Goal: Task Accomplishment & Management: Use online tool/utility

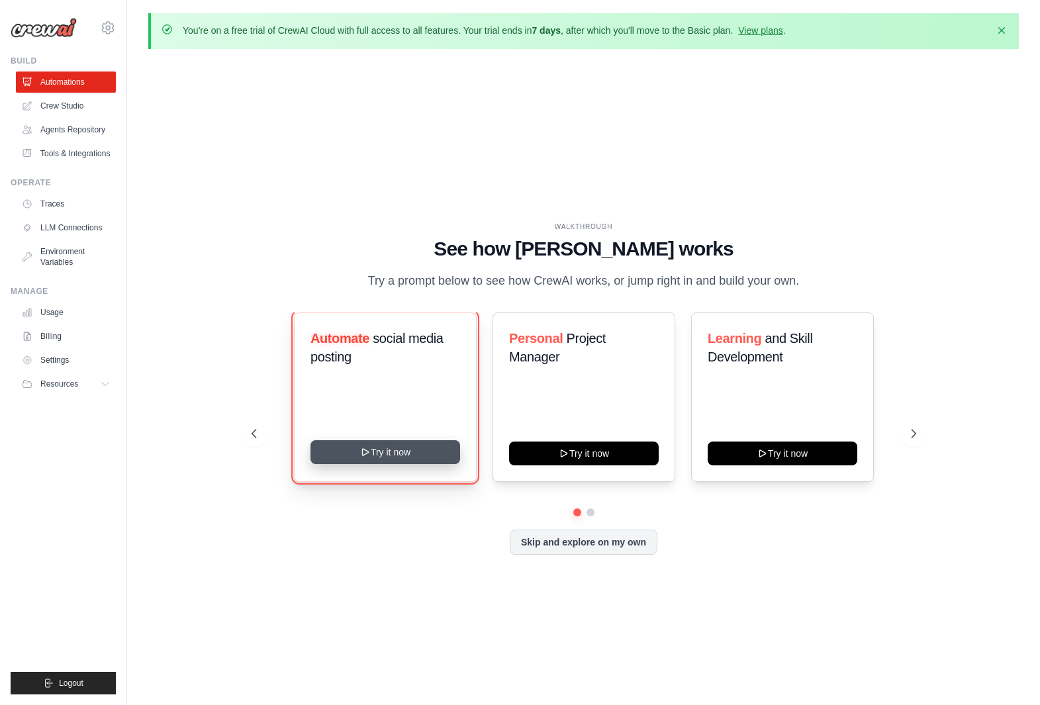
click at [362, 454] on icon at bounding box center [365, 452] width 11 height 11
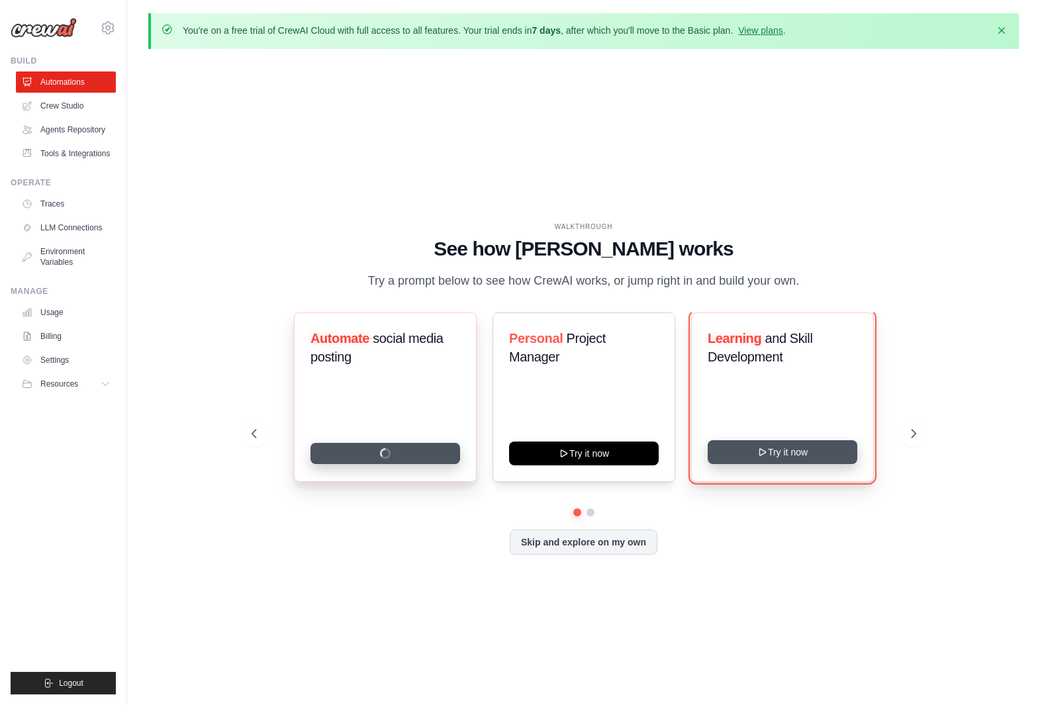
click at [806, 447] on button "Try it now" at bounding box center [783, 452] width 150 height 24
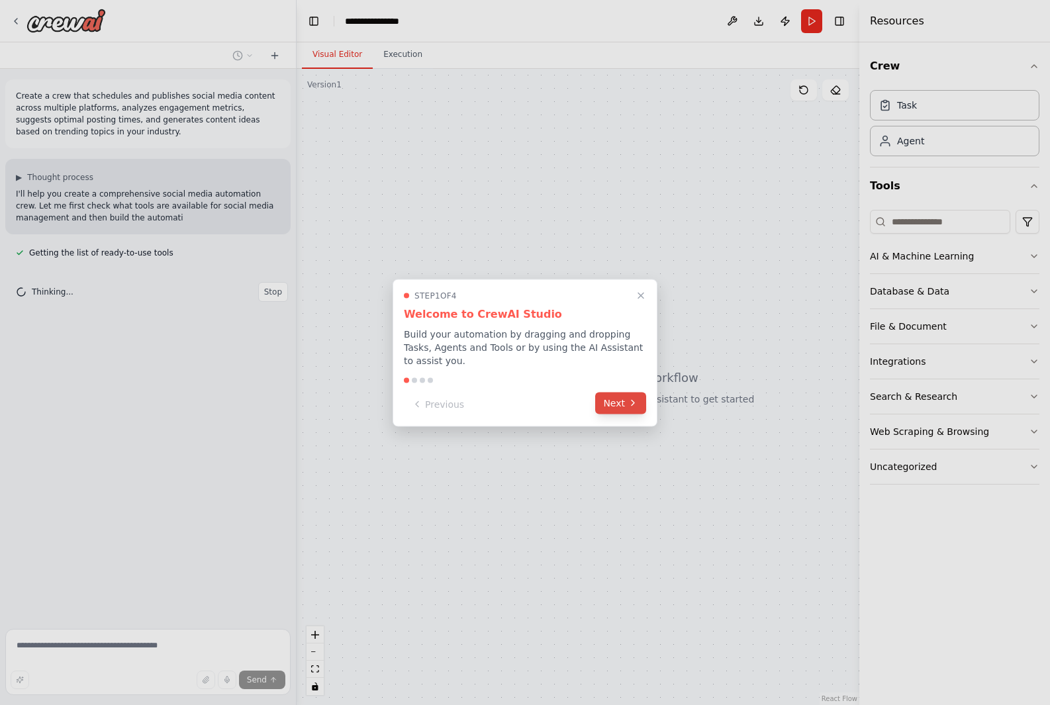
click at [630, 400] on icon at bounding box center [633, 403] width 11 height 11
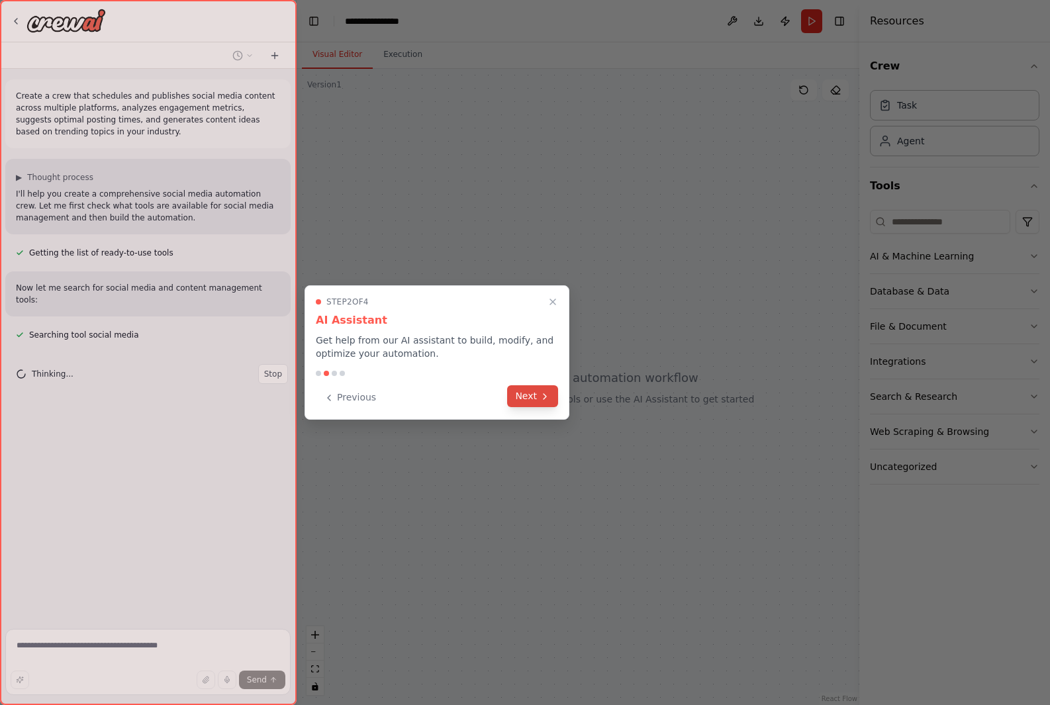
click at [532, 400] on button "Next" at bounding box center [532, 396] width 51 height 22
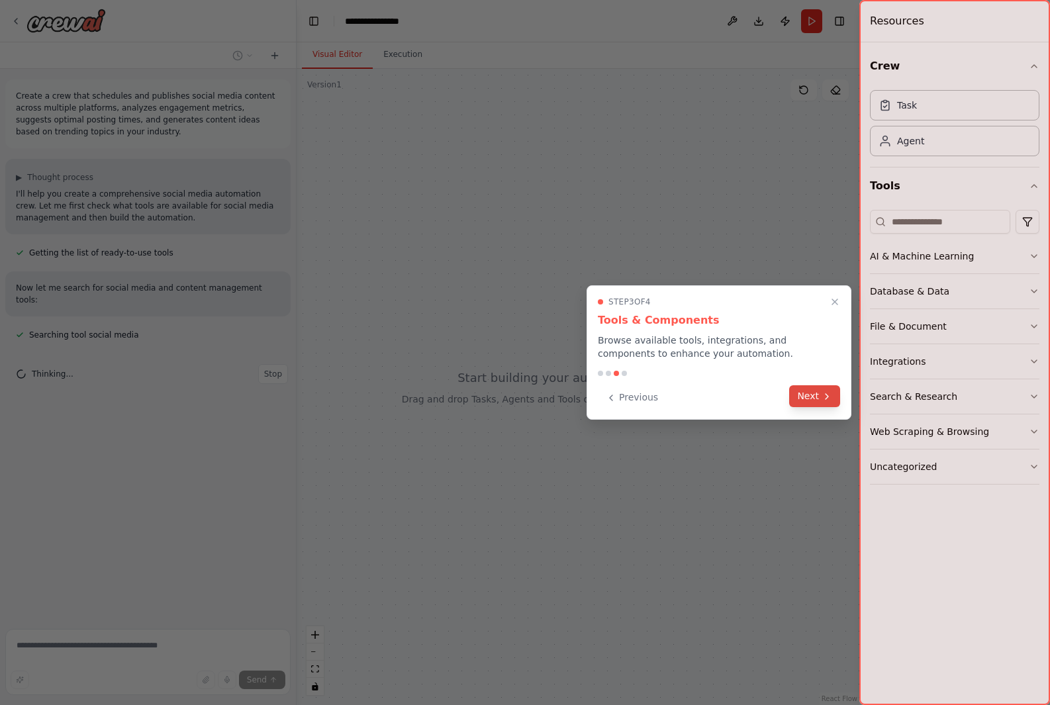
click at [809, 397] on button "Next" at bounding box center [814, 396] width 51 height 22
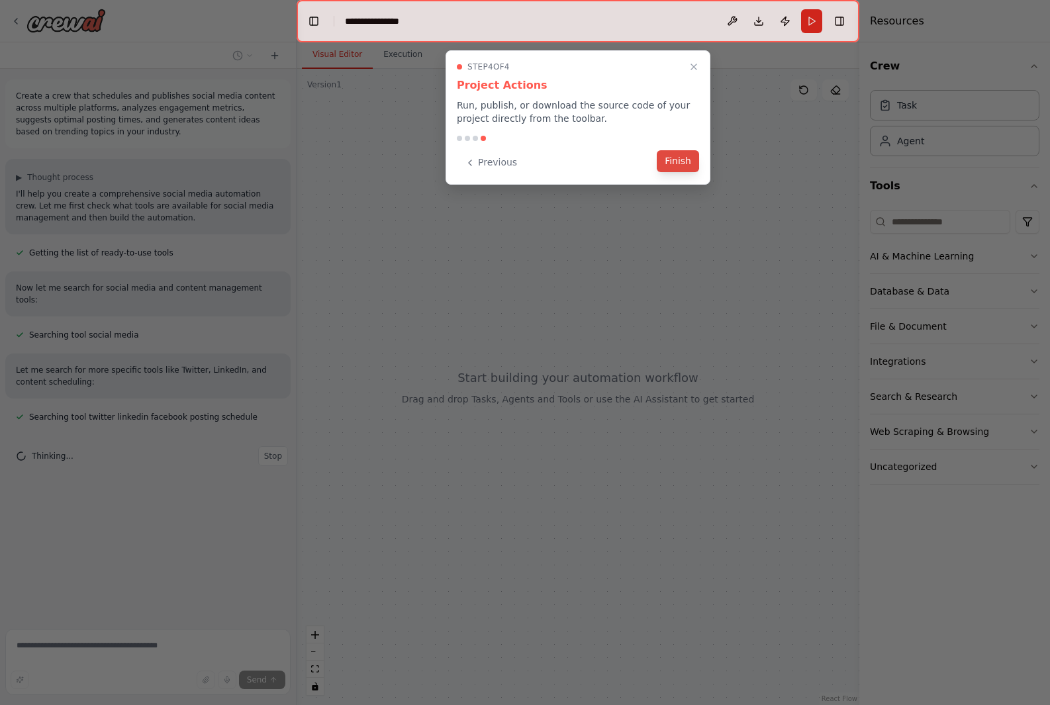
click at [672, 162] on button "Finish" at bounding box center [678, 161] width 42 height 22
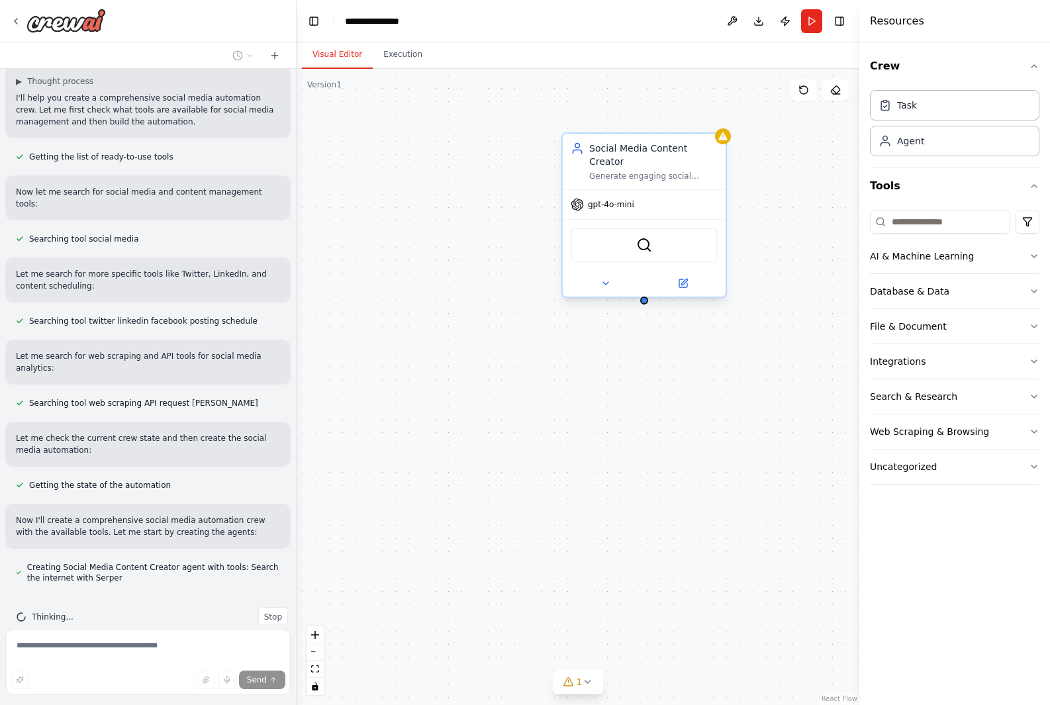
scroll to position [133, 0]
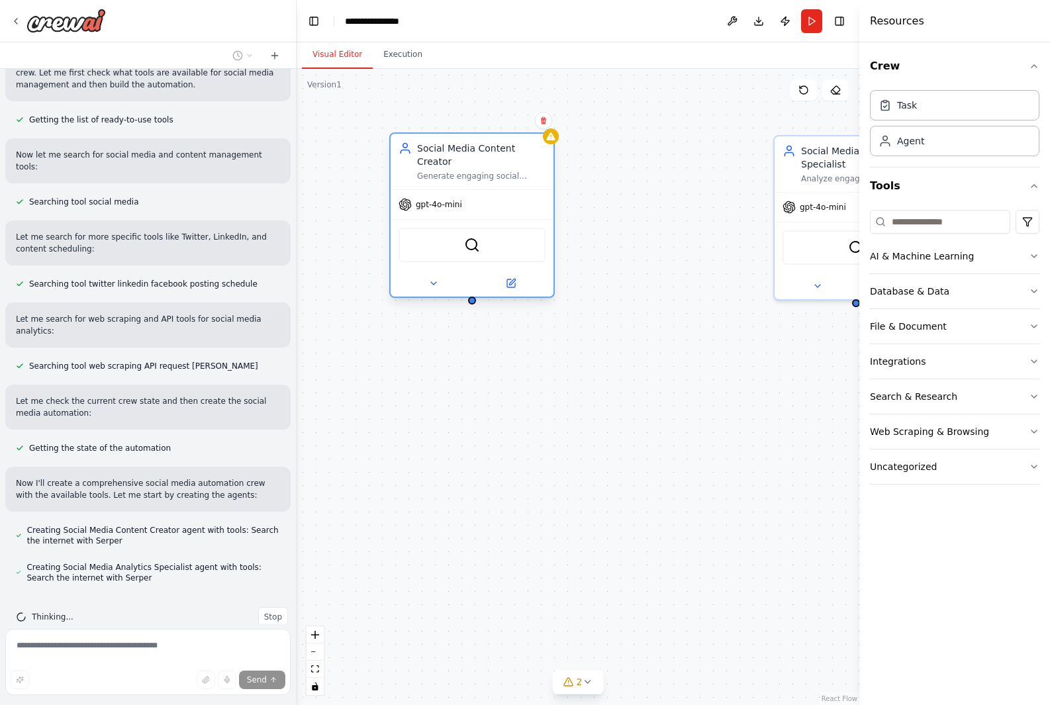
drag, startPoint x: 661, startPoint y: 147, endPoint x: 482, endPoint y: 147, distance: 178.8
click at [482, 147] on div "Social Media Content Creator" at bounding box center [481, 155] width 128 height 26
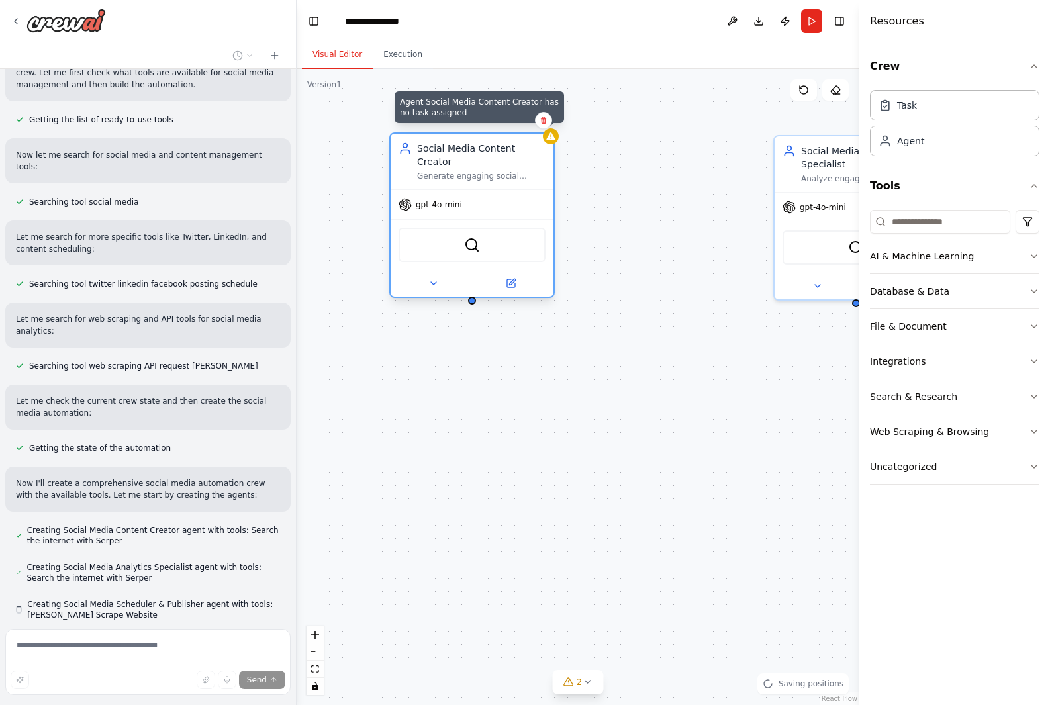
scroll to position [170, 0]
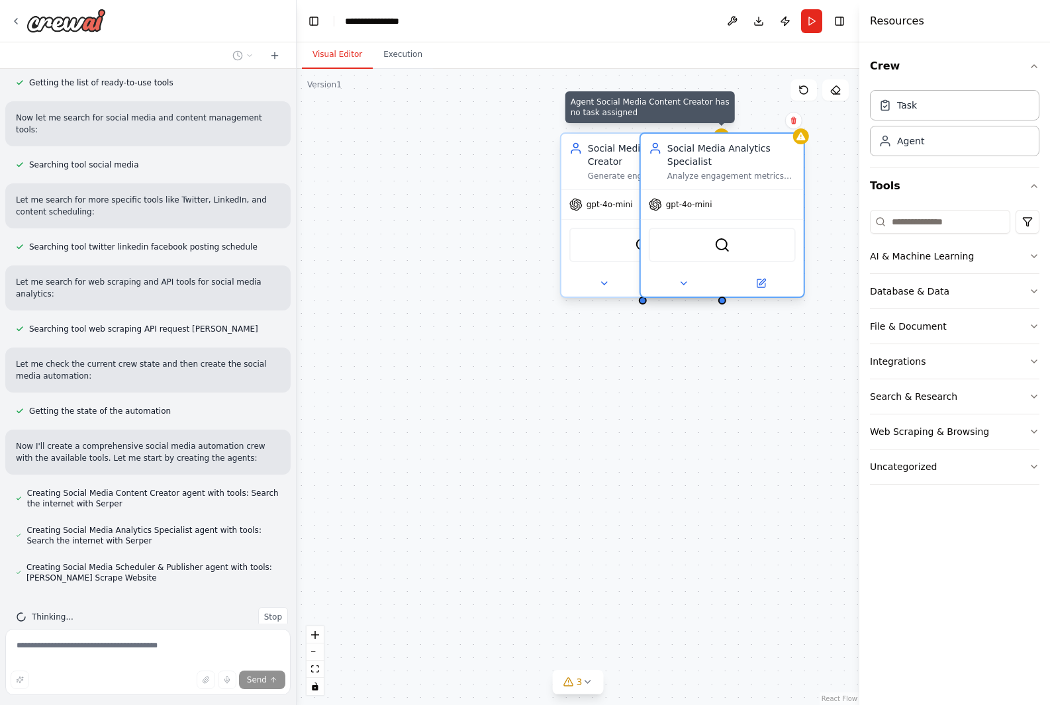
drag, startPoint x: 840, startPoint y: 155, endPoint x: 708, endPoint y: 155, distance: 132.4
click at [708, 155] on div "Social Media Analytics Specialist" at bounding box center [731, 155] width 128 height 26
click at [699, 409] on div "Agent Social Media Content Creator has no task assigned Social Media Content Cr…" at bounding box center [578, 387] width 563 height 636
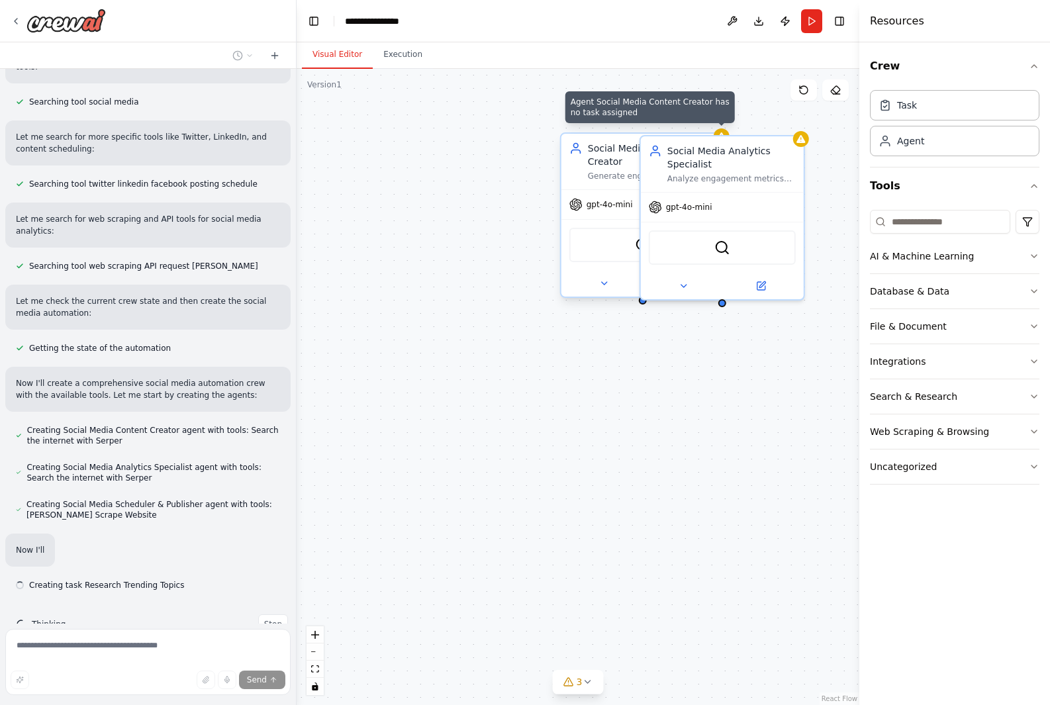
click at [6, 14] on div at bounding box center [148, 21] width 296 height 42
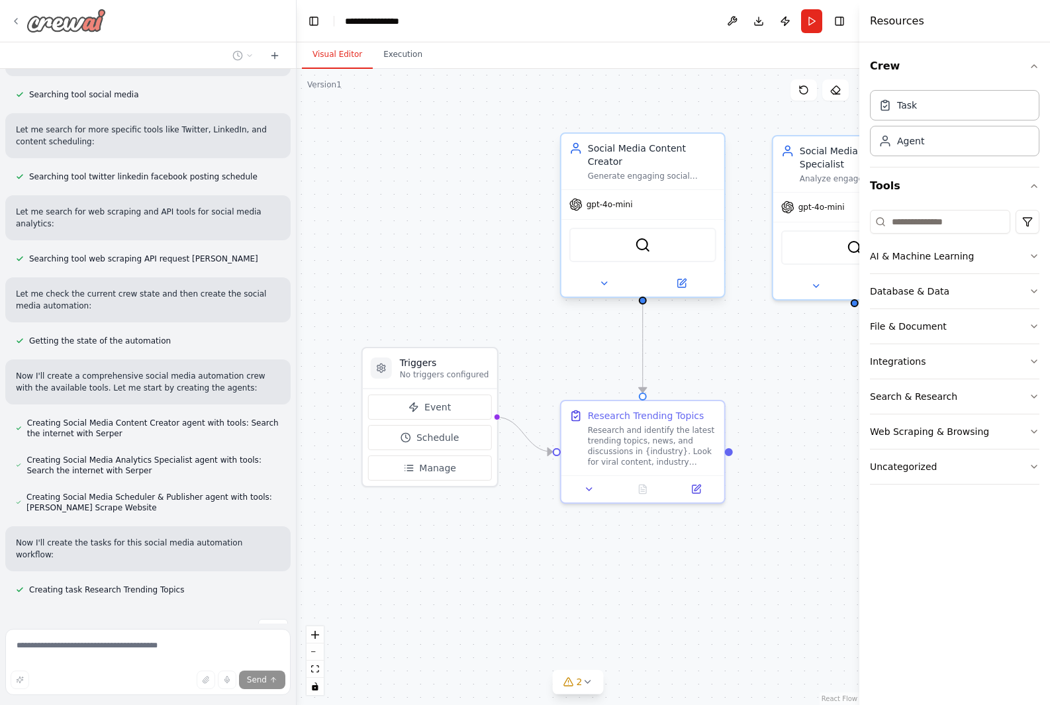
click at [17, 21] on icon at bounding box center [16, 21] width 11 height 11
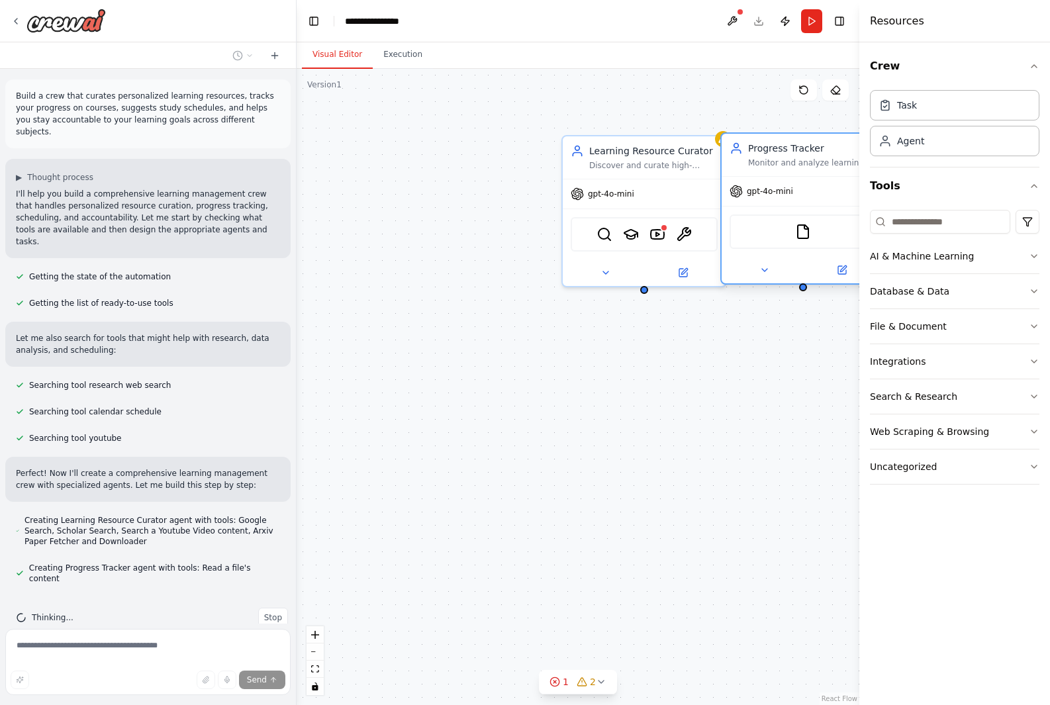
drag, startPoint x: 828, startPoint y: 154, endPoint x: 769, endPoint y: 156, distance: 58.3
click at [769, 156] on div "Progress Tracker Monitor and analyze learning progress across courses and subje…" at bounding box center [812, 155] width 128 height 26
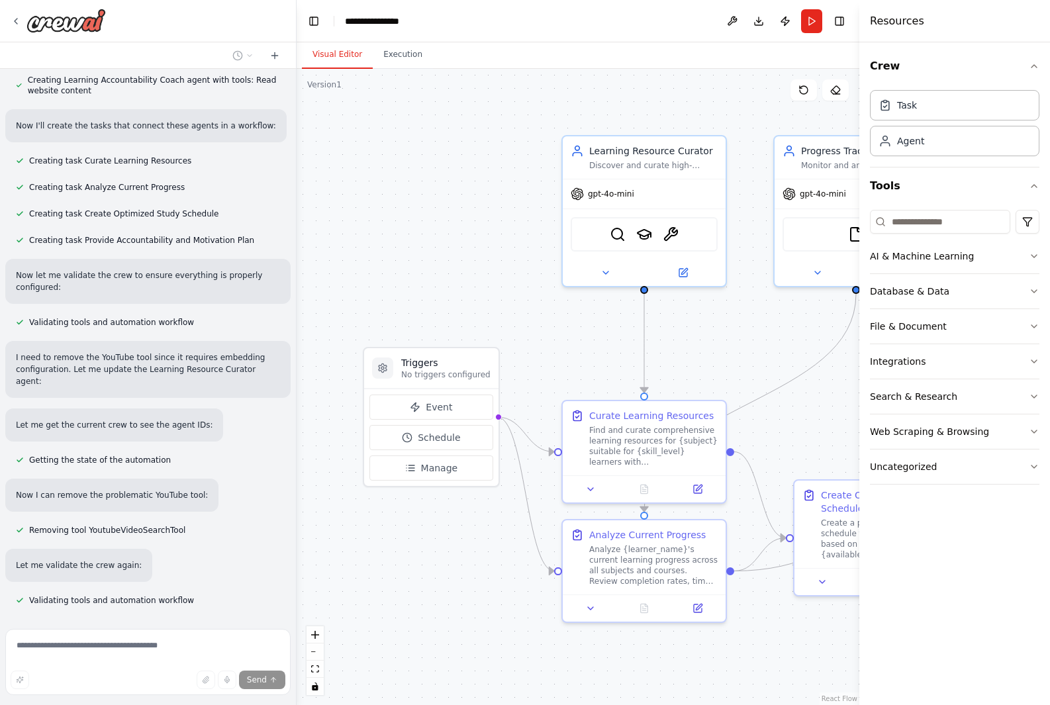
scroll to position [693, 0]
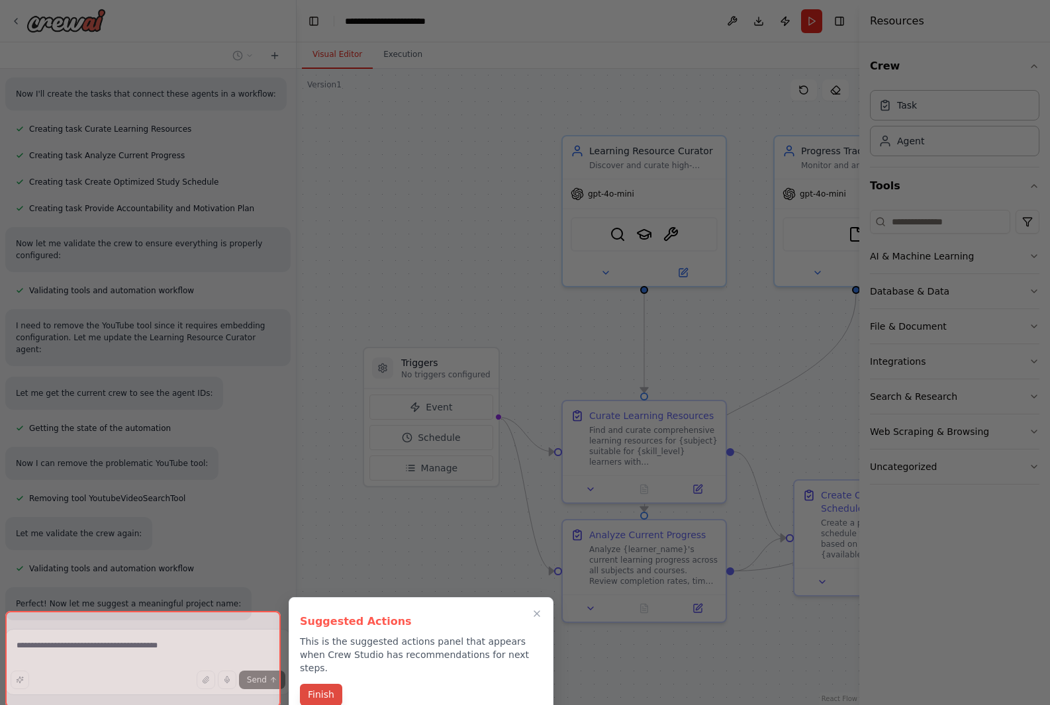
click at [324, 685] on button "Finish" at bounding box center [321, 695] width 42 height 22
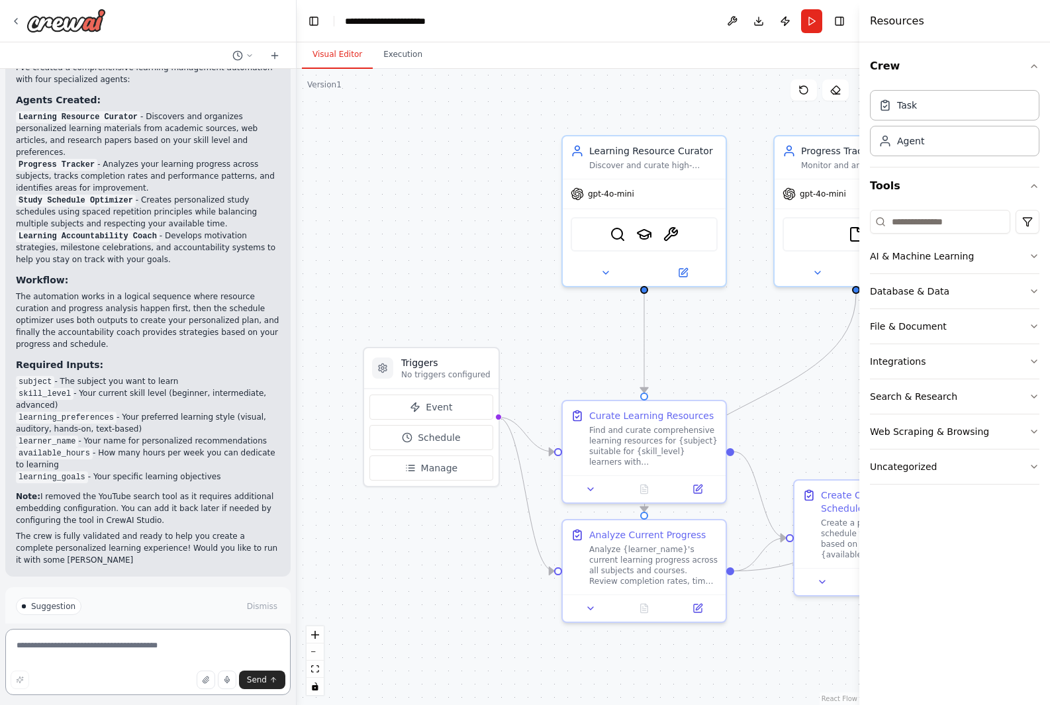
scroll to position [1324, 0]
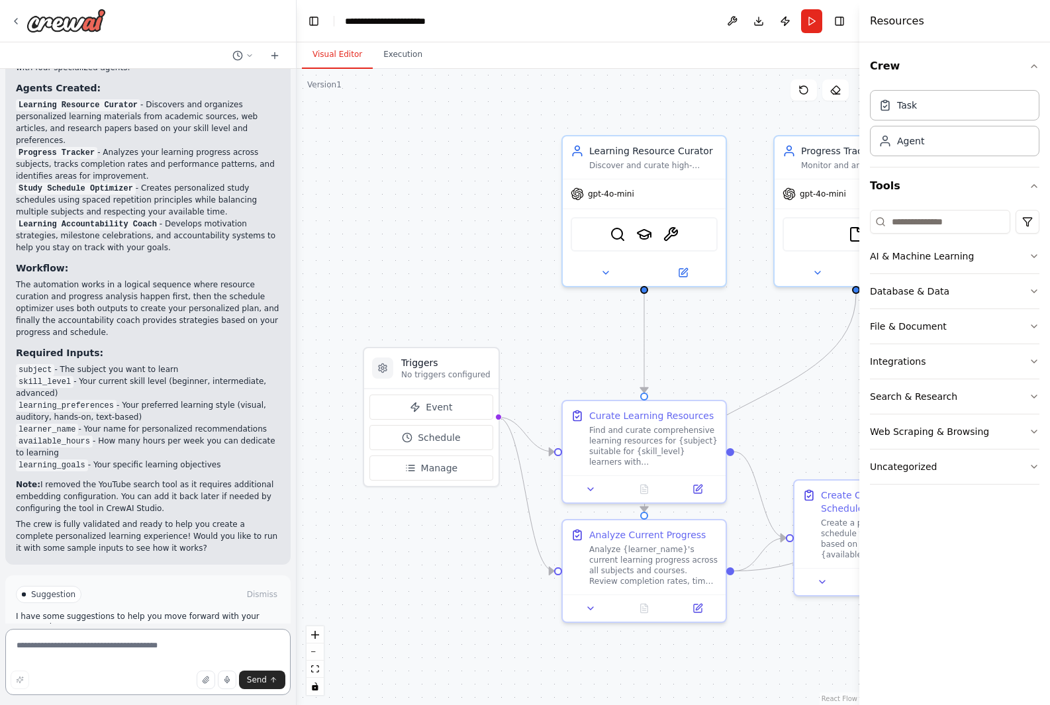
click at [70, 653] on textarea at bounding box center [147, 662] width 285 height 66
type textarea "**********"
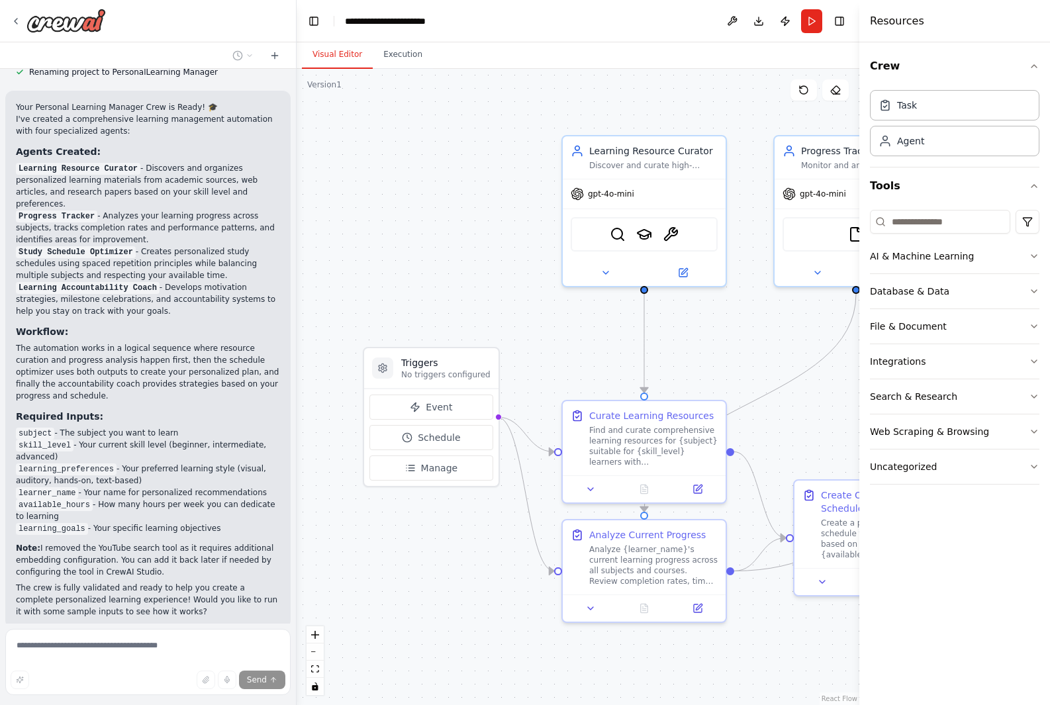
scroll to position [1333, 0]
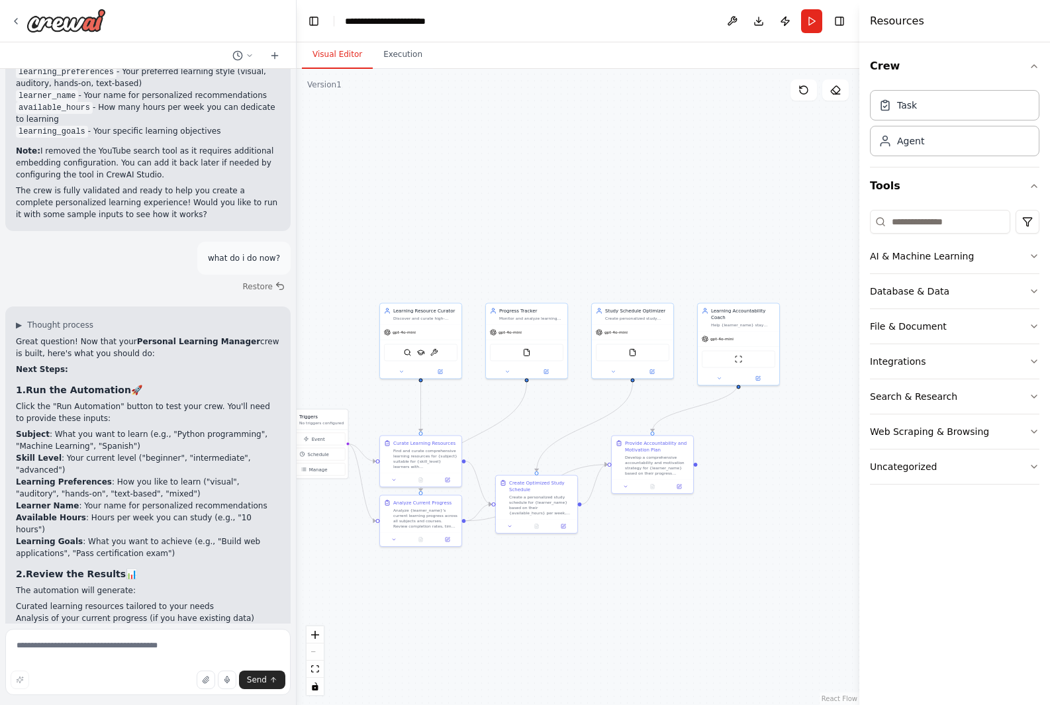
drag, startPoint x: 816, startPoint y: 451, endPoint x: 533, endPoint y: 419, distance: 285.2
click at [533, 419] on div ".deletable-edge-delete-btn { width: 20px; height: 20px; border: 0px solid #ffff…" at bounding box center [578, 387] width 563 height 636
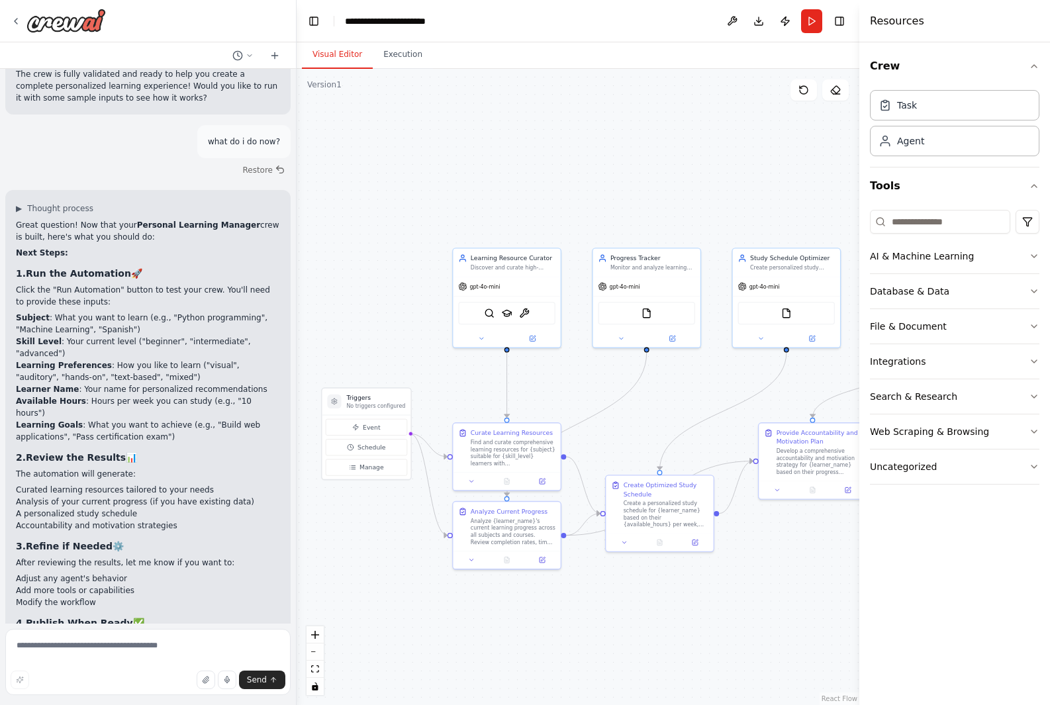
drag, startPoint x: 531, startPoint y: 428, endPoint x: 661, endPoint y: 411, distance: 131.5
click at [661, 411] on div ".deletable-edge-delete-btn { width: 20px; height: 20px; border: 0px solid #ffff…" at bounding box center [578, 387] width 563 height 636
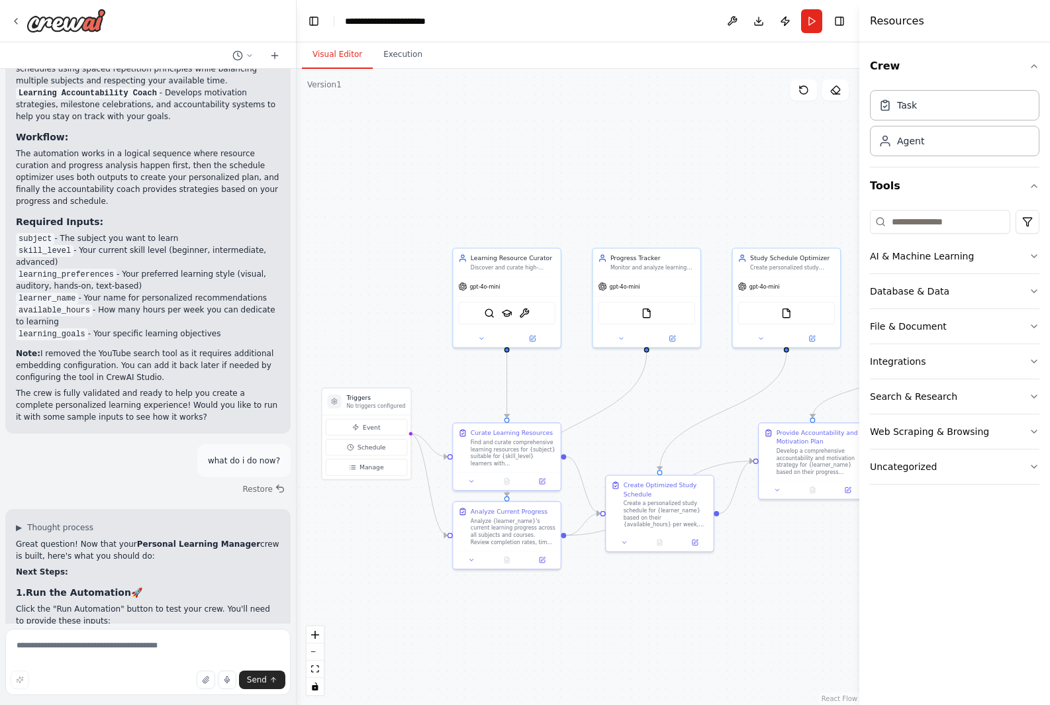
scroll to position [1786, 0]
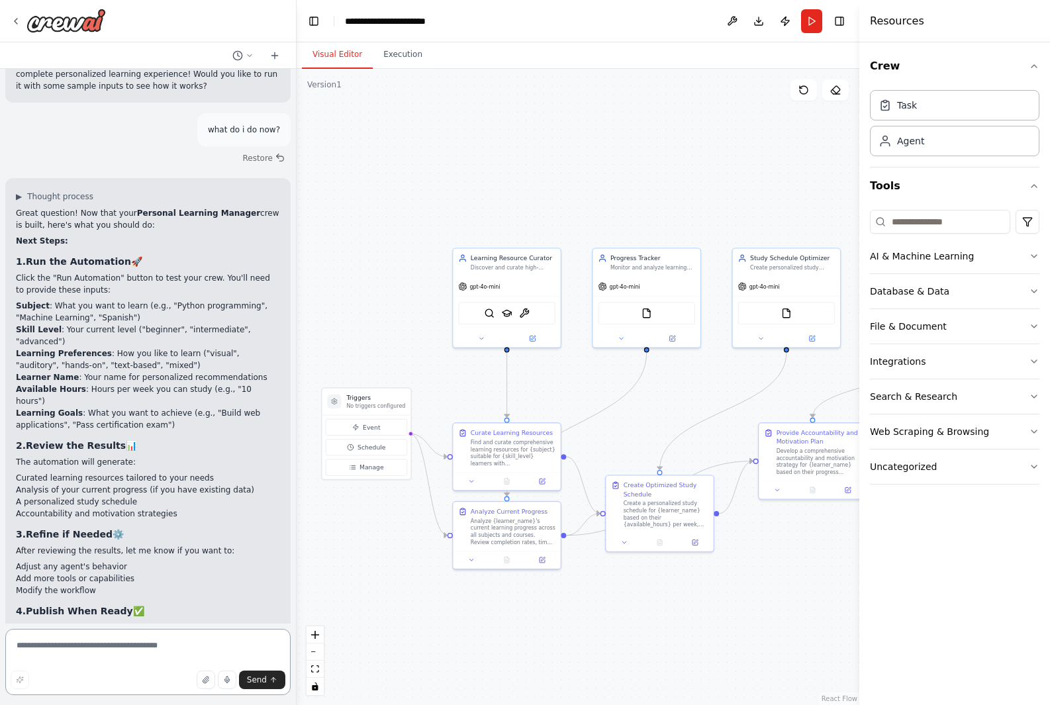
click at [101, 642] on textarea at bounding box center [147, 662] width 285 height 66
type textarea "**********"
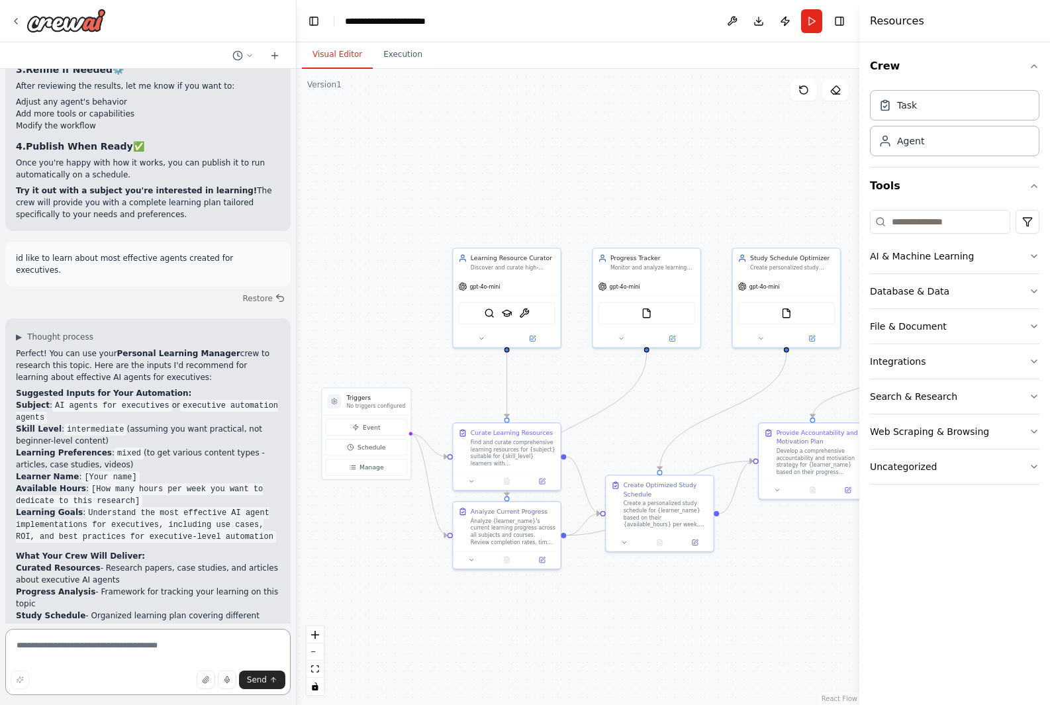
scroll to position [2263, 0]
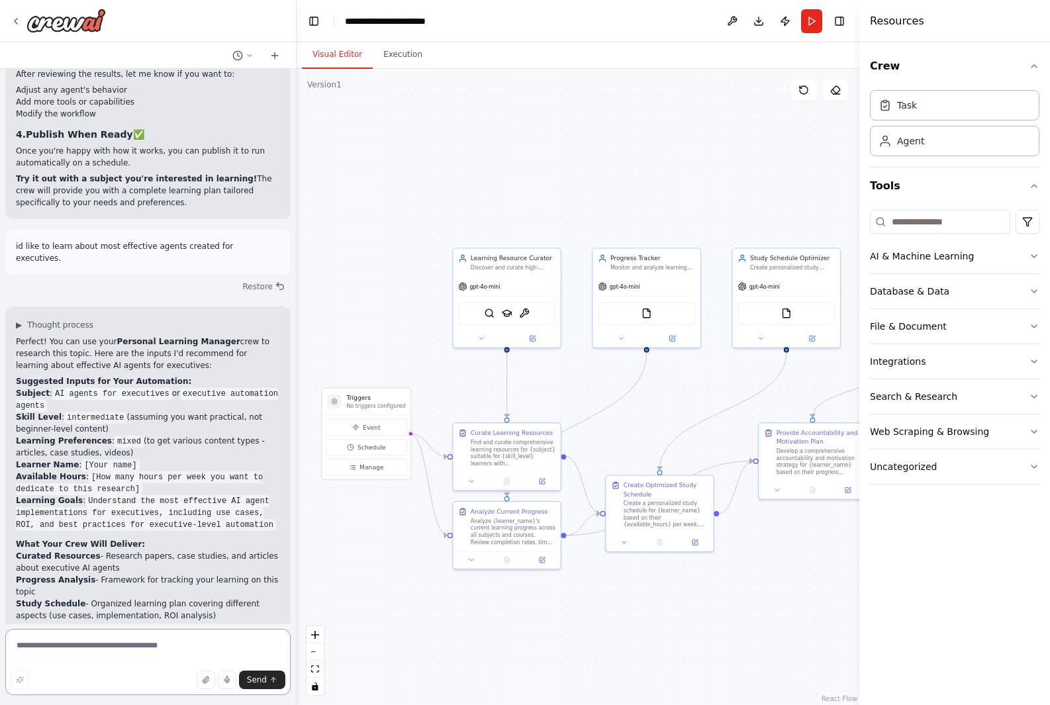
click at [128, 644] on textarea at bounding box center [147, 662] width 285 height 66
click at [128, 653] on textarea at bounding box center [147, 662] width 285 height 66
type textarea "**********"
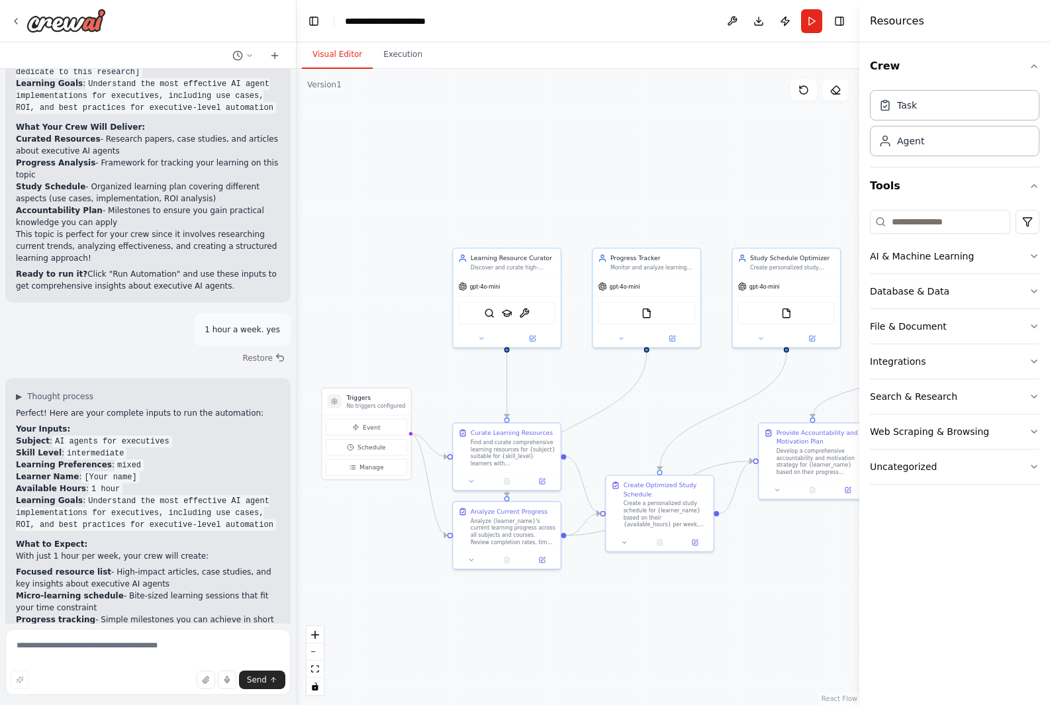
scroll to position [2692, 0]
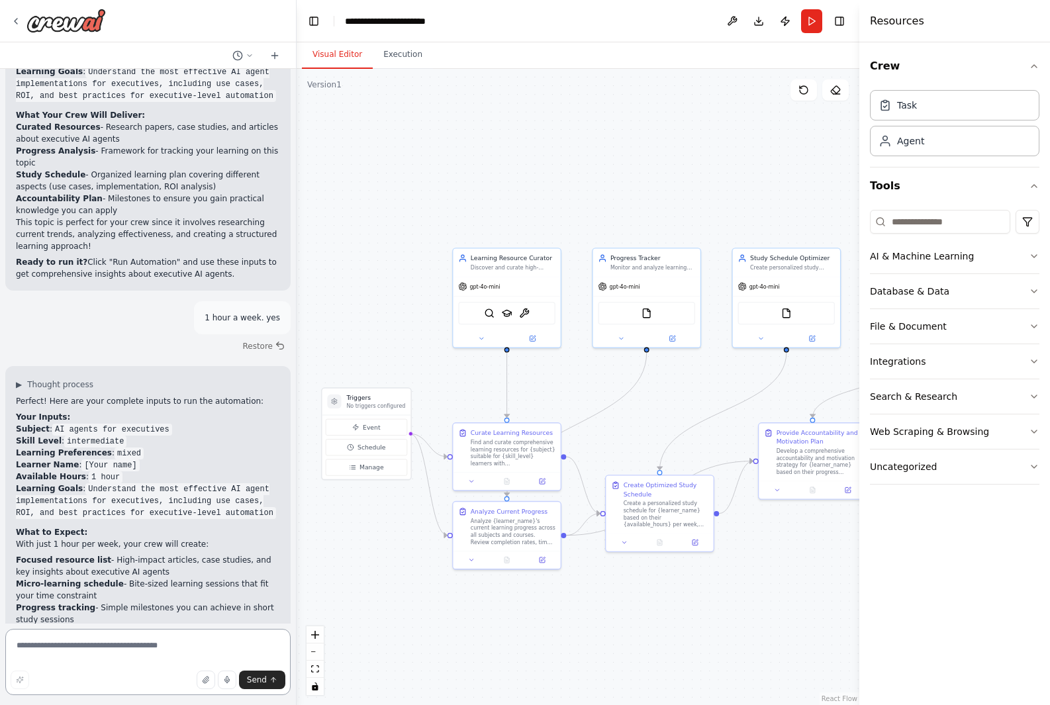
click at [185, 640] on textarea at bounding box center [147, 662] width 285 height 66
type textarea "**********"
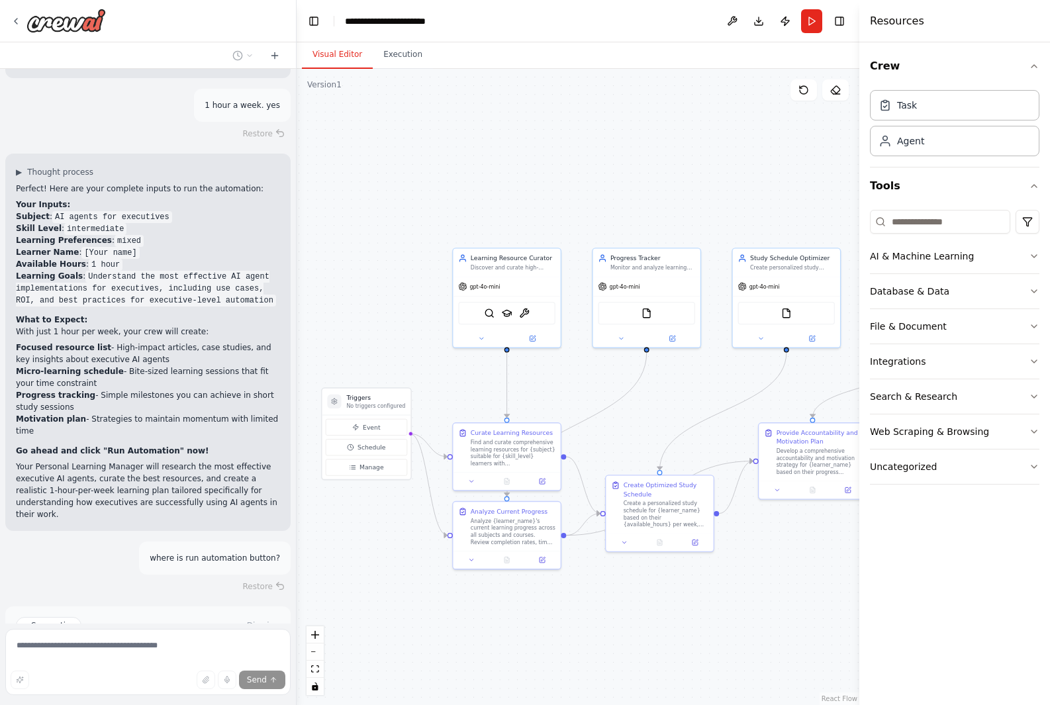
scroll to position [2915, 0]
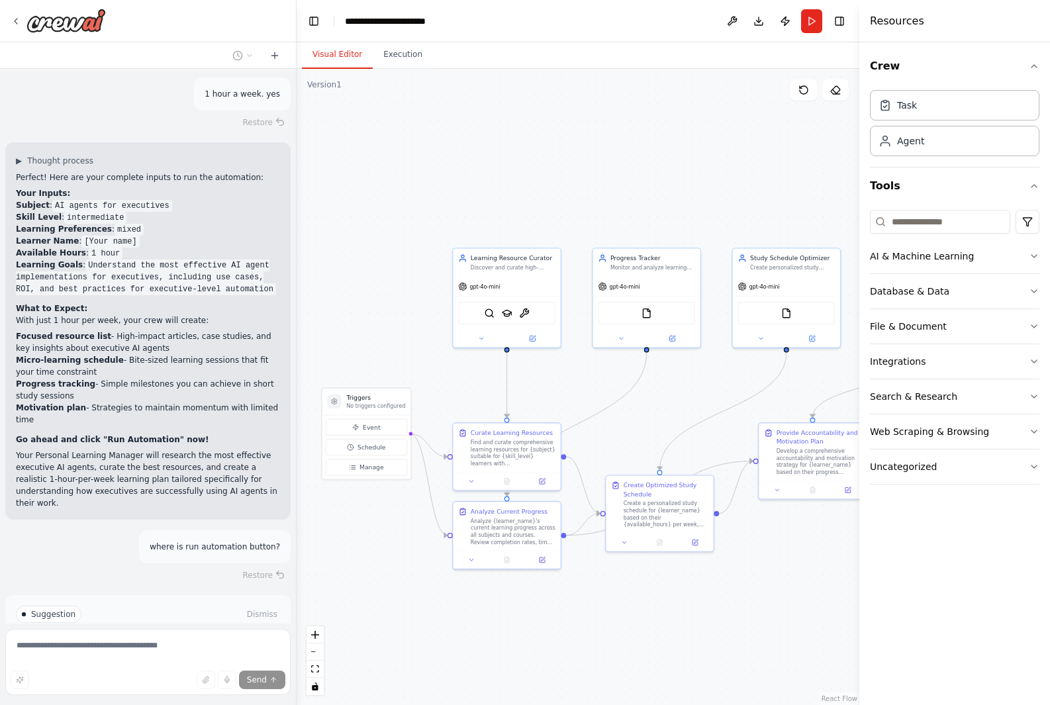
click at [131, 660] on button "Run Automation" at bounding box center [148, 670] width 264 height 21
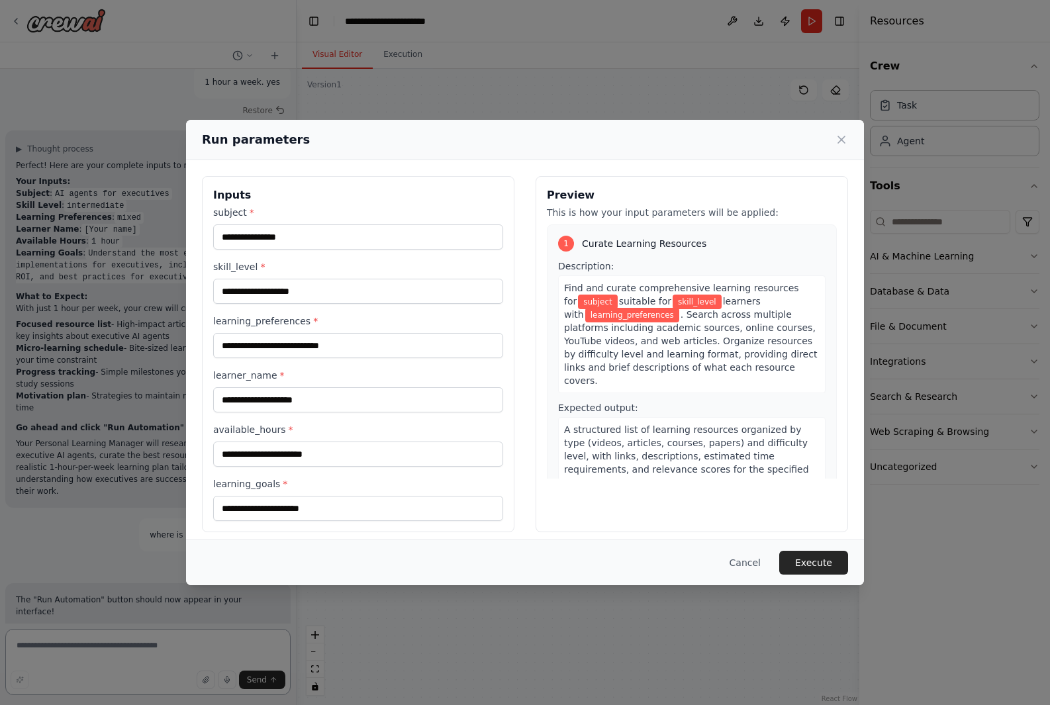
scroll to position [2939, 0]
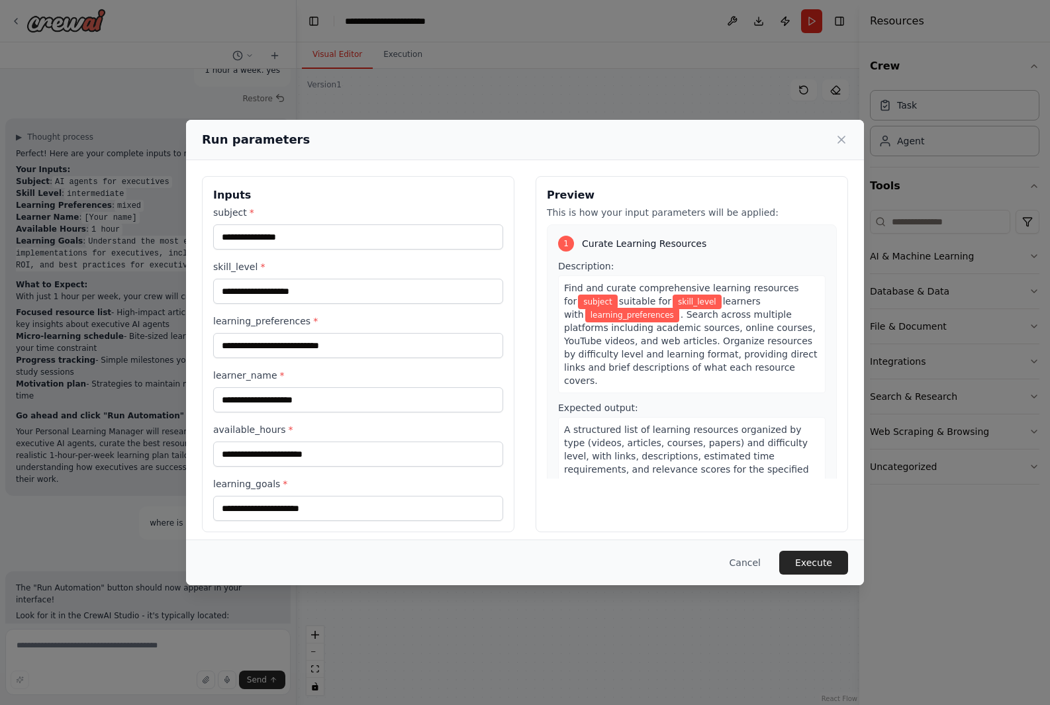
drag, startPoint x: 438, startPoint y: 138, endPoint x: 663, endPoint y: 117, distance: 226.1
click at [663, 117] on div "Run parameters Inputs subject * skill_level * learning_preferences * learner_na…" at bounding box center [525, 352] width 1050 height 705
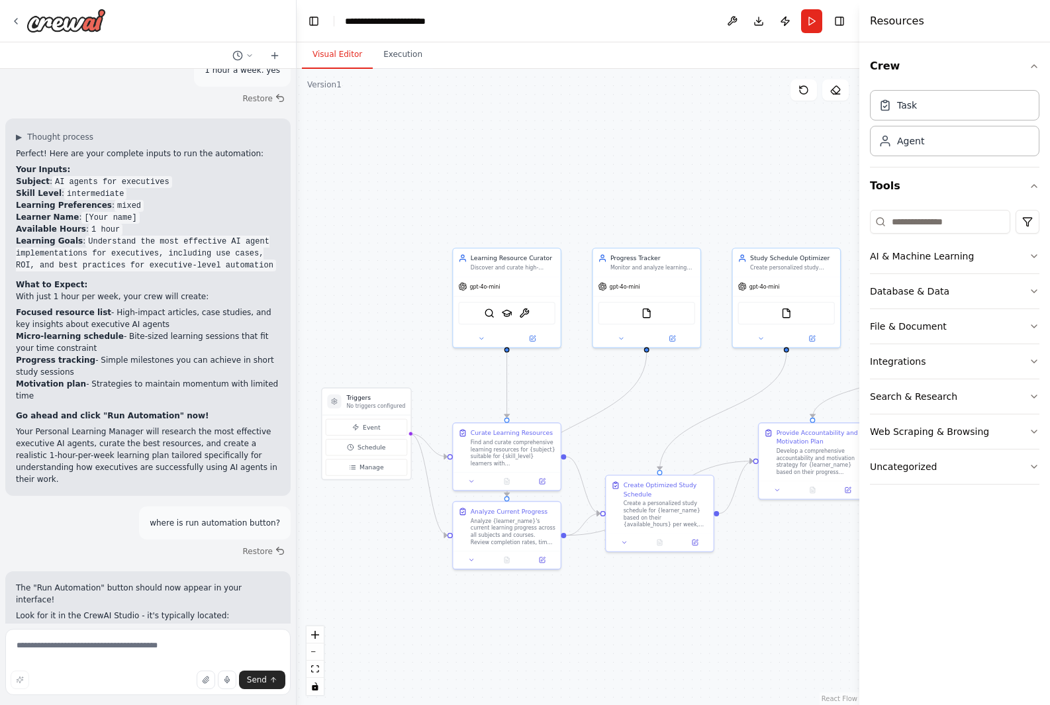
click at [130, 685] on ol "Scrolling to the top of the page Looking for a play button icon ▶️ Checking if …" at bounding box center [148, 703] width 264 height 36
click at [166, 697] on li "Looking for a play button icon ▶️" at bounding box center [148, 703] width 264 height 12
click at [805, 25] on button "Run" at bounding box center [811, 21] width 21 height 24
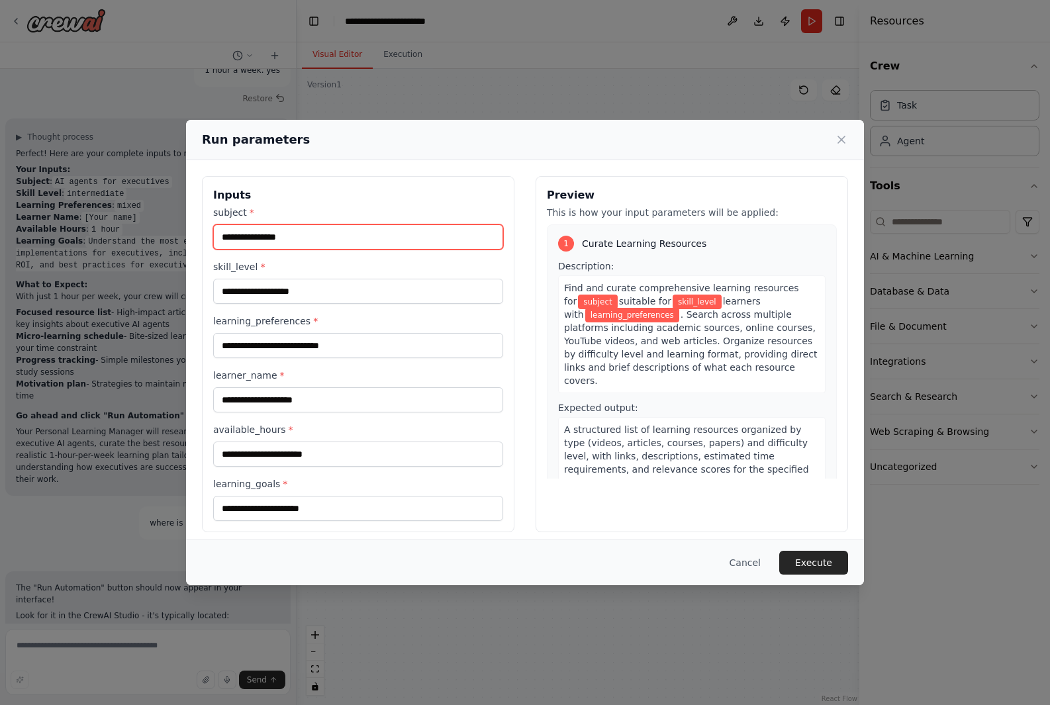
click at [312, 237] on input "subject *" at bounding box center [358, 236] width 290 height 25
drag, startPoint x: 383, startPoint y: 135, endPoint x: 538, endPoint y: 122, distance: 155.5
click at [538, 122] on div "Run parameters" at bounding box center [525, 140] width 678 height 40
click at [307, 236] on input "subject *" at bounding box center [358, 236] width 290 height 25
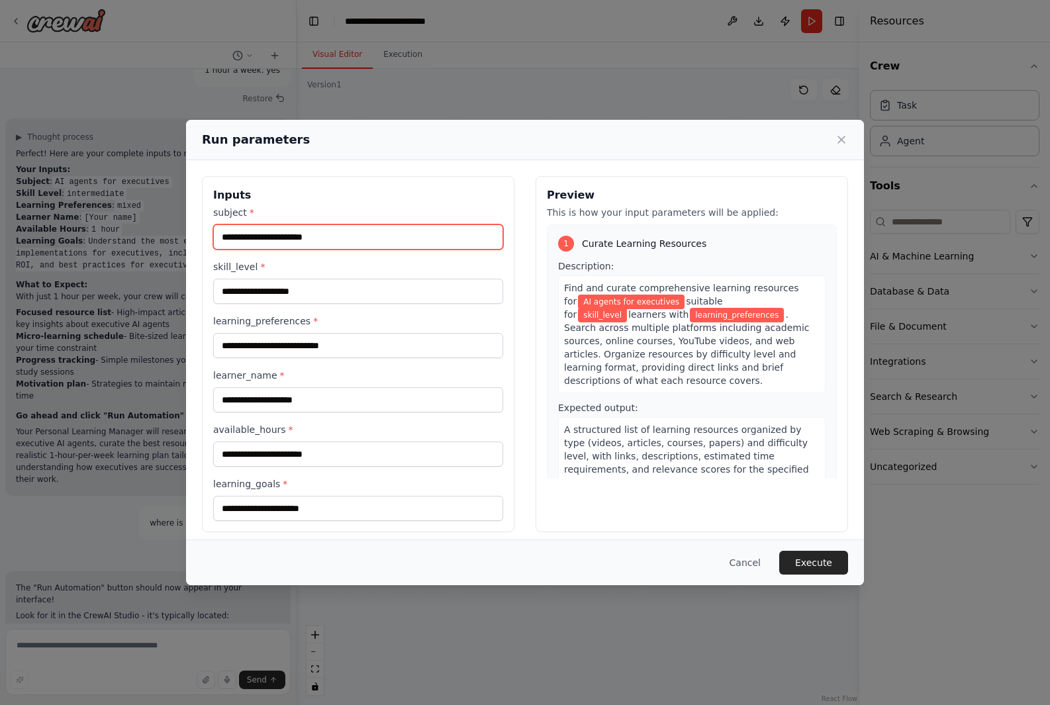
type input "**********"
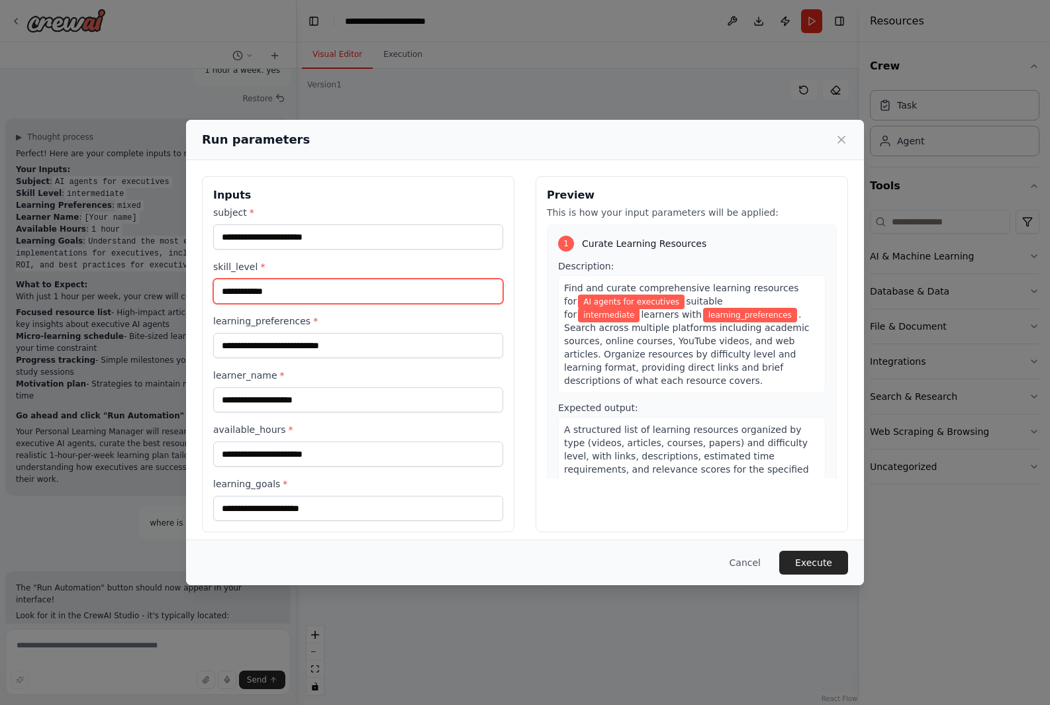
type input "**********"
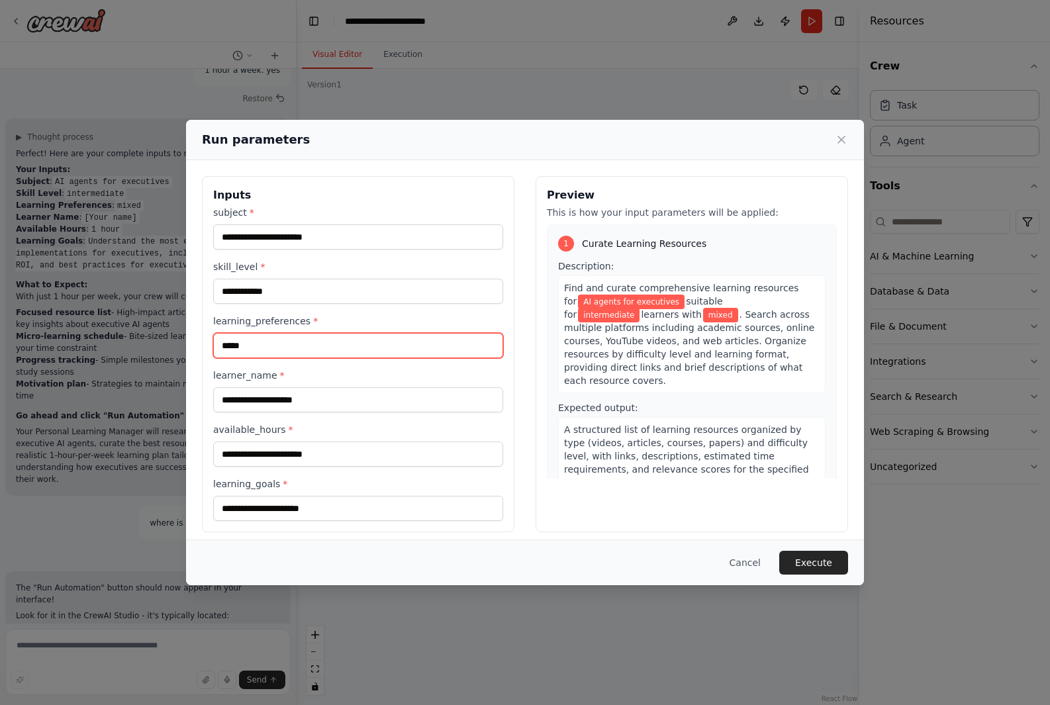
type input "*****"
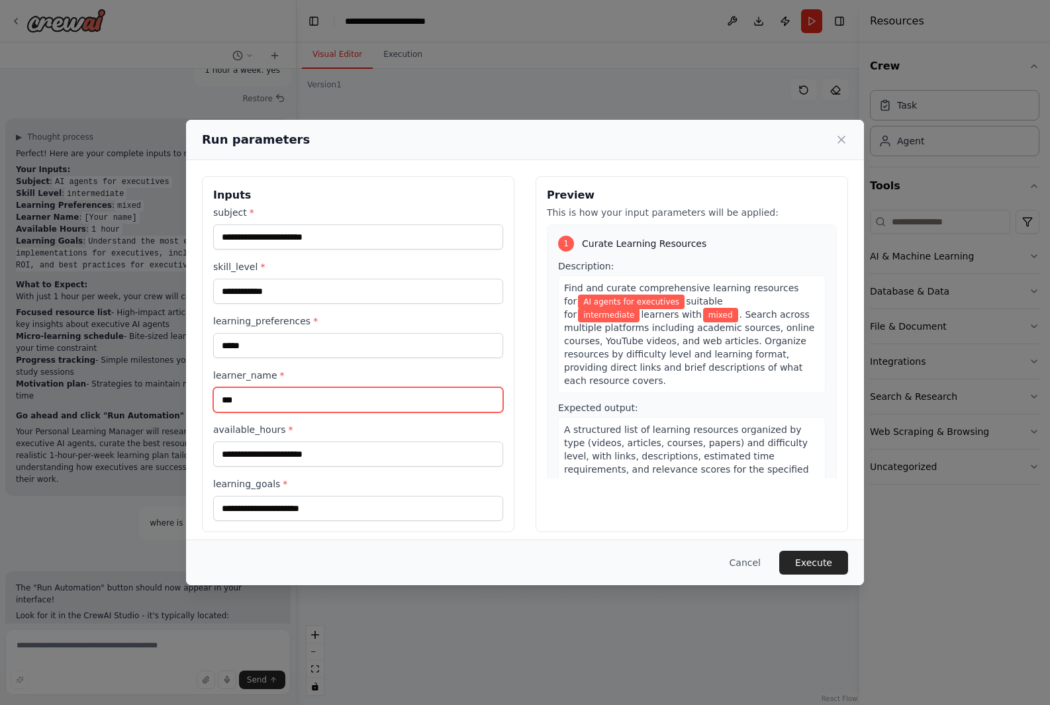
type input "***"
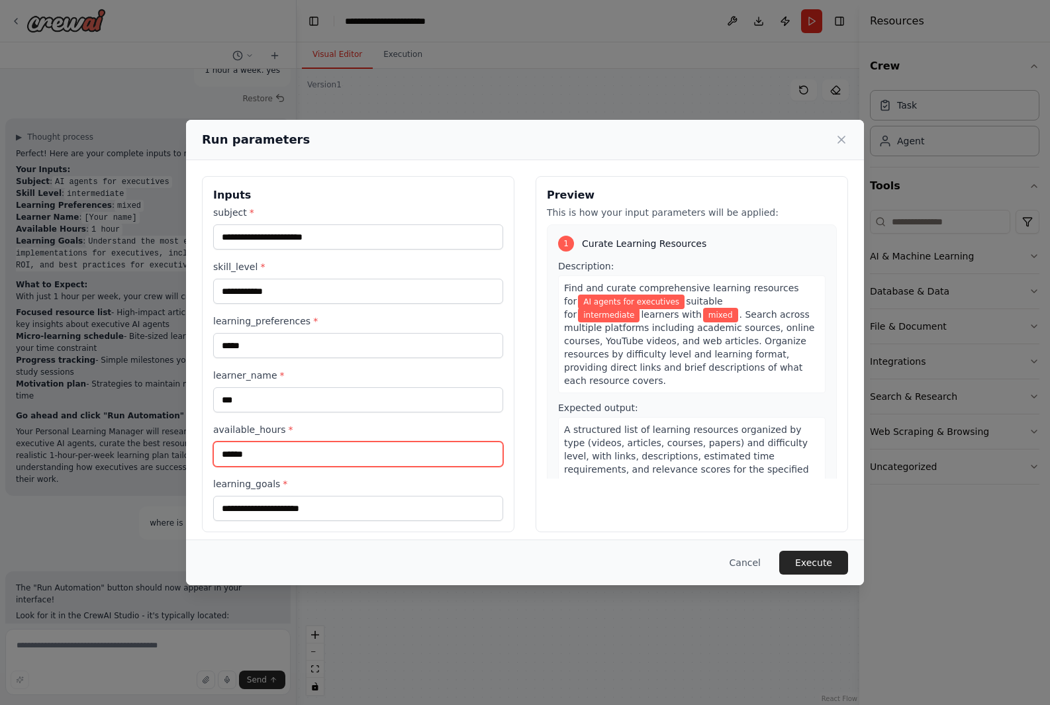
type input "******"
drag, startPoint x: 411, startPoint y: 130, endPoint x: 546, endPoint y: 117, distance: 135.7
click at [552, 117] on div "**********" at bounding box center [525, 352] width 1050 height 705
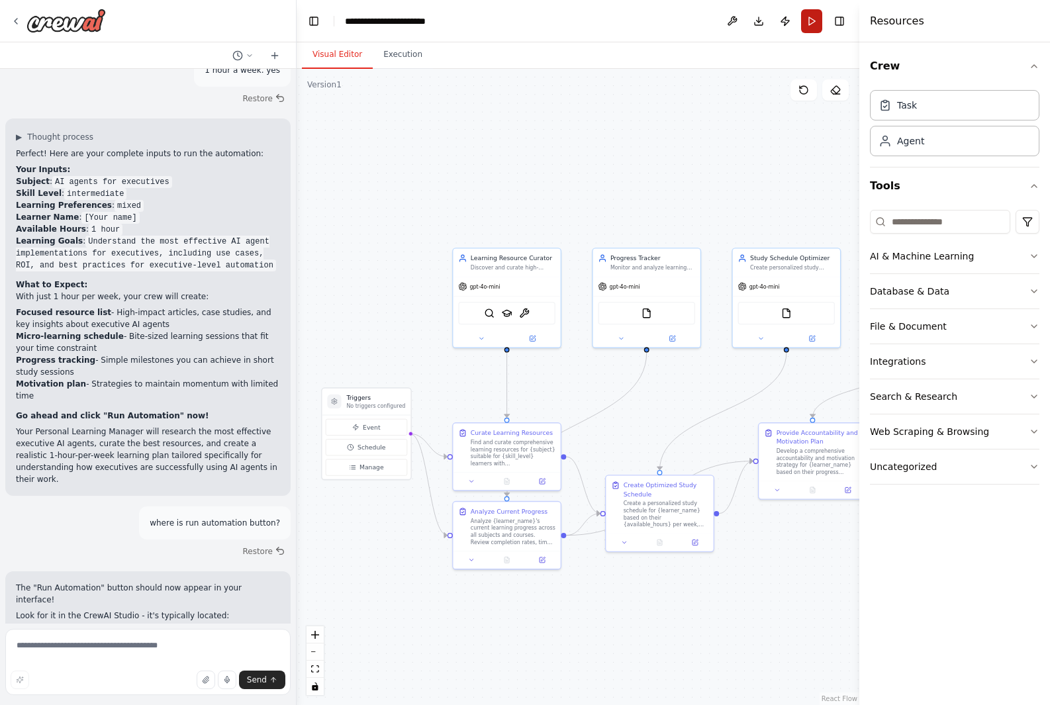
click at [812, 26] on button "Run" at bounding box center [811, 21] width 21 height 24
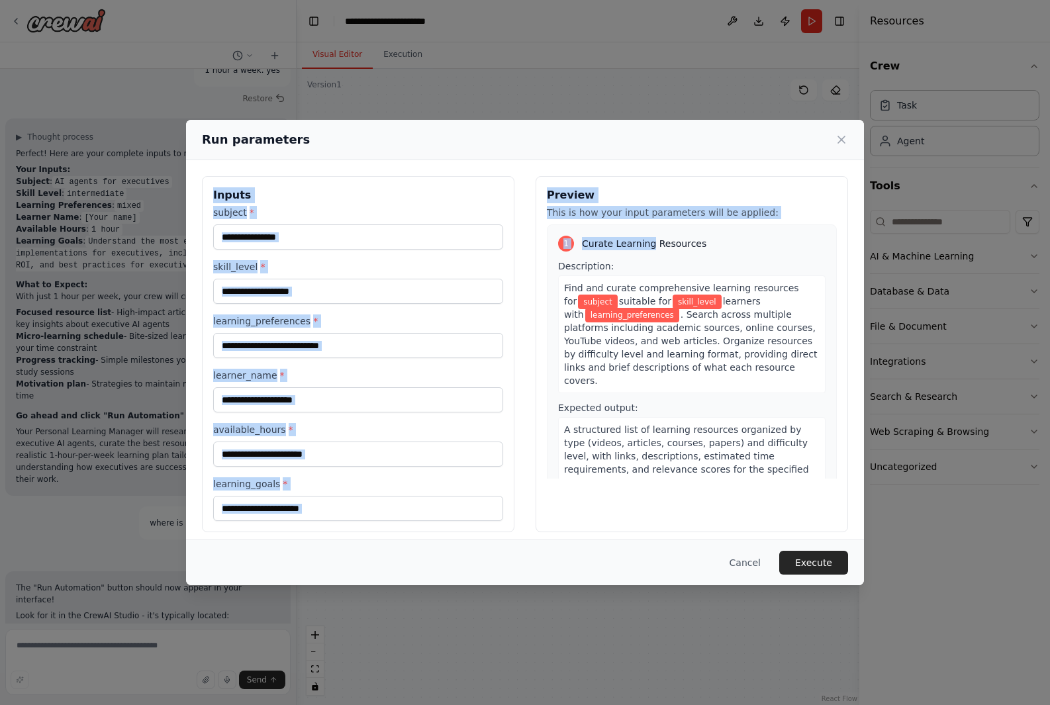
drag, startPoint x: 525, startPoint y: 131, endPoint x: 645, endPoint y: 220, distance: 149.1
click at [645, 220] on div "Run parameters Inputs subject * skill_level * learning_preferences * learner_na…" at bounding box center [525, 352] width 678 height 465
click at [646, 148] on div "Run parameters" at bounding box center [525, 139] width 646 height 19
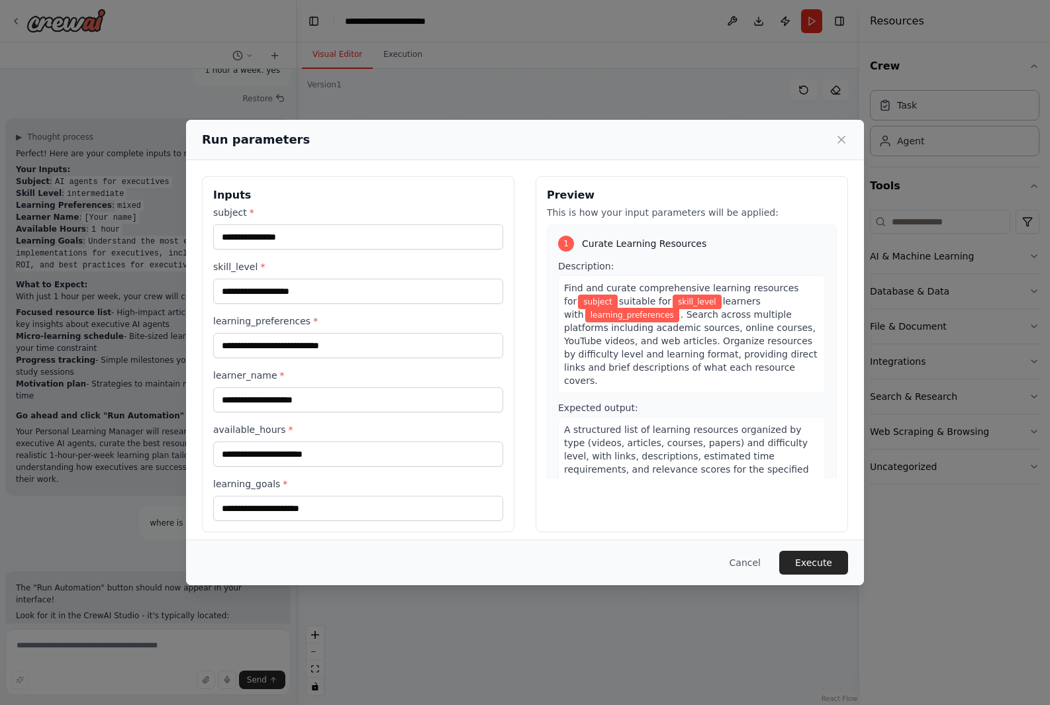
click at [128, 207] on div "Run parameters Inputs subject * skill_level * learning_preferences * learner_na…" at bounding box center [525, 352] width 1050 height 705
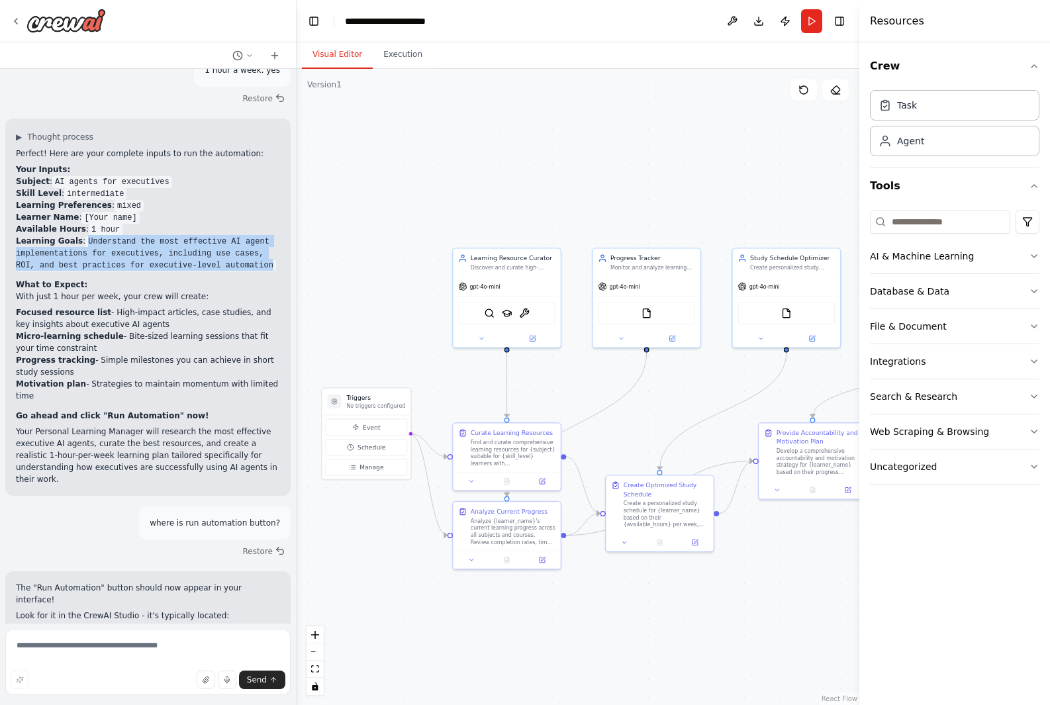
drag, startPoint x: 232, startPoint y: 159, endPoint x: 75, endPoint y: 132, distance: 158.5
click at [75, 236] on code "Understand the most effective AI agent implementations for executives, includin…" at bounding box center [146, 254] width 260 height 36
copy code "Understand the most effective AI agent implementations for executives, includin…"
click at [818, 19] on button "Run" at bounding box center [811, 21] width 21 height 24
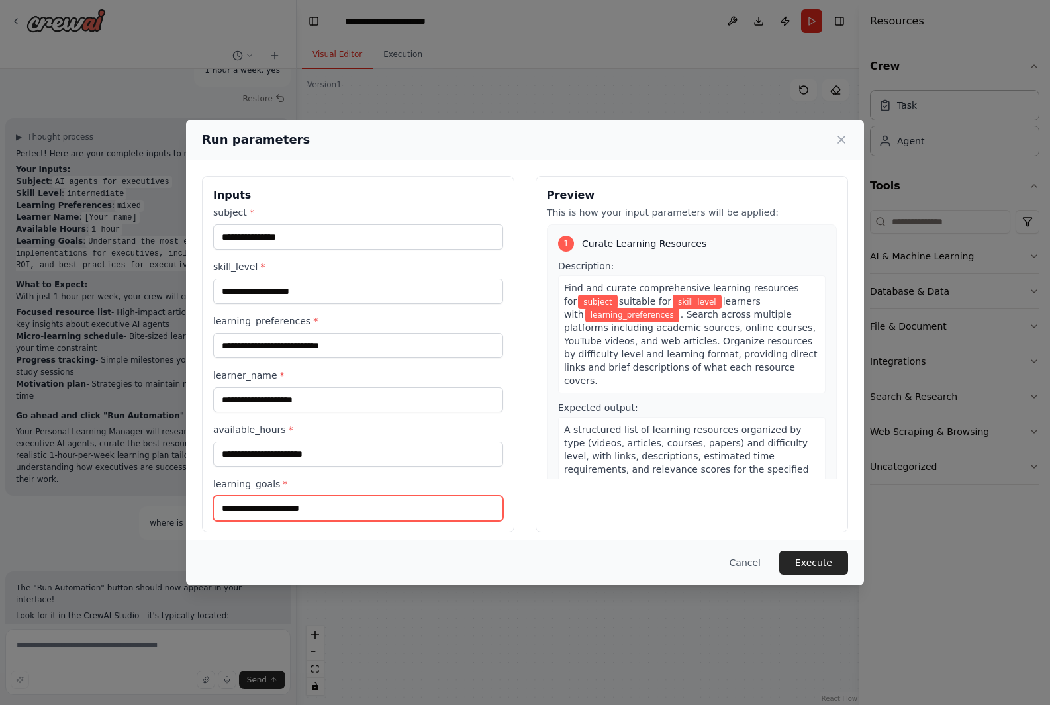
click at [307, 510] on input "learning_goals *" at bounding box center [358, 508] width 290 height 25
paste input "**********"
type input "**********"
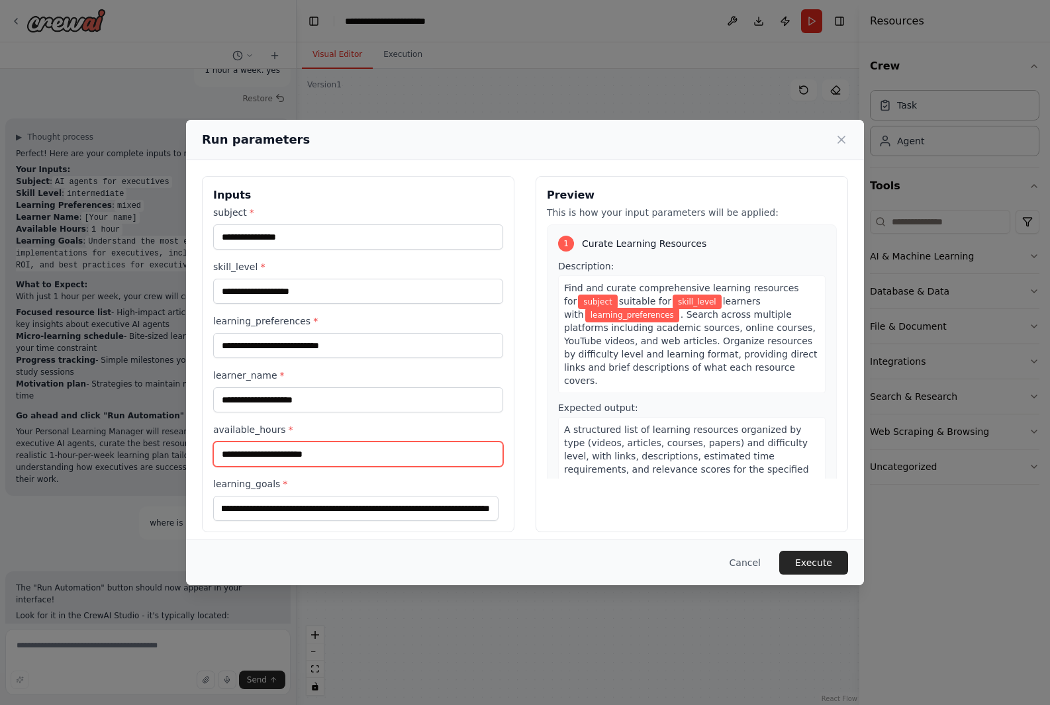
scroll to position [0, 0]
click at [296, 454] on input "available_hours *" at bounding box center [358, 454] width 290 height 25
type input "******"
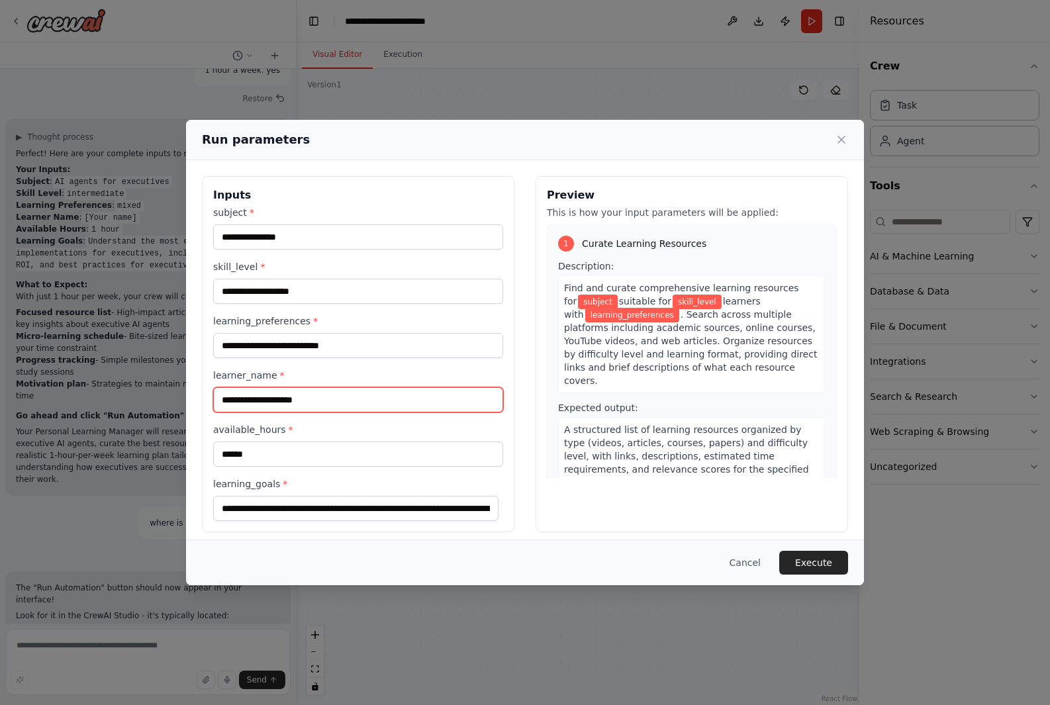
click at [306, 407] on input "learner_name *" at bounding box center [358, 399] width 290 height 25
type input "***"
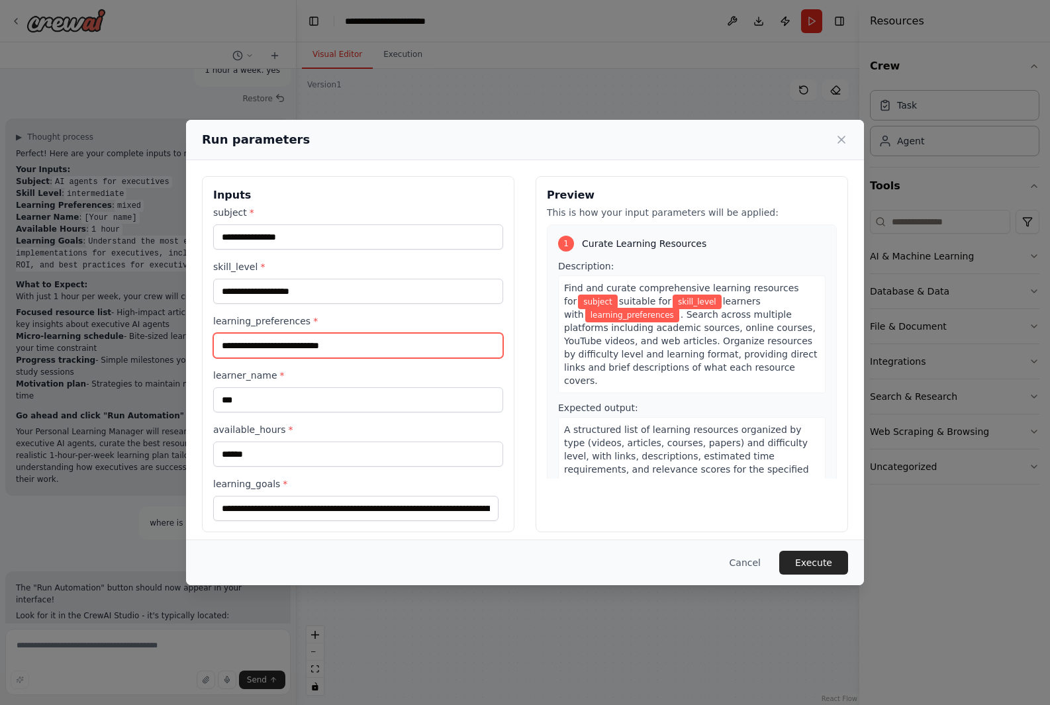
click at [295, 343] on input "learning_preferences *" at bounding box center [358, 345] width 290 height 25
type input "*****"
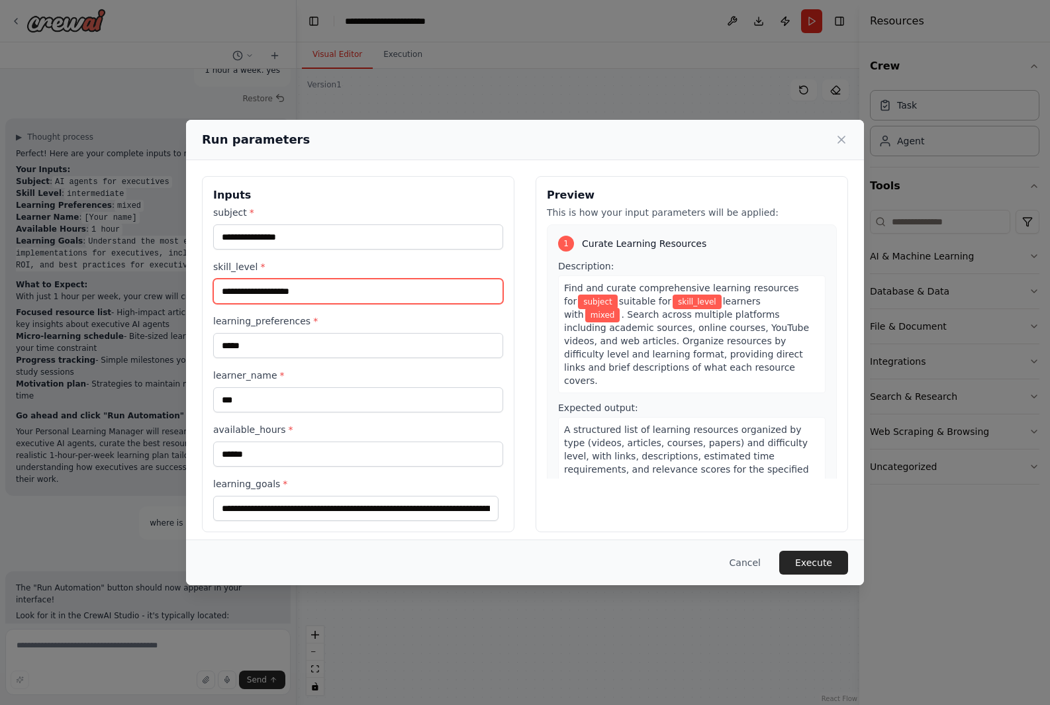
click at [275, 289] on input "skill_level *" at bounding box center [358, 291] width 290 height 25
type input "**********"
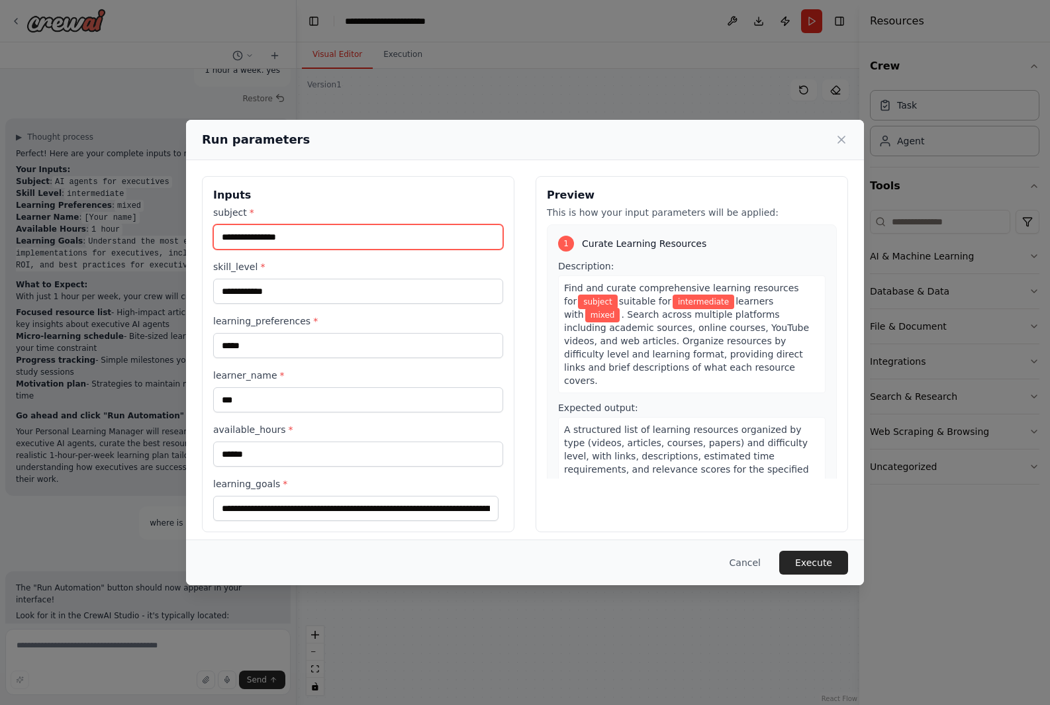
click at [281, 246] on input "subject *" at bounding box center [358, 236] width 290 height 25
type input "**********"
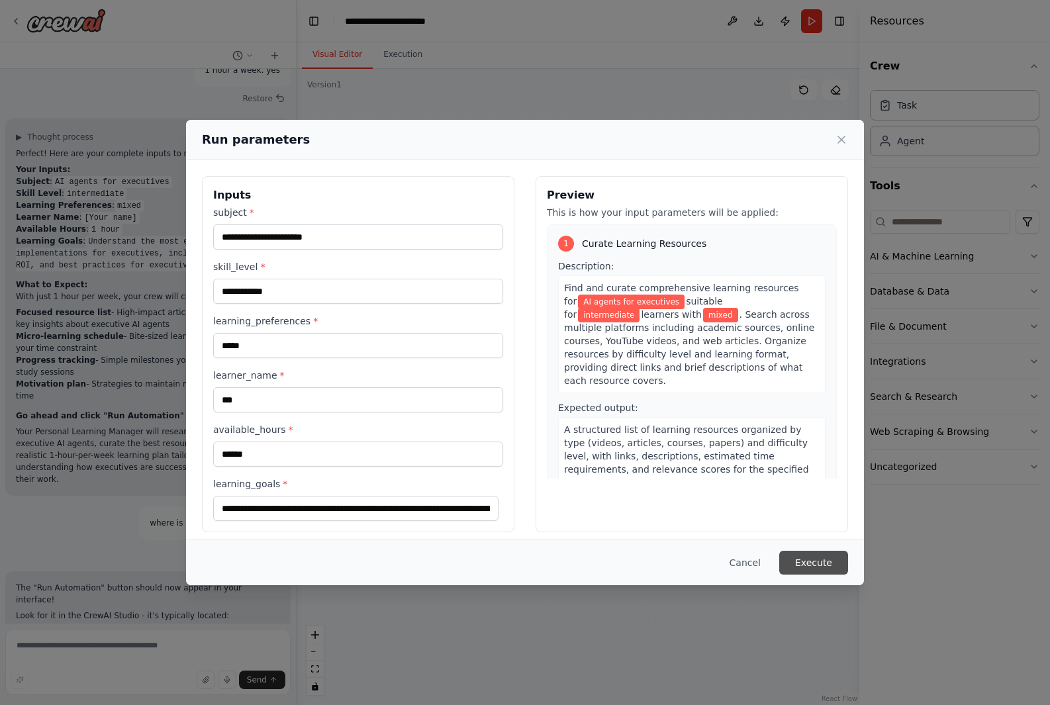
click at [807, 565] on button "Execute" at bounding box center [813, 563] width 69 height 24
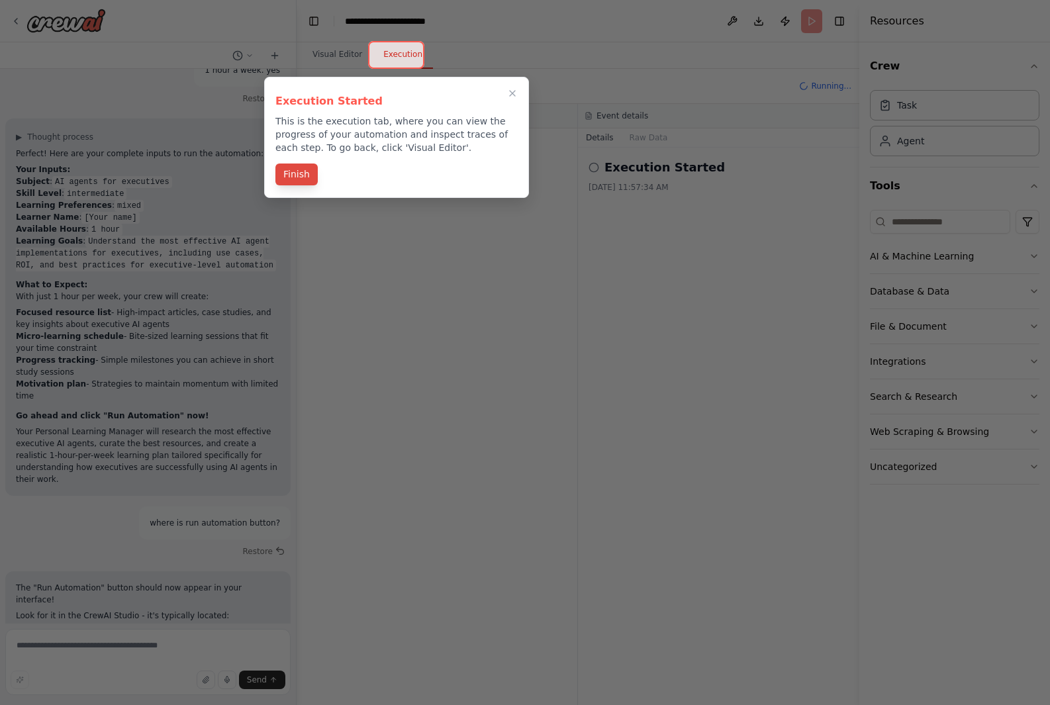
click at [293, 183] on button "Finish" at bounding box center [296, 175] width 42 height 22
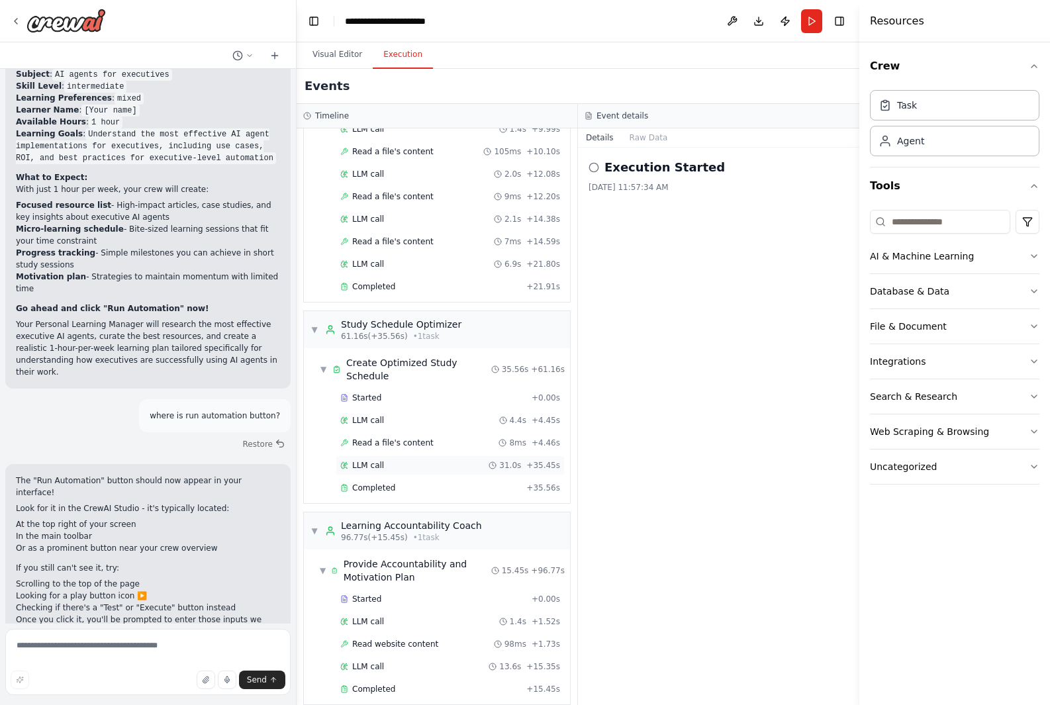
scroll to position [472, 0]
click at [686, 311] on div "Execution Started 10/6/2025, 11:57:34 AM" at bounding box center [718, 427] width 281 height 558
click at [65, 653] on textarea at bounding box center [147, 662] width 285 height 66
type textarea "**********"
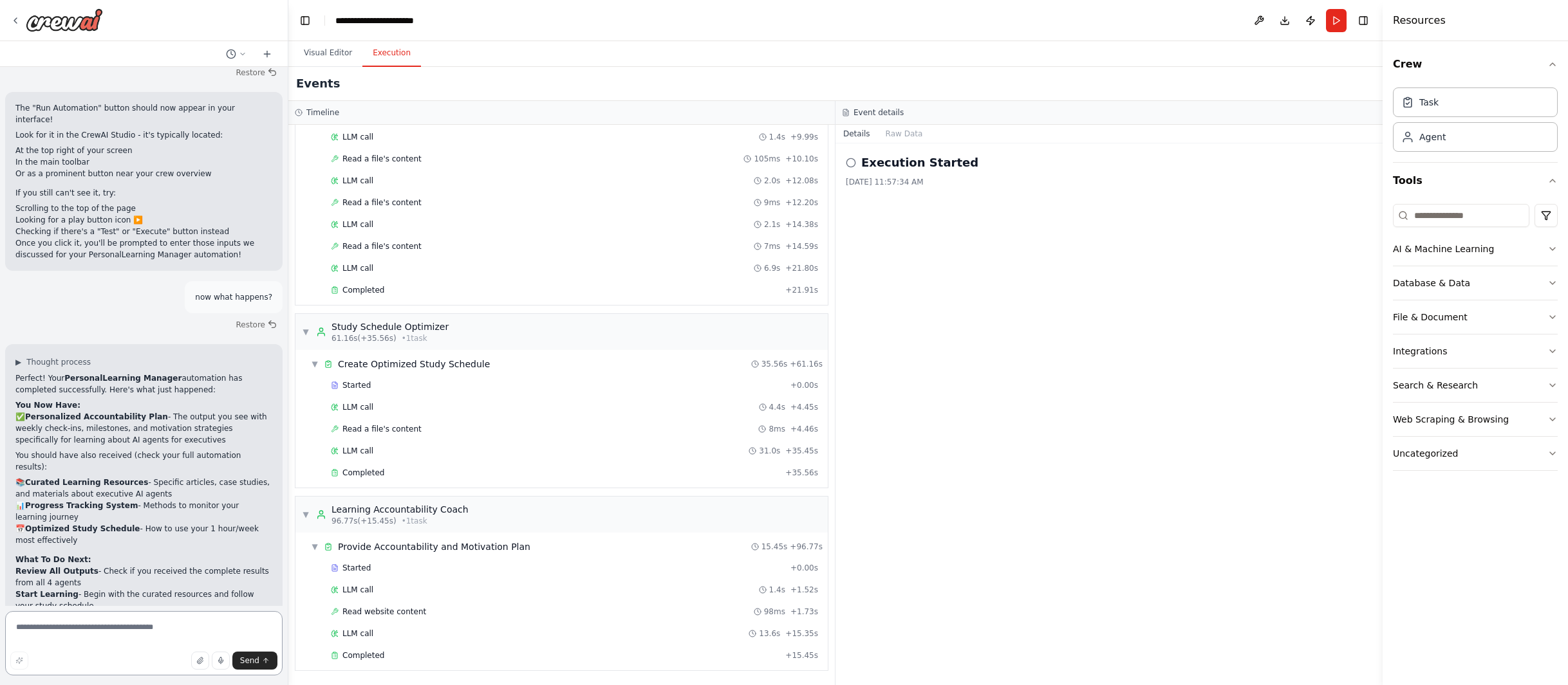
scroll to position [3331, 0]
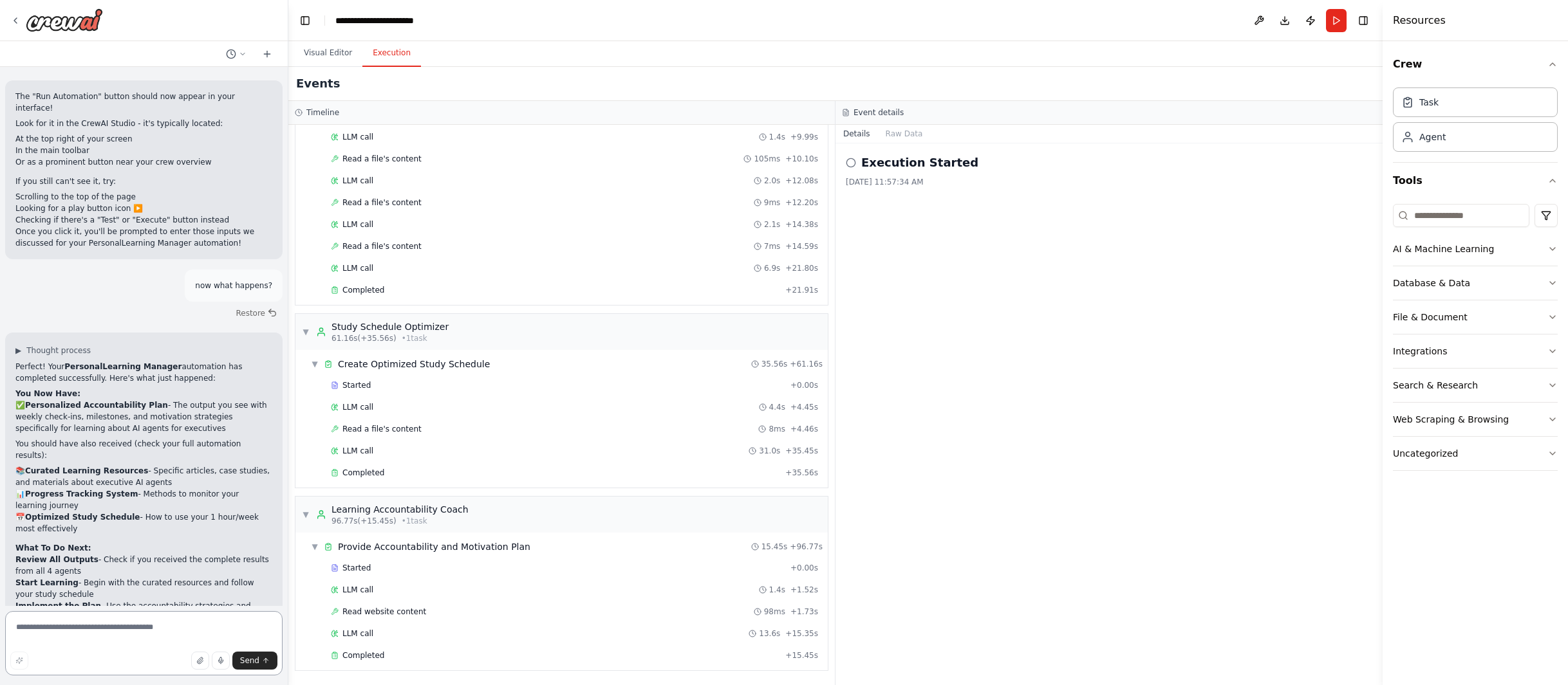
click at [102, 643] on textarea at bounding box center [143, 643] width 277 height 64
type textarea "**********"
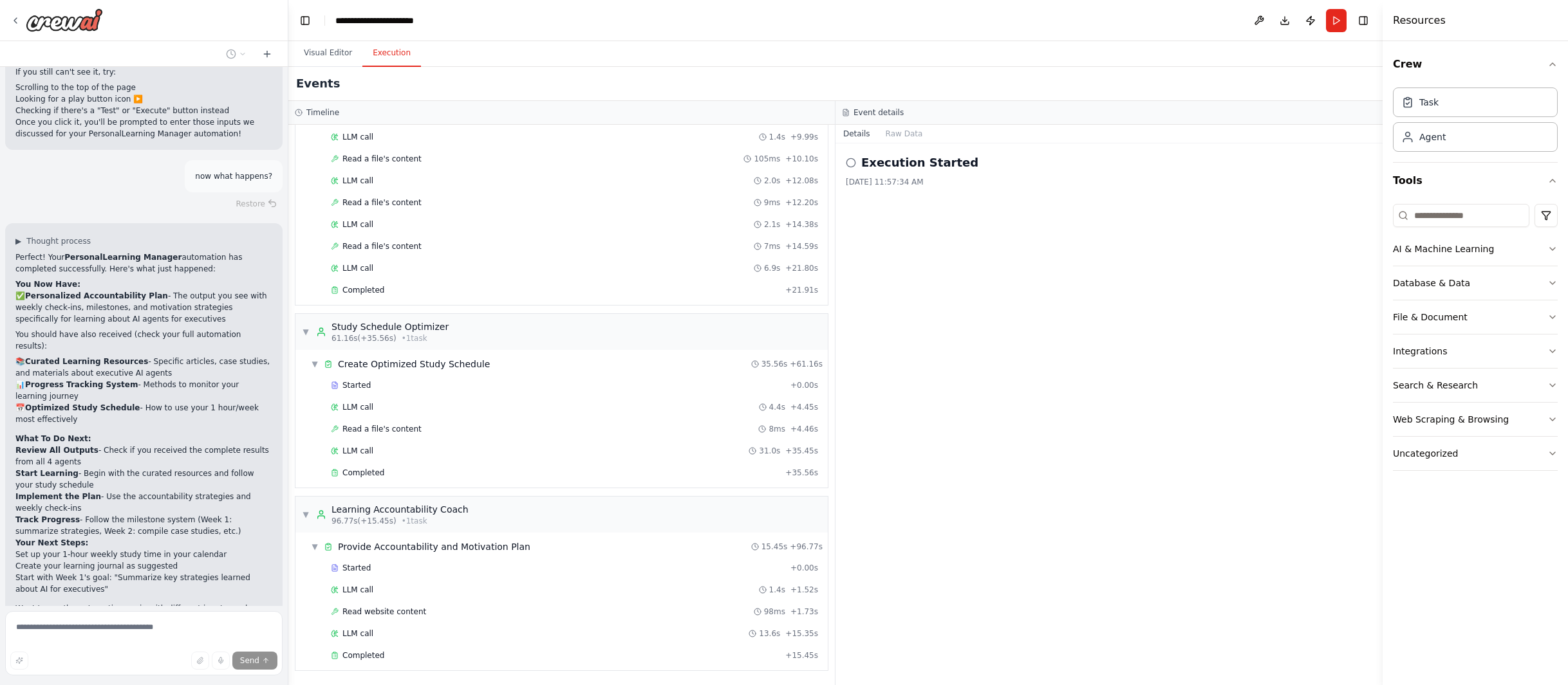
scroll to position [3443, 0]
click at [1021, 385] on icon "button" at bounding box center [1552, 385] width 11 height 11
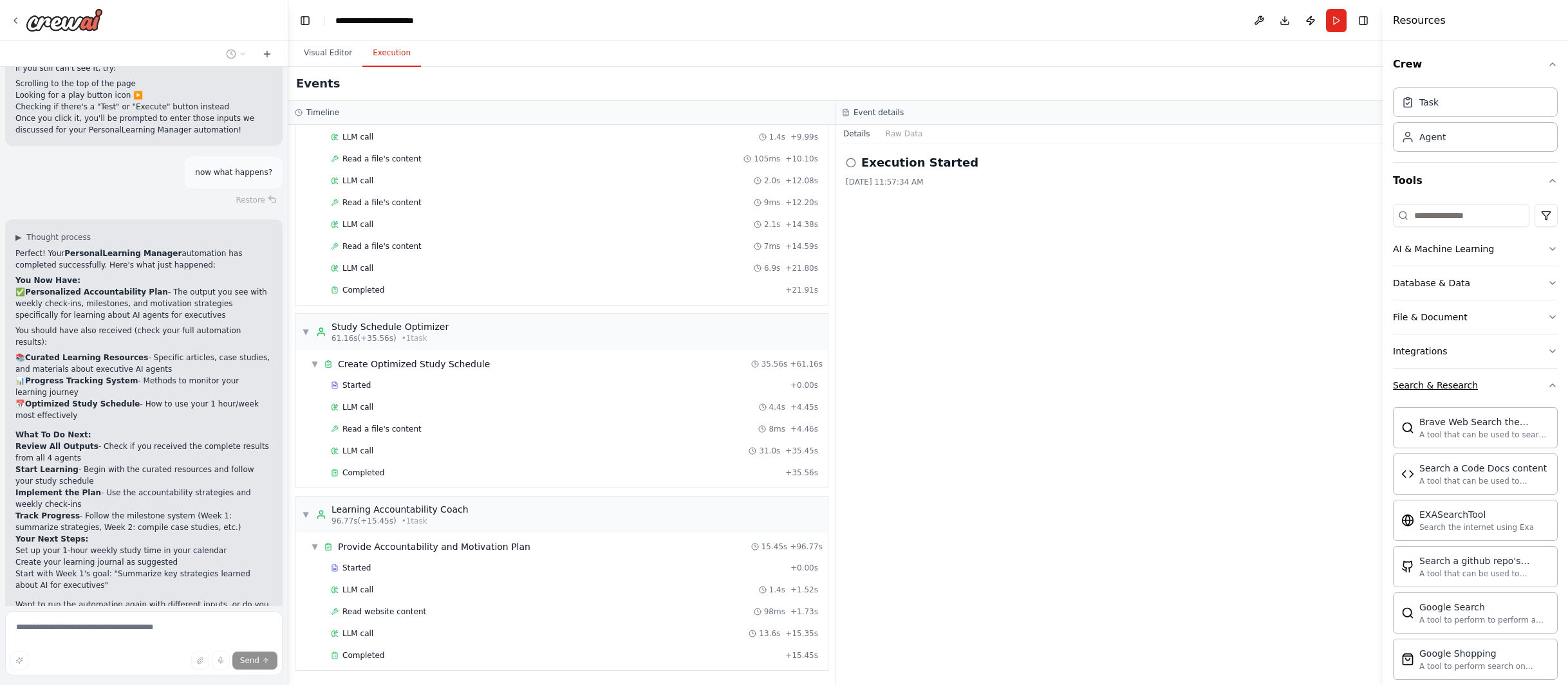
click at [1021, 385] on div "Crew Task Agent Tools AI & Machine Learning Database & Data File & Document Int…" at bounding box center [1475, 362] width 186 height 644
click at [1021, 386] on icon "button" at bounding box center [1552, 385] width 11 height 11
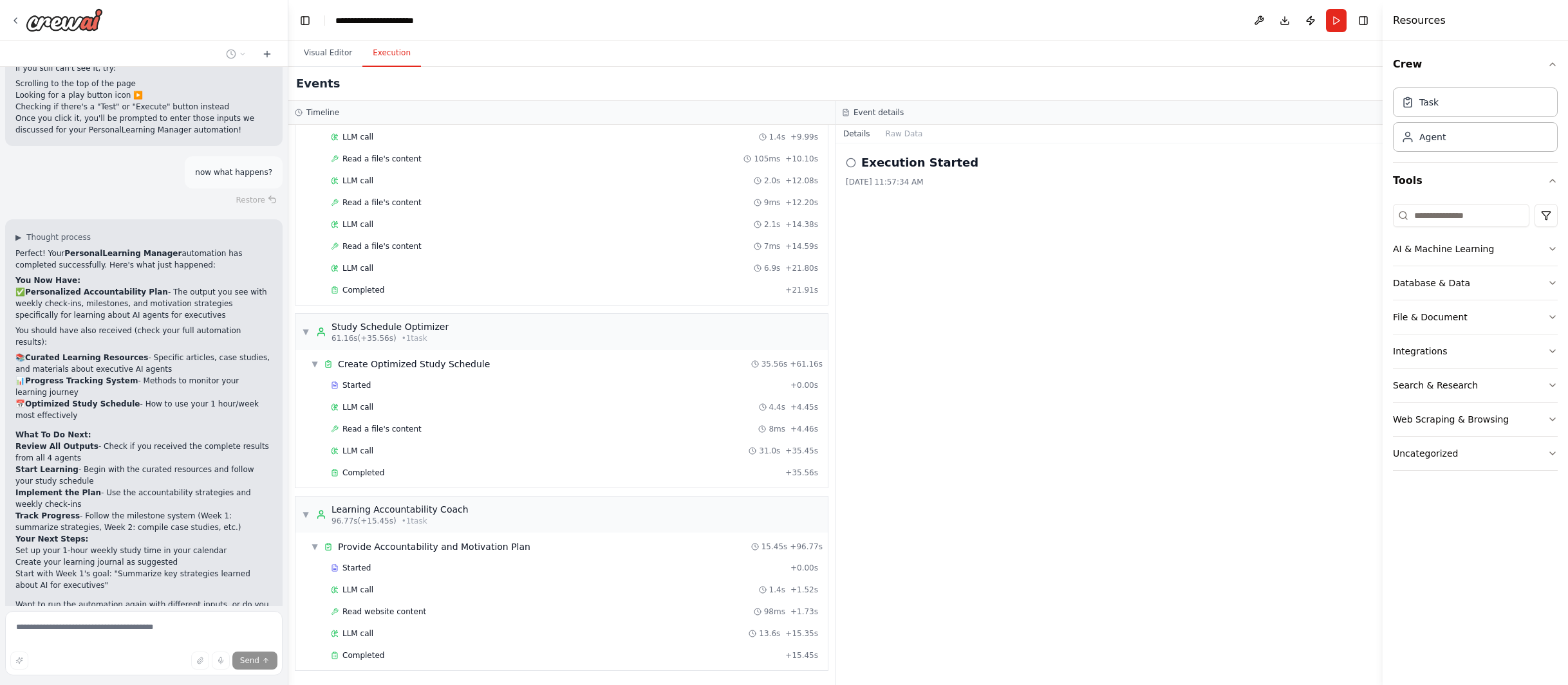
click at [887, 165] on h2 "Execution Started" at bounding box center [920, 162] width 118 height 18
click at [881, 188] on div "Execution Started 10/6/2025, 11:57:34 AM" at bounding box center [1108, 415] width 547 height 542
click at [857, 131] on button "Details" at bounding box center [856, 133] width 43 height 18
click at [907, 138] on button "Raw Data" at bounding box center [904, 133] width 52 height 18
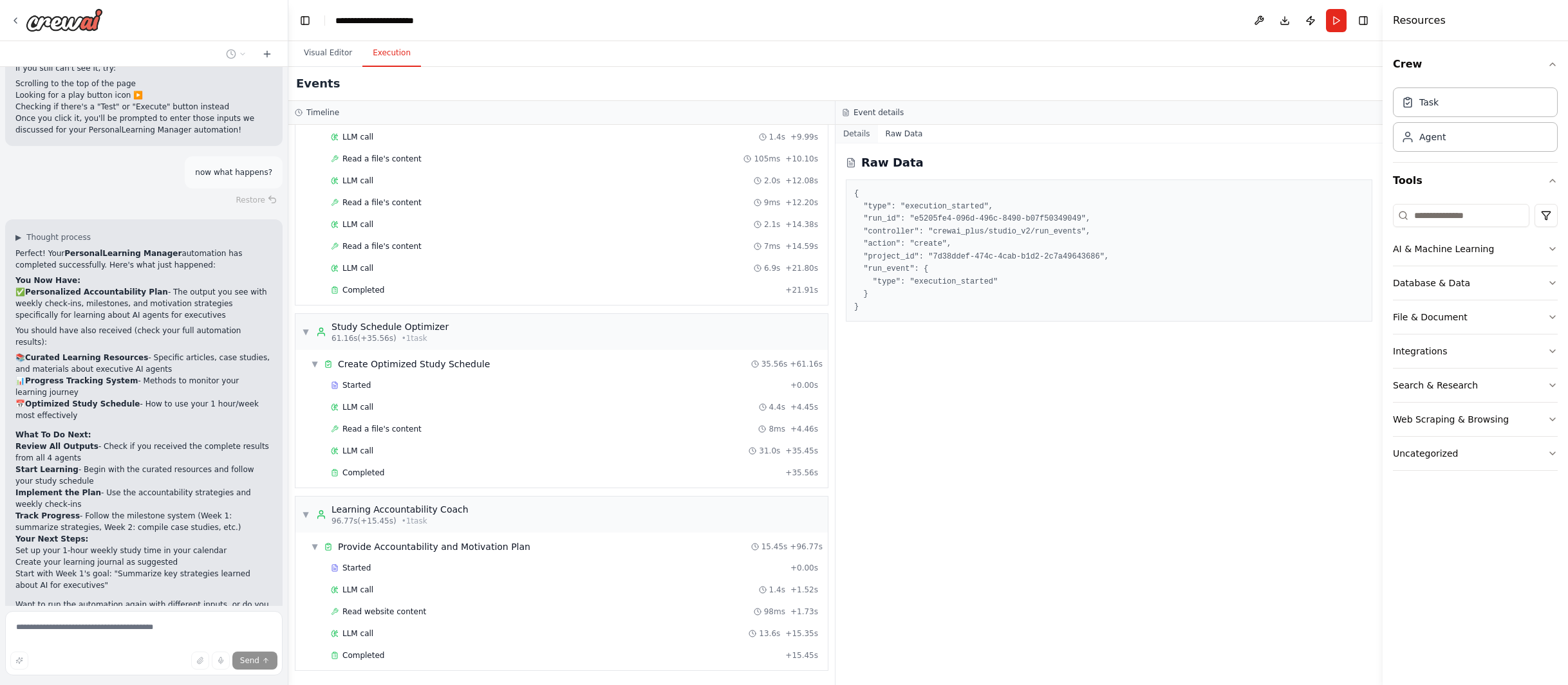
click at [858, 139] on button "Details" at bounding box center [856, 133] width 43 height 18
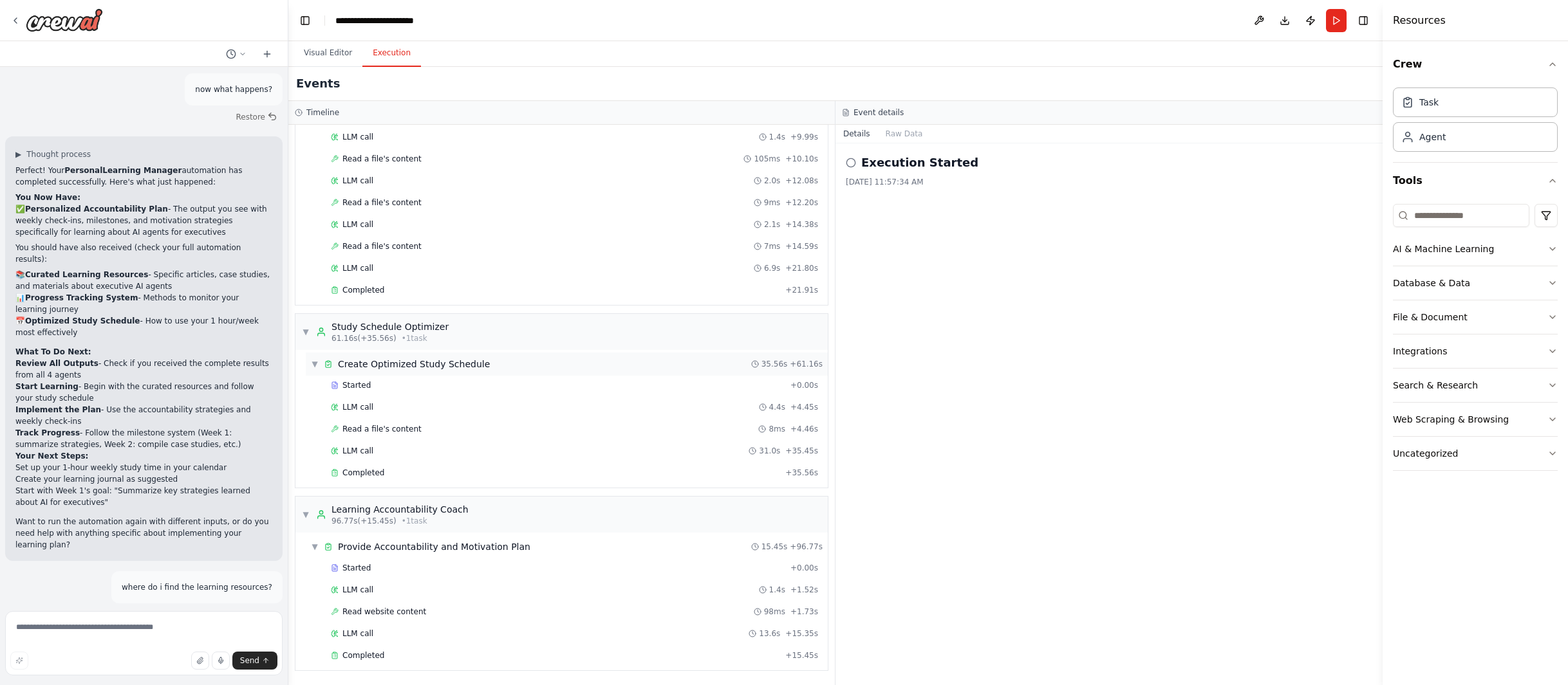
scroll to position [3539, 0]
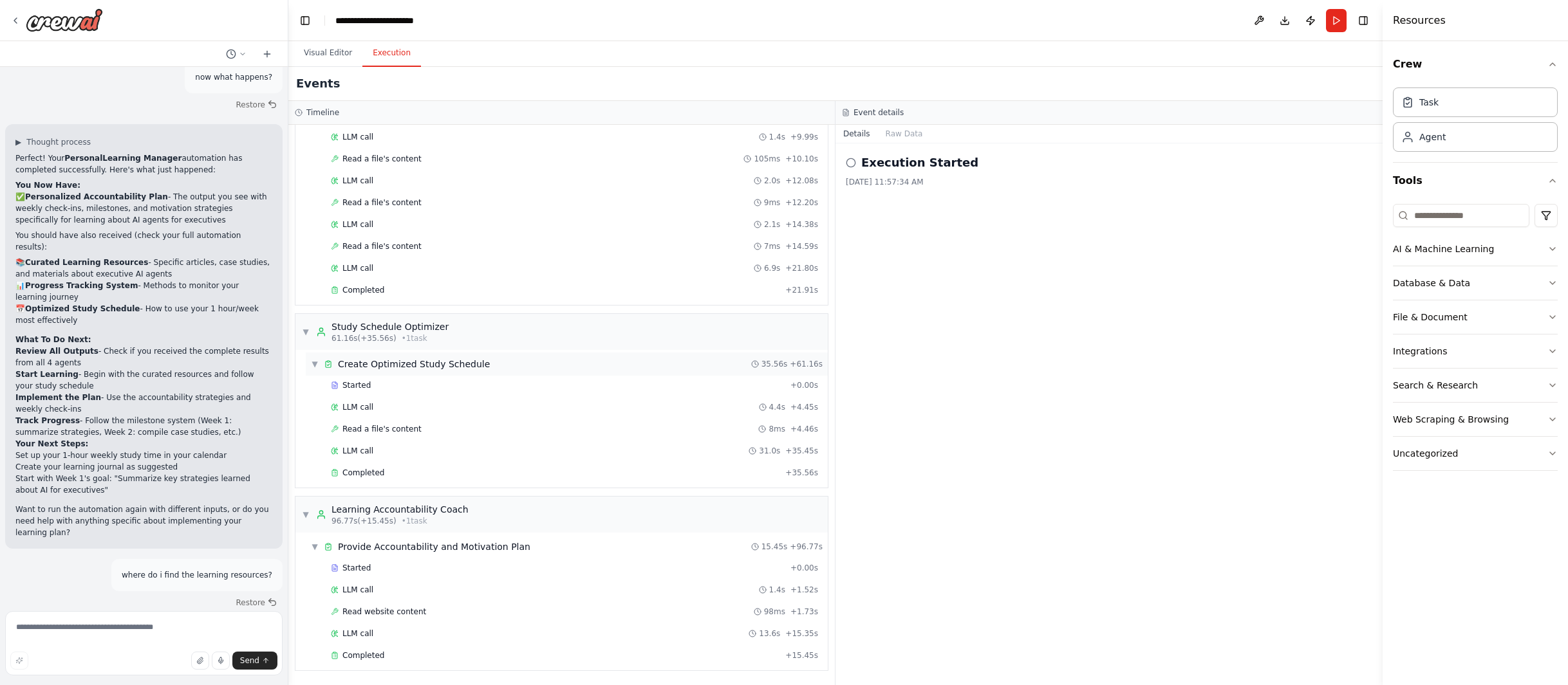
click at [308, 359] on div "▼ Create Optimized Study Schedule 35.56s + 61.16s" at bounding box center [567, 364] width 522 height 23
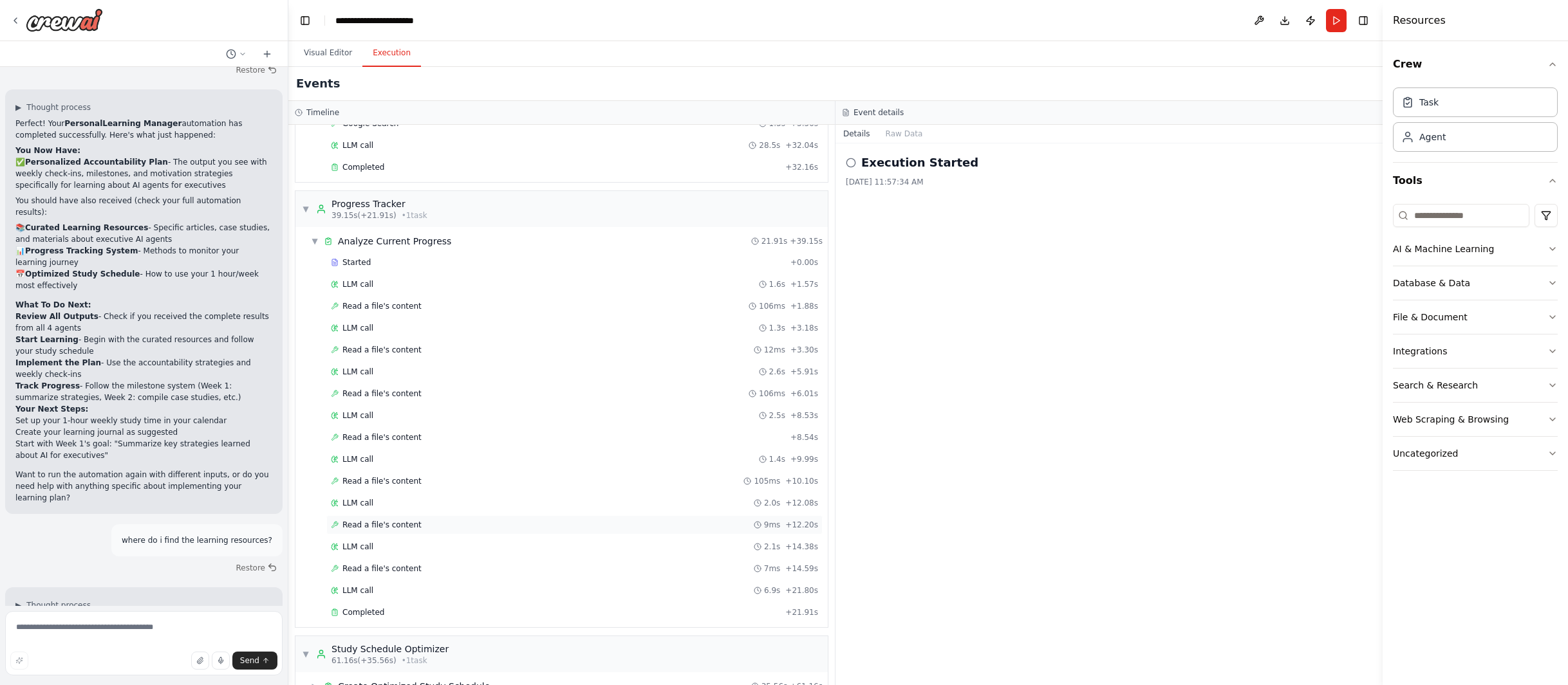
scroll to position [0, 0]
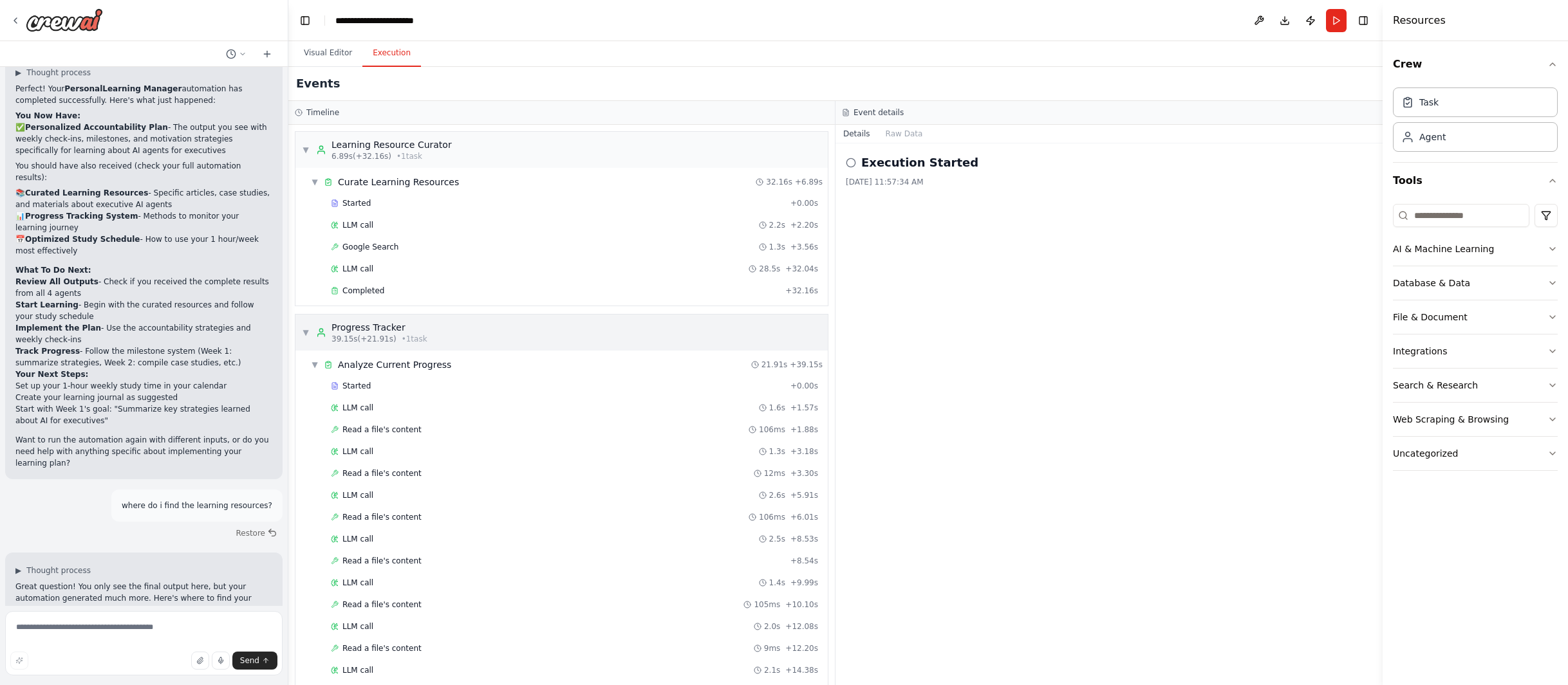
click at [302, 334] on span "▼" at bounding box center [306, 332] width 8 height 11
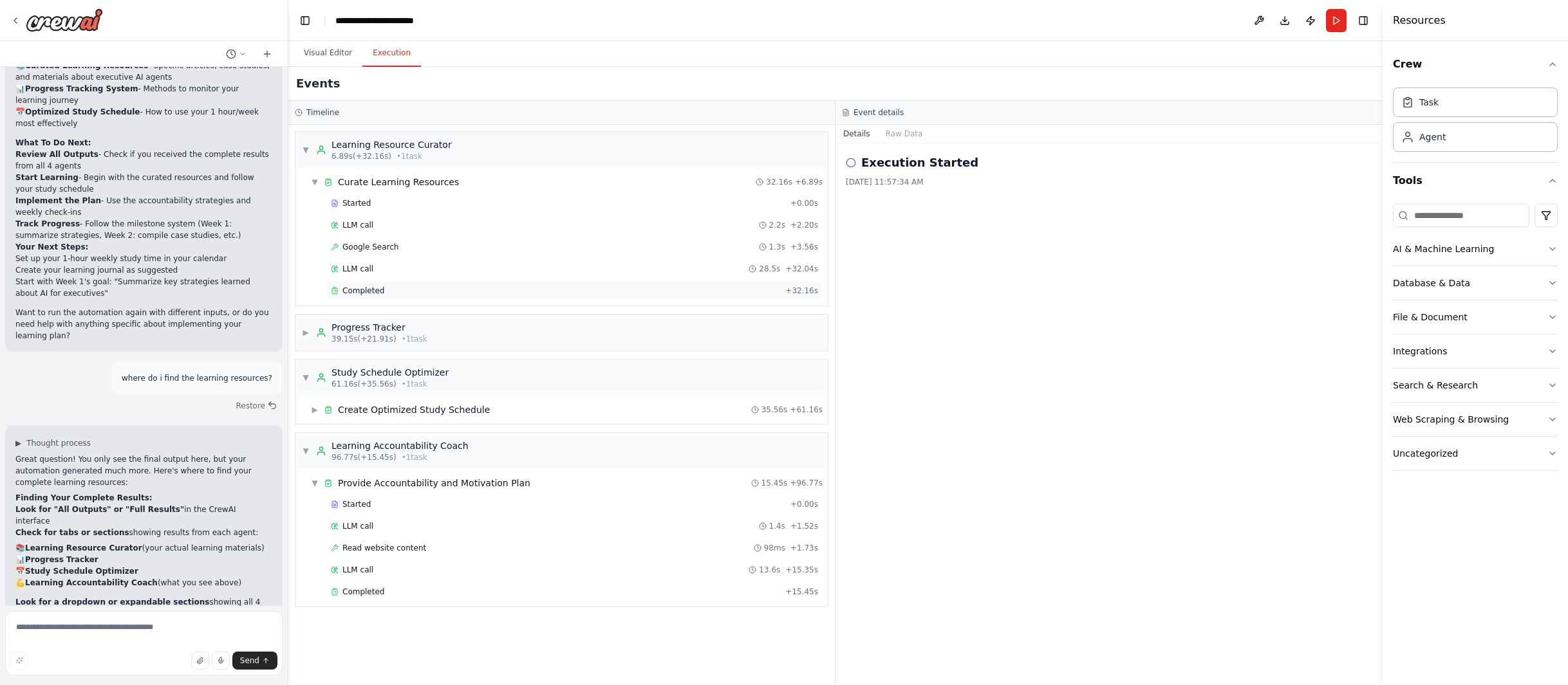
click at [359, 292] on span "Completed" at bounding box center [363, 291] width 42 height 11
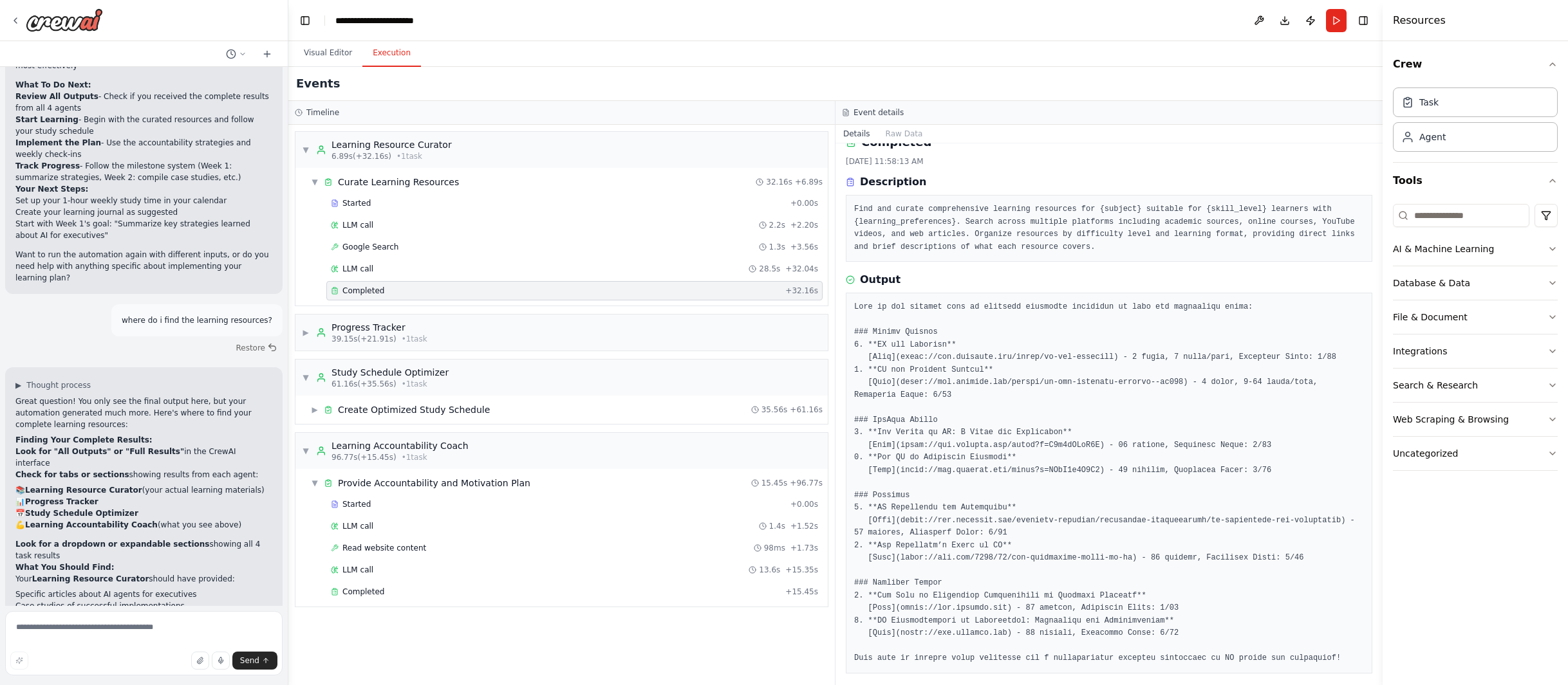
scroll to position [29, 0]
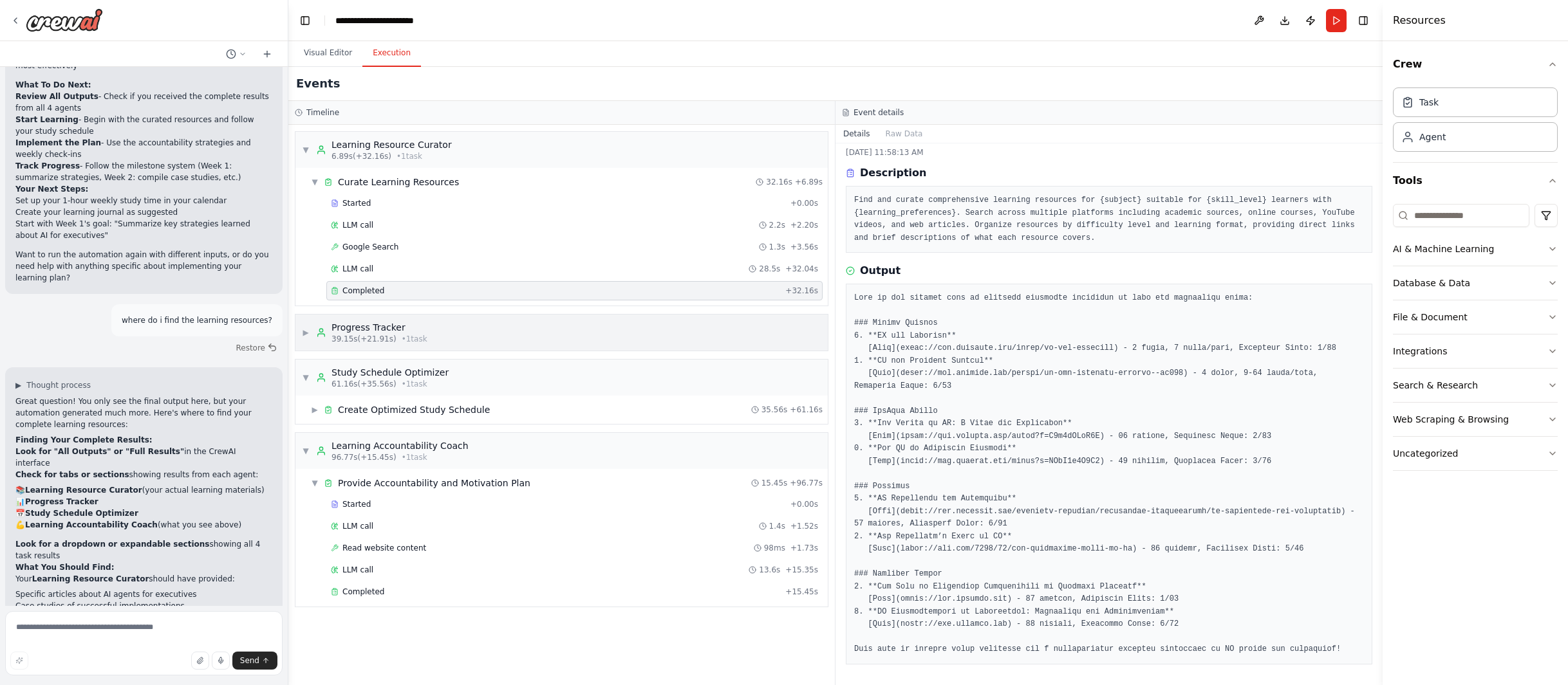
click at [301, 336] on div "▶ Progress Tracker 39.15s (+21.91s) • 1 task" at bounding box center [562, 332] width 533 height 36
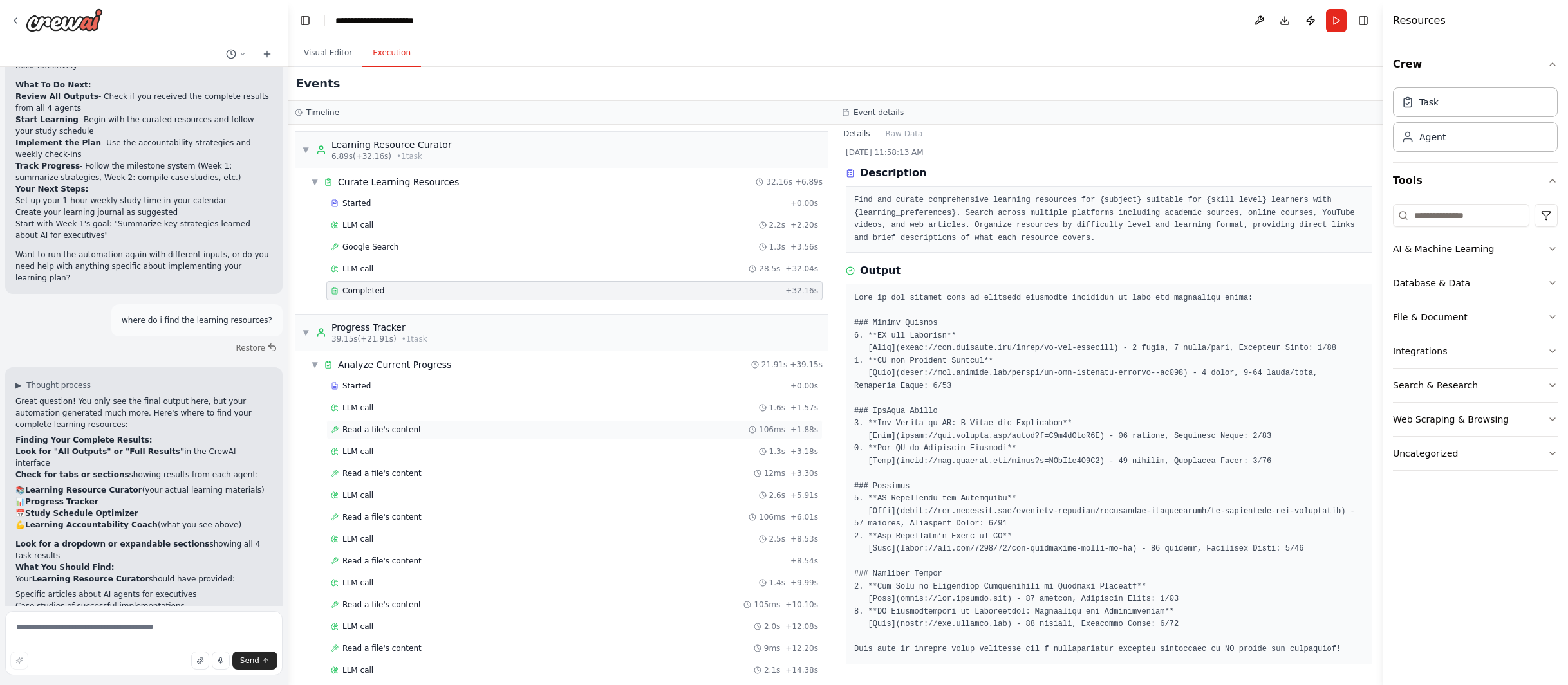
click at [368, 437] on div "Read a file's content 106ms + 1.88s" at bounding box center [575, 429] width 497 height 19
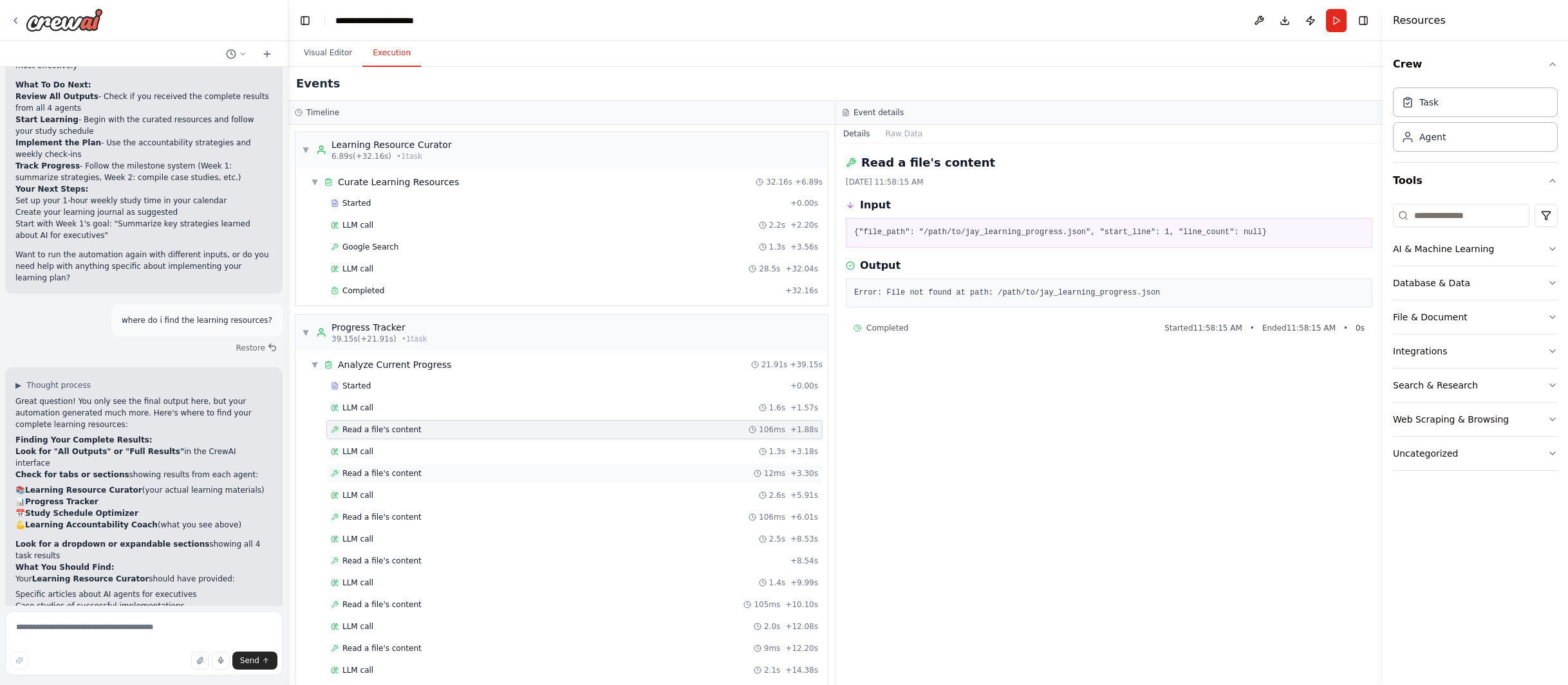
click at [368, 478] on span "Read a file's content" at bounding box center [381, 473] width 79 height 11
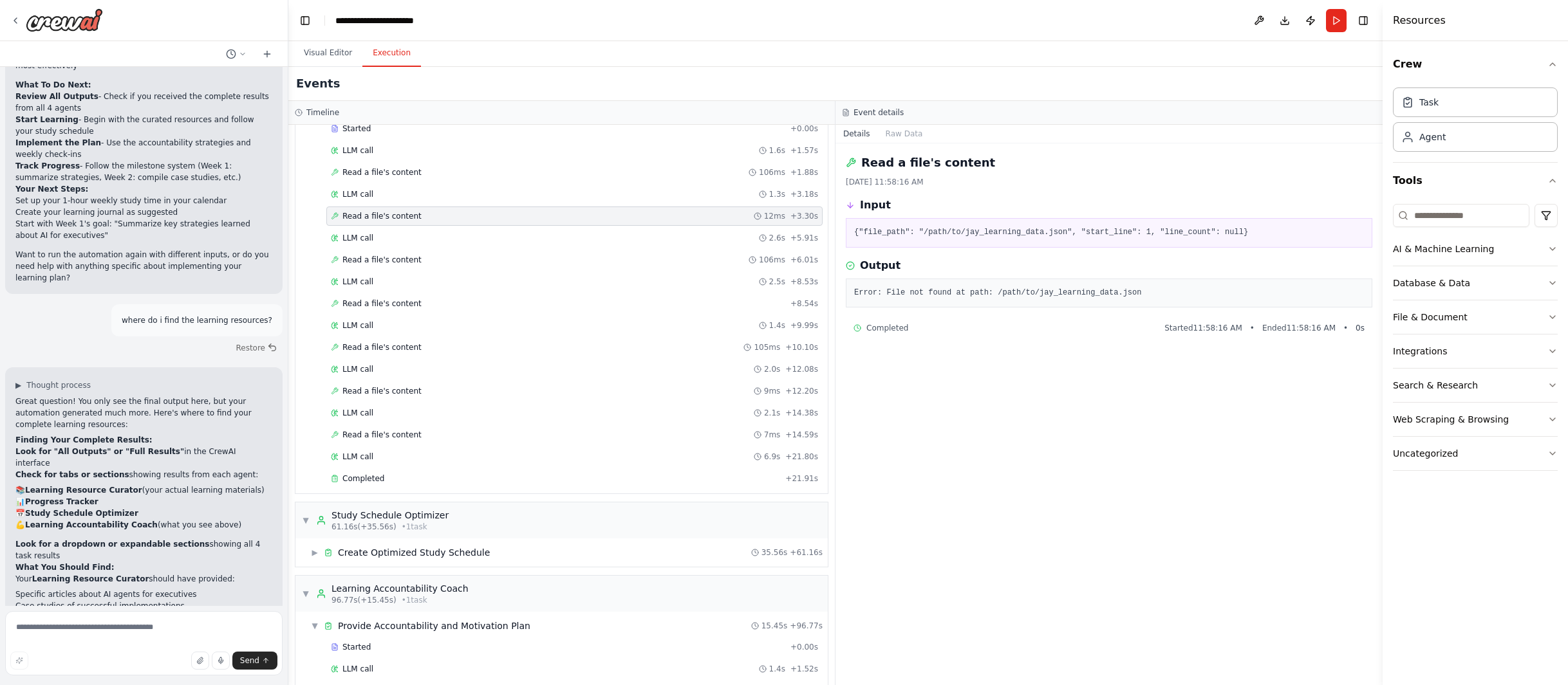
scroll to position [336, 0]
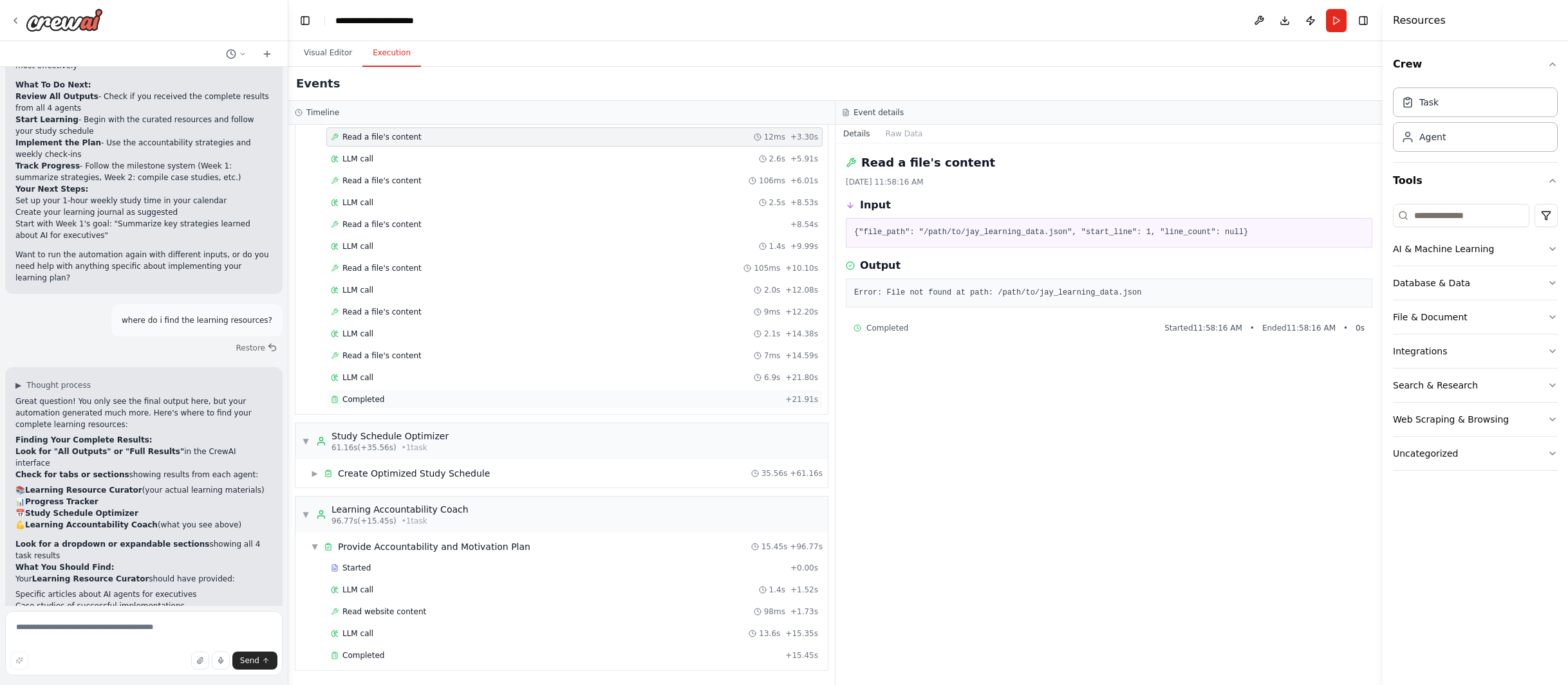
click at [401, 395] on div "Completed" at bounding box center [555, 399] width 449 height 11
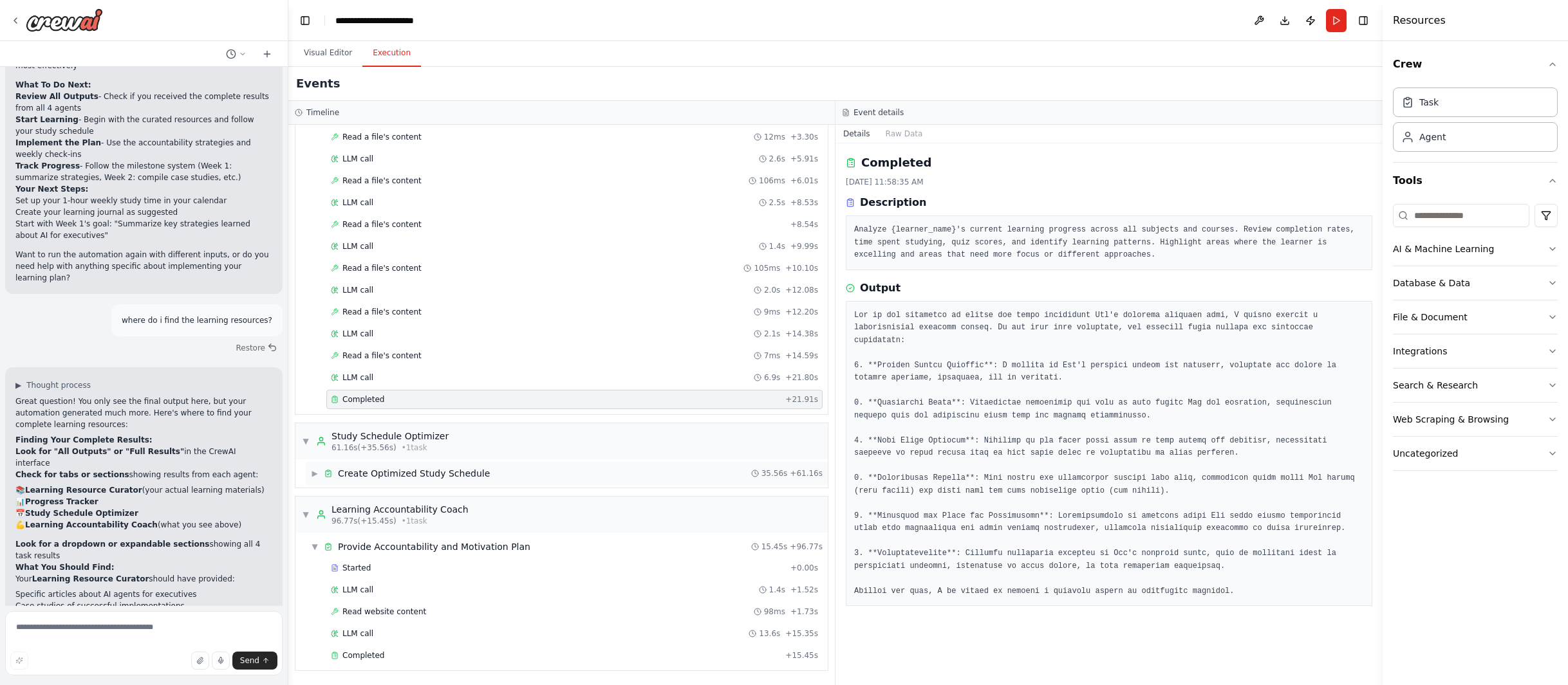
click at [359, 475] on span "Create Optimized Study Schedule" at bounding box center [414, 473] width 152 height 13
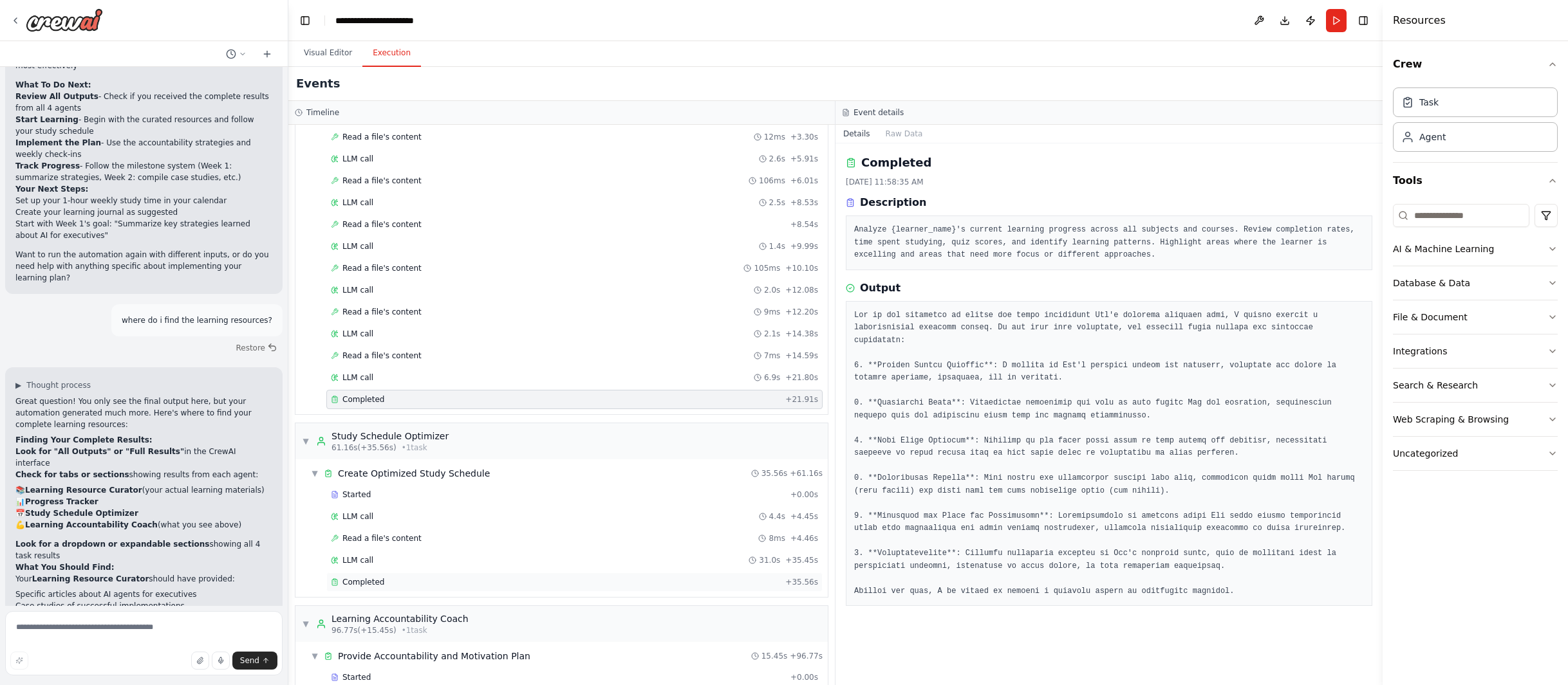
click at [352, 580] on span "Completed" at bounding box center [363, 582] width 42 height 11
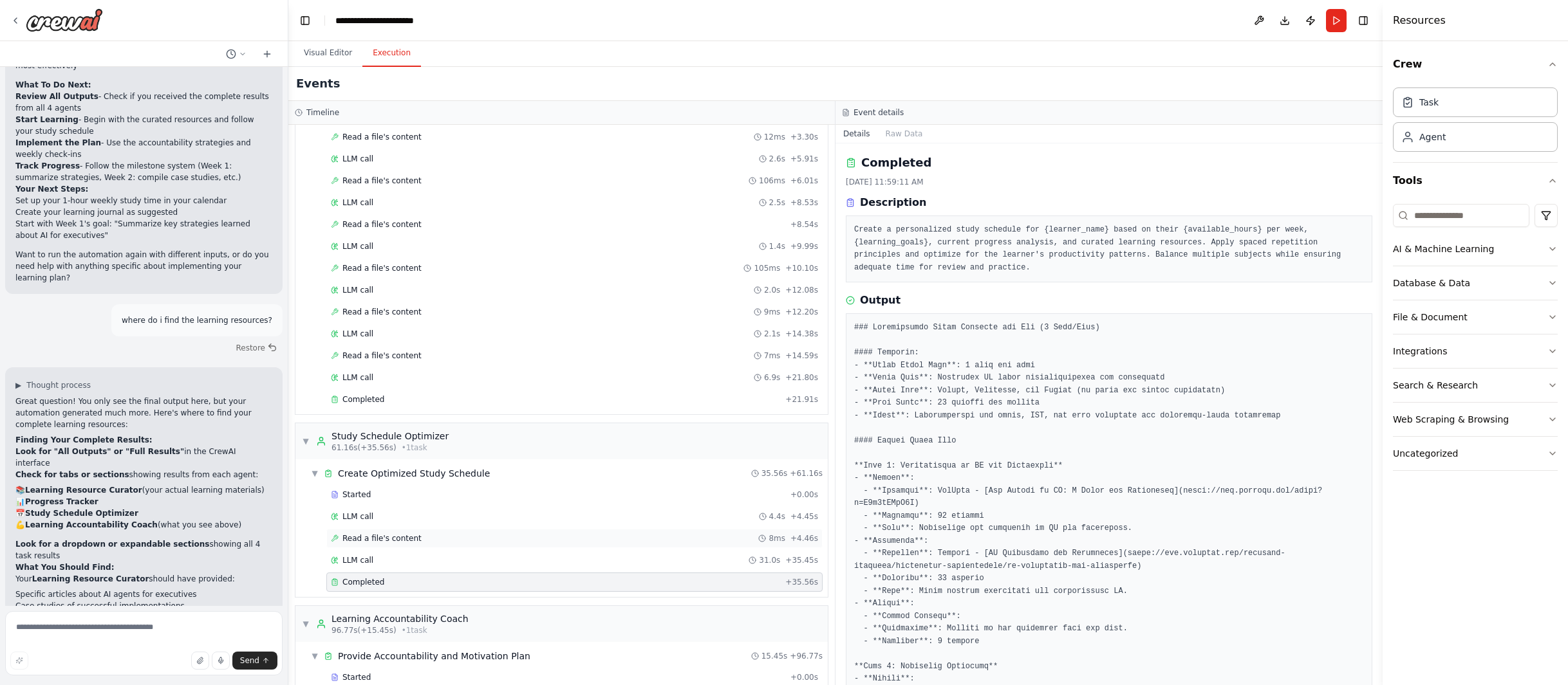
click at [363, 534] on span "Read a file's content" at bounding box center [381, 538] width 79 height 11
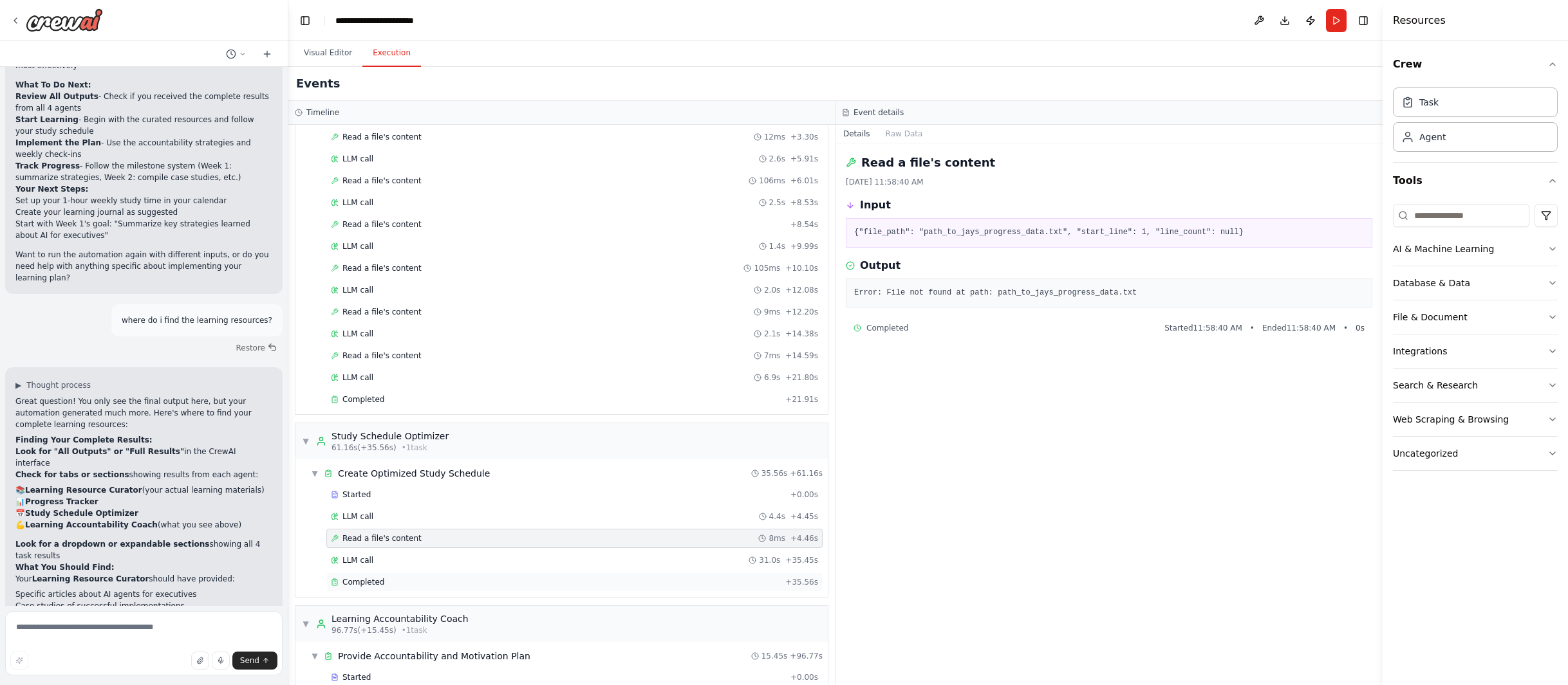
click at [366, 586] on span "Completed" at bounding box center [363, 582] width 42 height 11
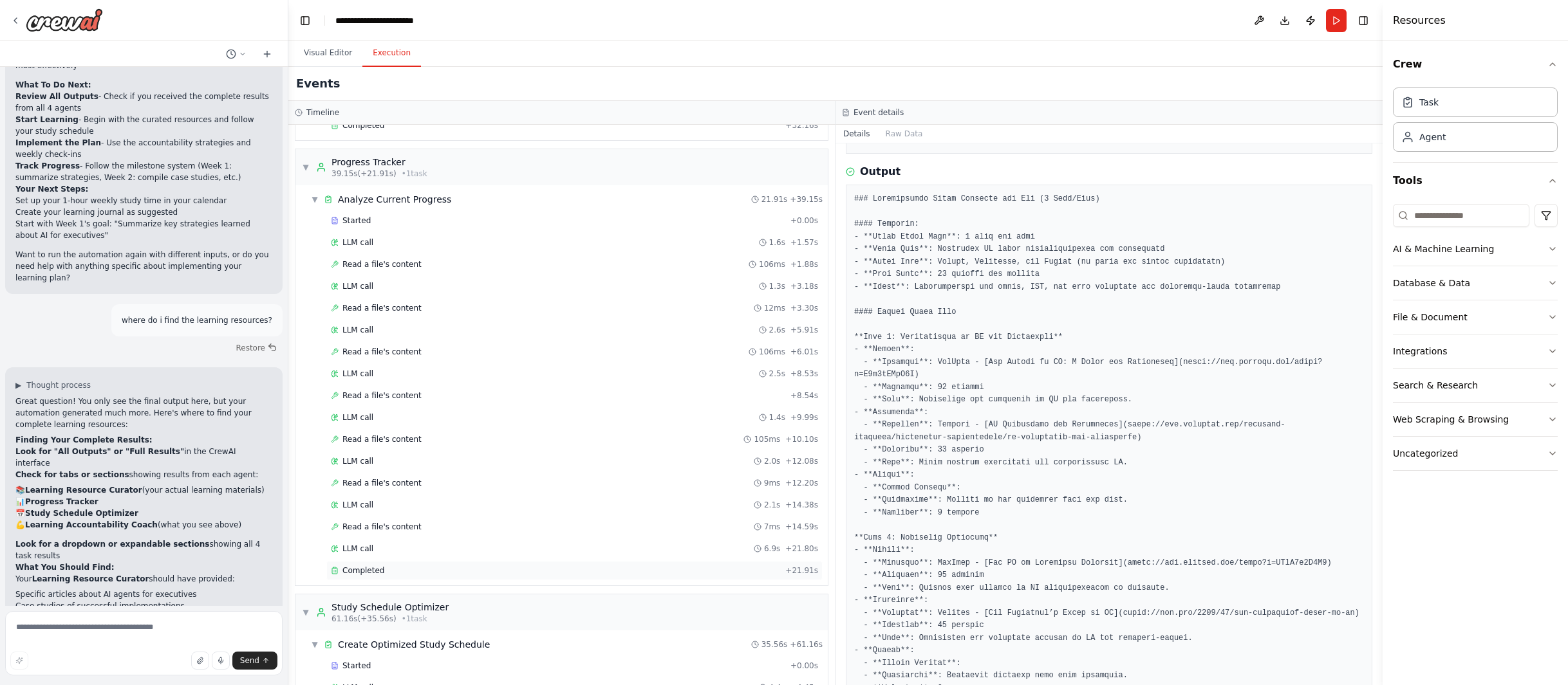
scroll to position [15, 0]
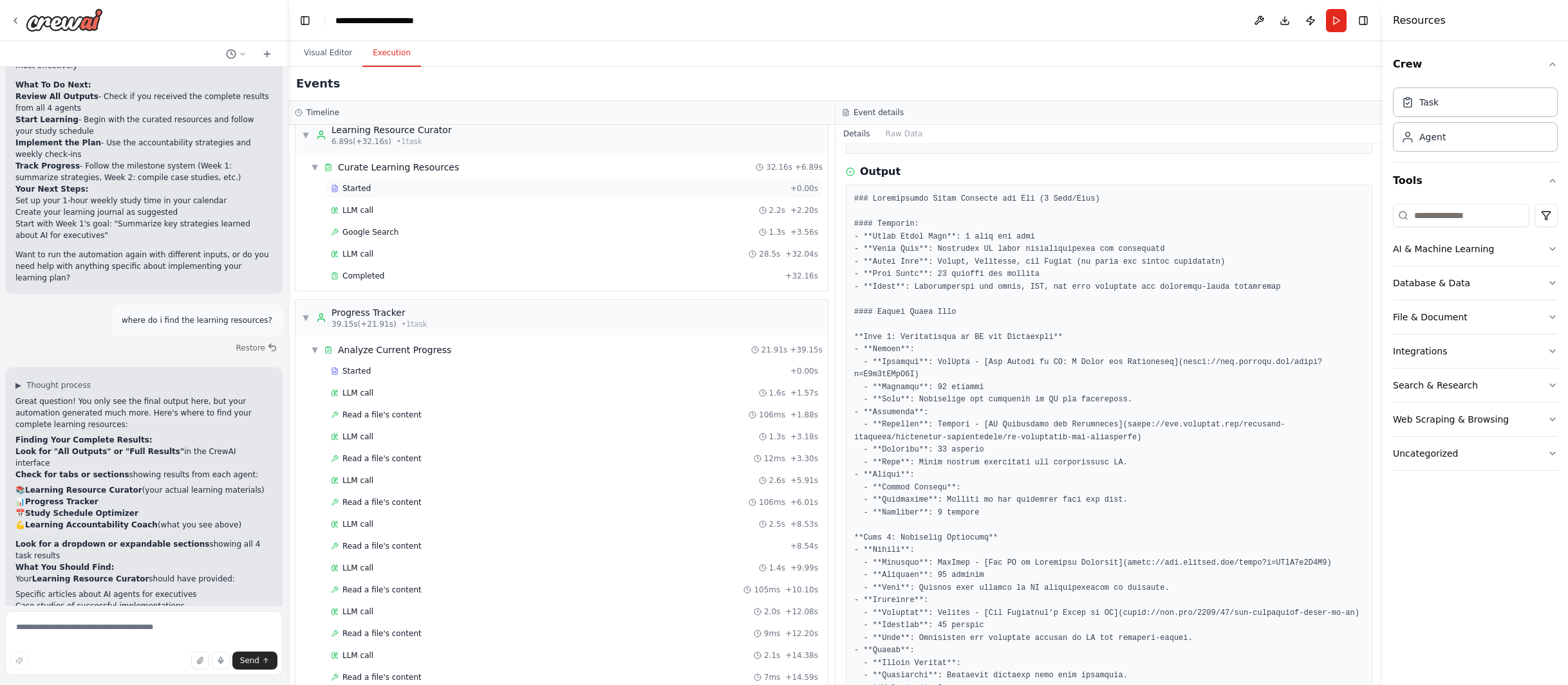
click at [369, 191] on div "Started" at bounding box center [557, 188] width 454 height 11
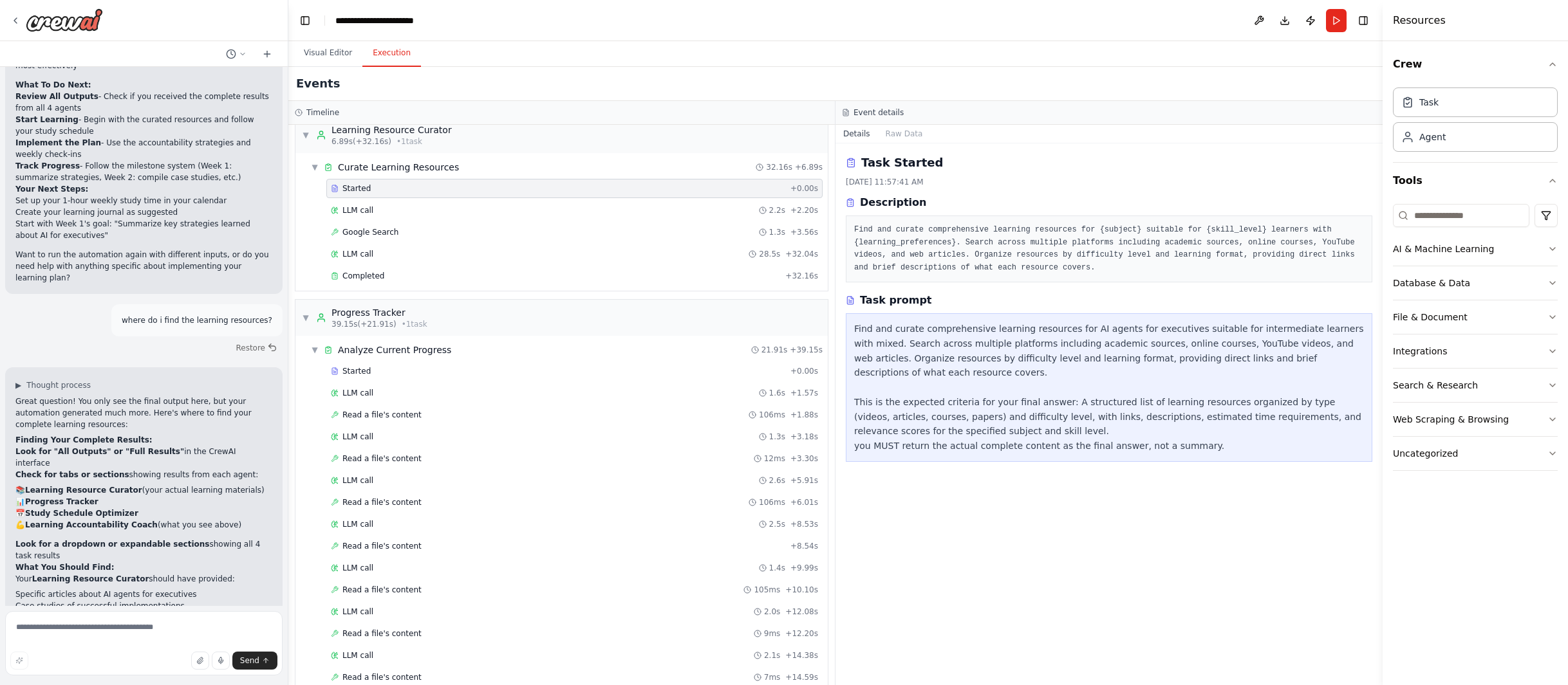
scroll to position [0, 0]
click at [369, 215] on span "LLM call" at bounding box center [358, 210] width 31 height 11
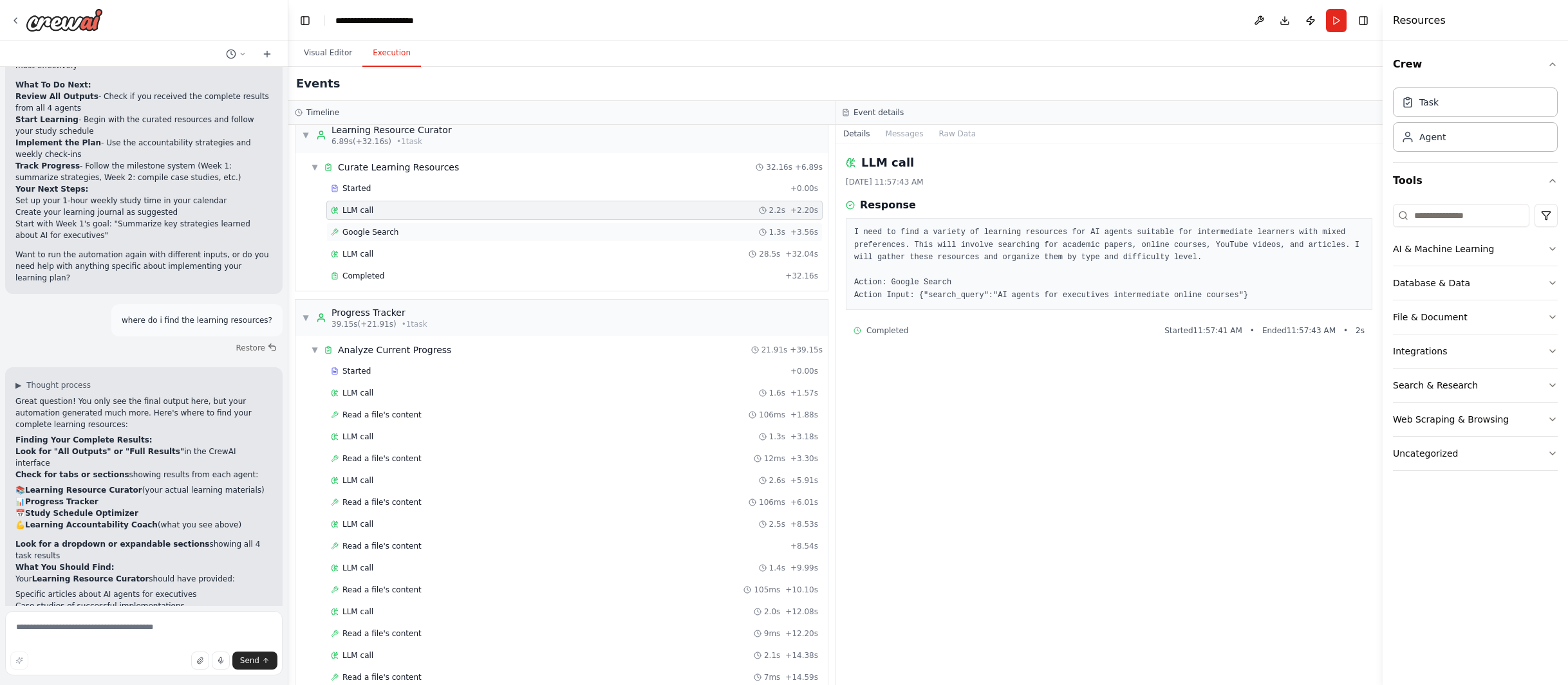
click at [366, 233] on span "Google Search" at bounding box center [370, 232] width 56 height 11
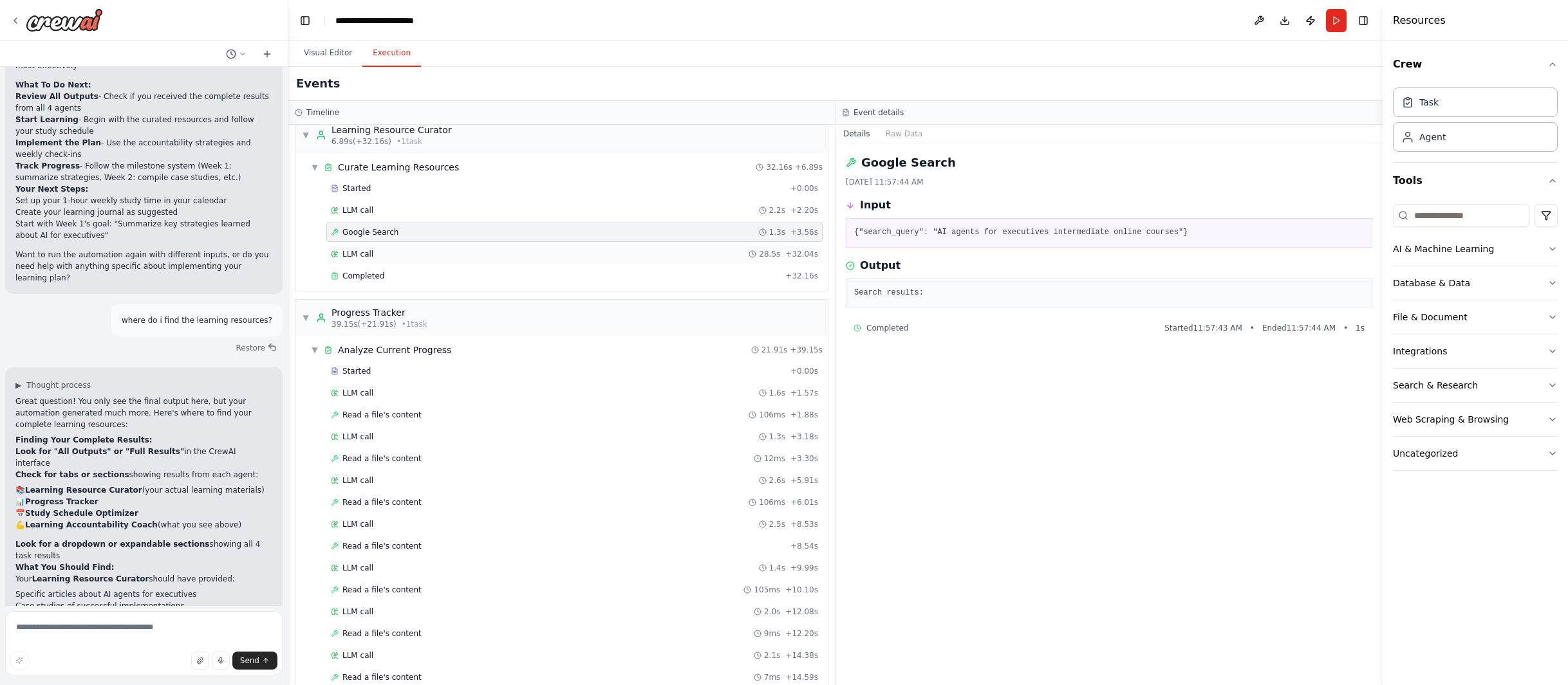
click at [365, 257] on span "LLM call" at bounding box center [358, 254] width 31 height 11
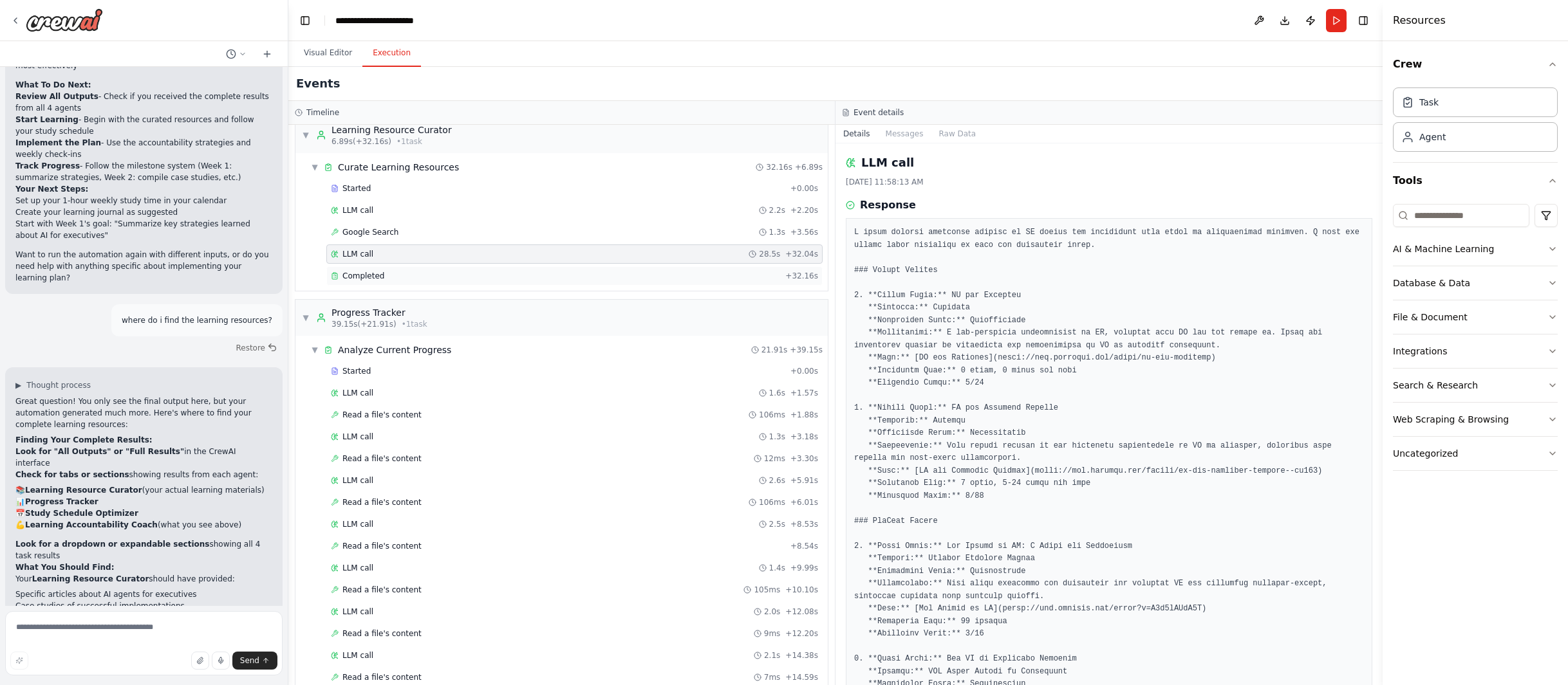
click at [368, 275] on span "Completed" at bounding box center [363, 276] width 42 height 11
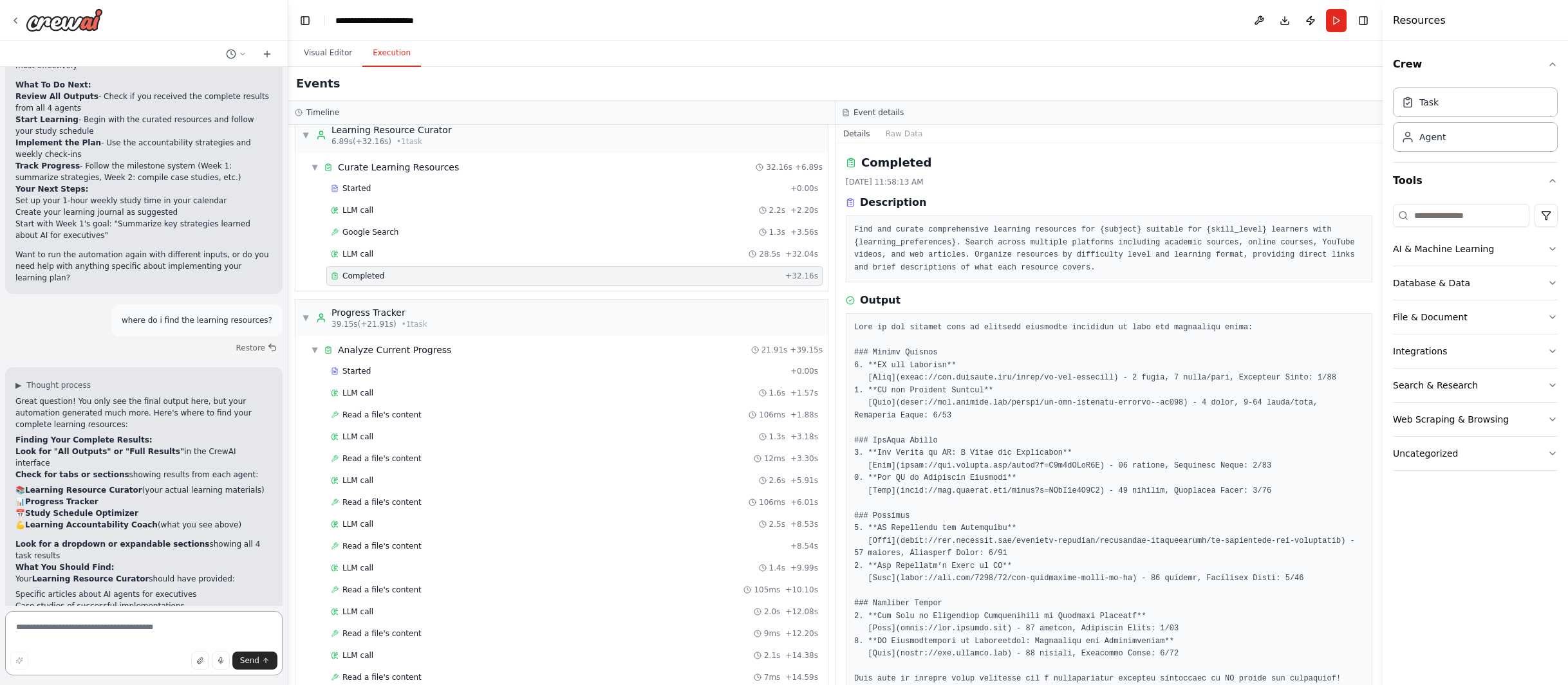
click at [138, 626] on textarea at bounding box center [143, 643] width 277 height 64
type textarea "**********"
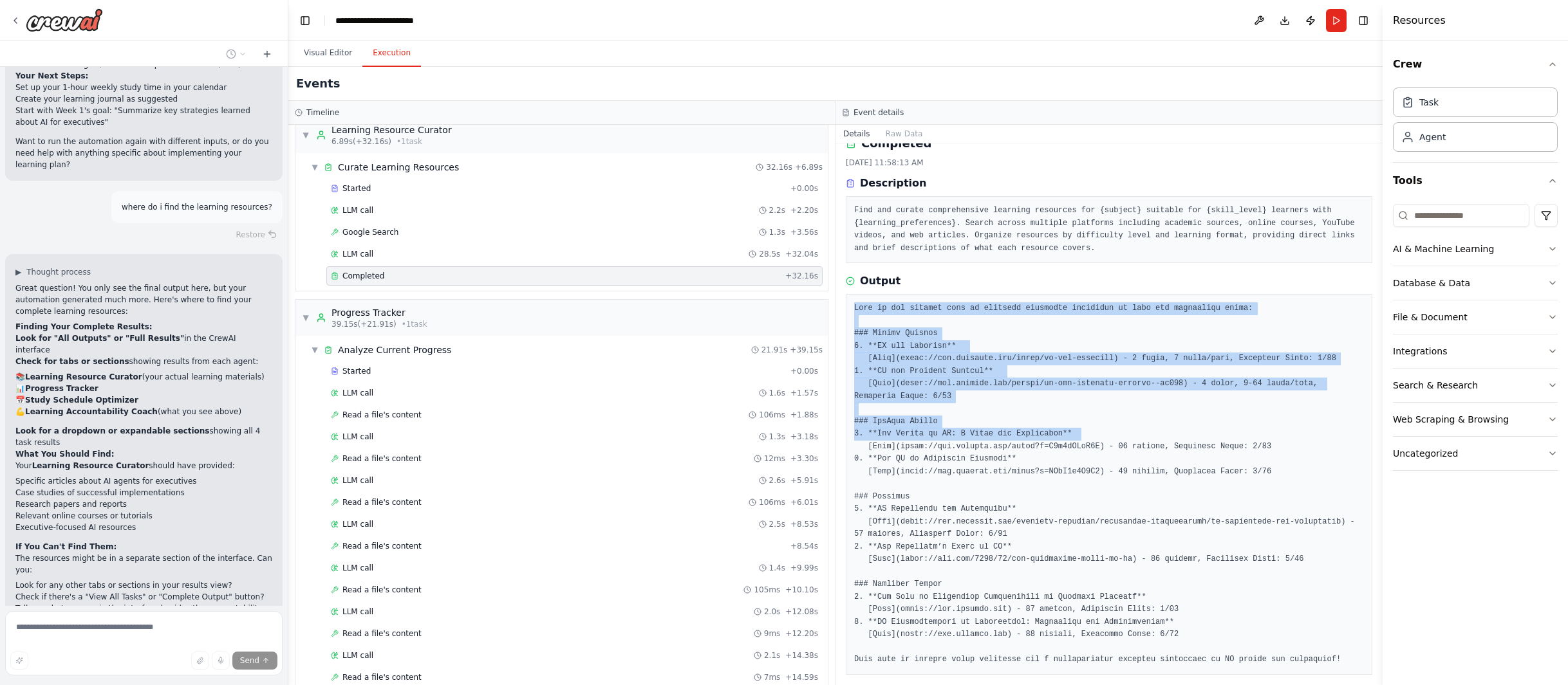
scroll to position [29, 0]
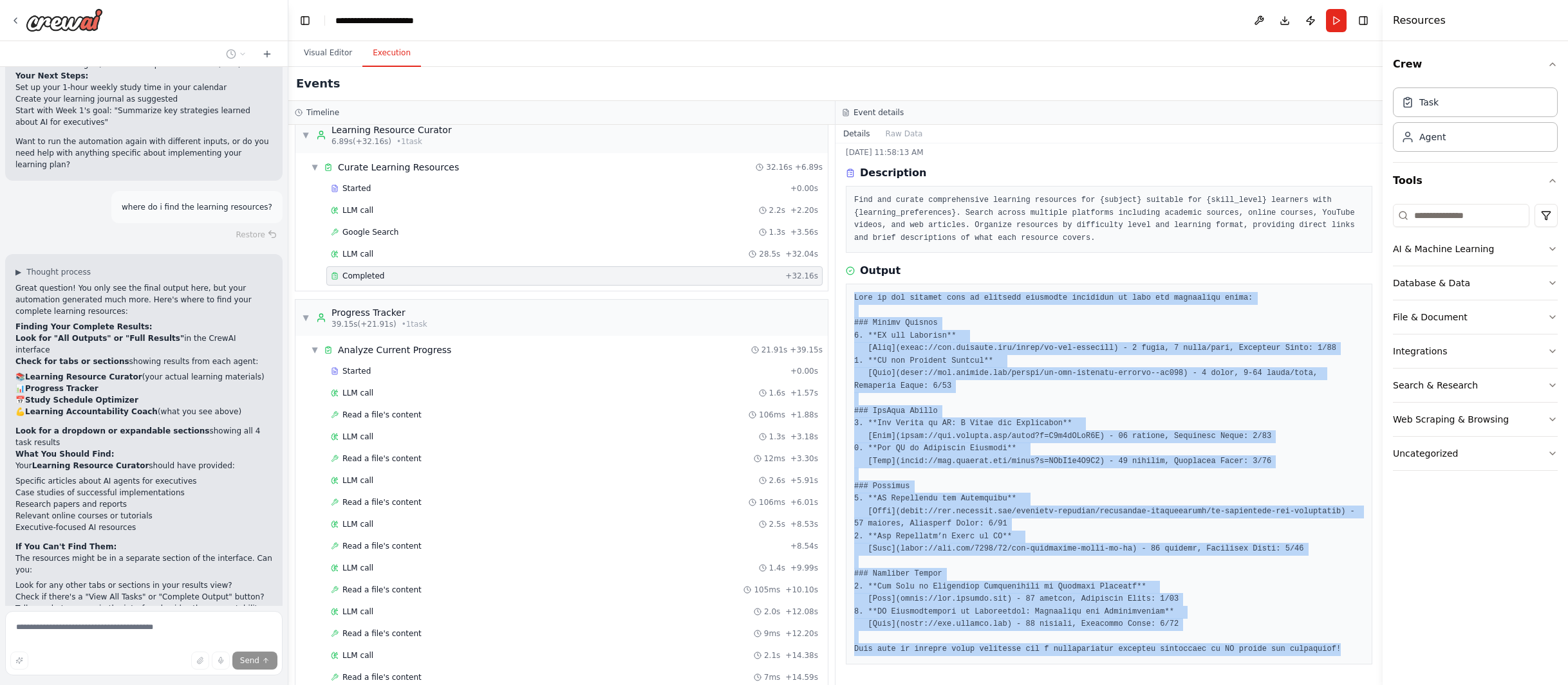
drag, startPoint x: 854, startPoint y: 325, endPoint x: 1306, endPoint y: 658, distance: 561.4
click at [1021, 658] on div at bounding box center [1109, 474] width 527 height 381
copy pre "Here is the curated list of learning resources organized by type and difficulty…"
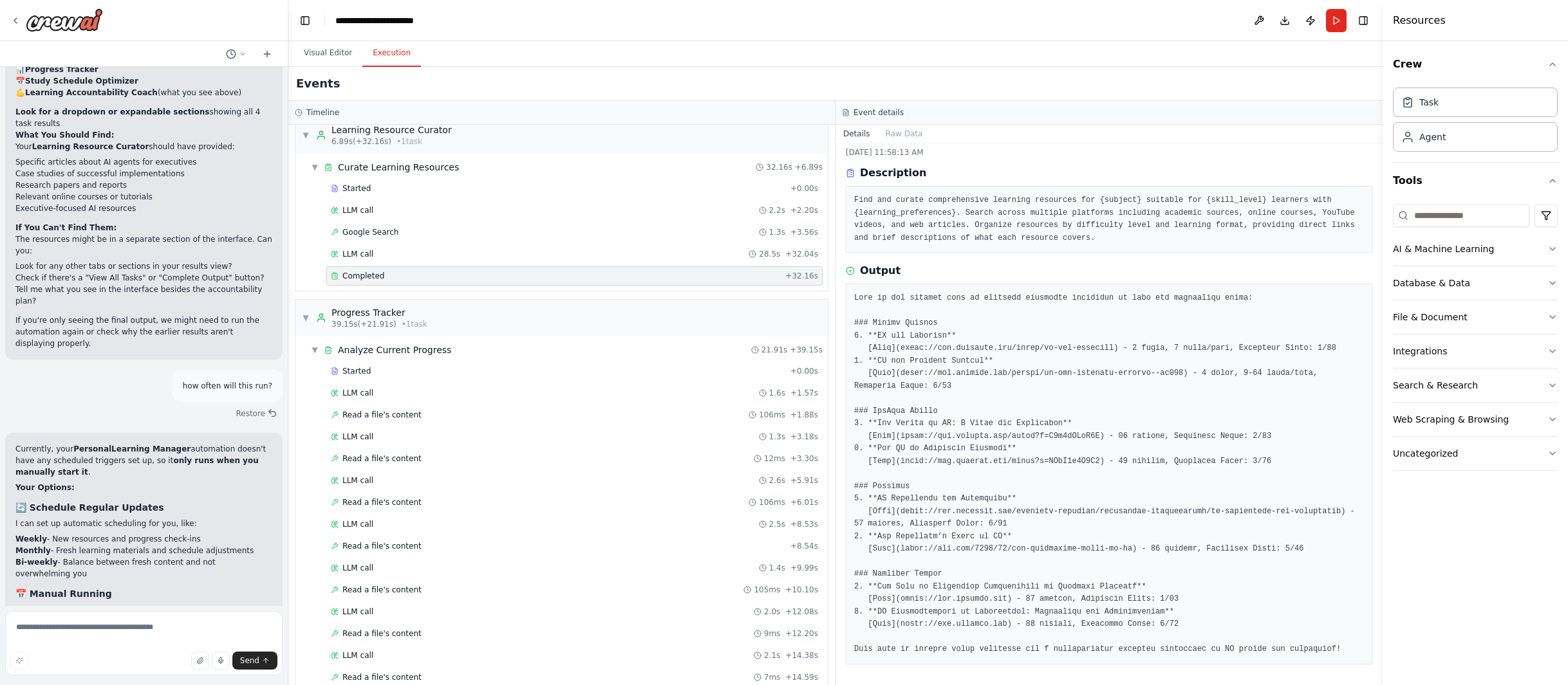
scroll to position [4238, 0]
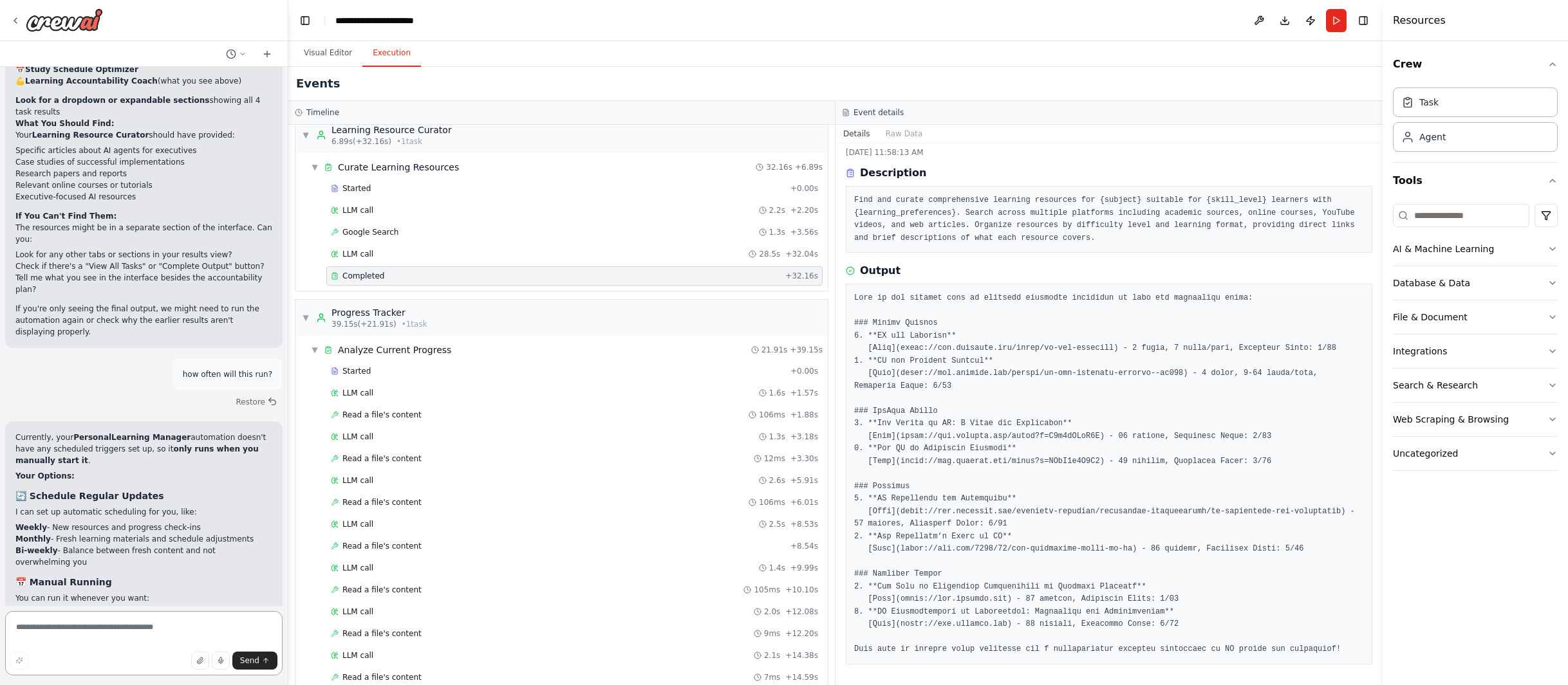
click at [121, 621] on textarea at bounding box center [143, 643] width 277 height 64
type textarea "**********"
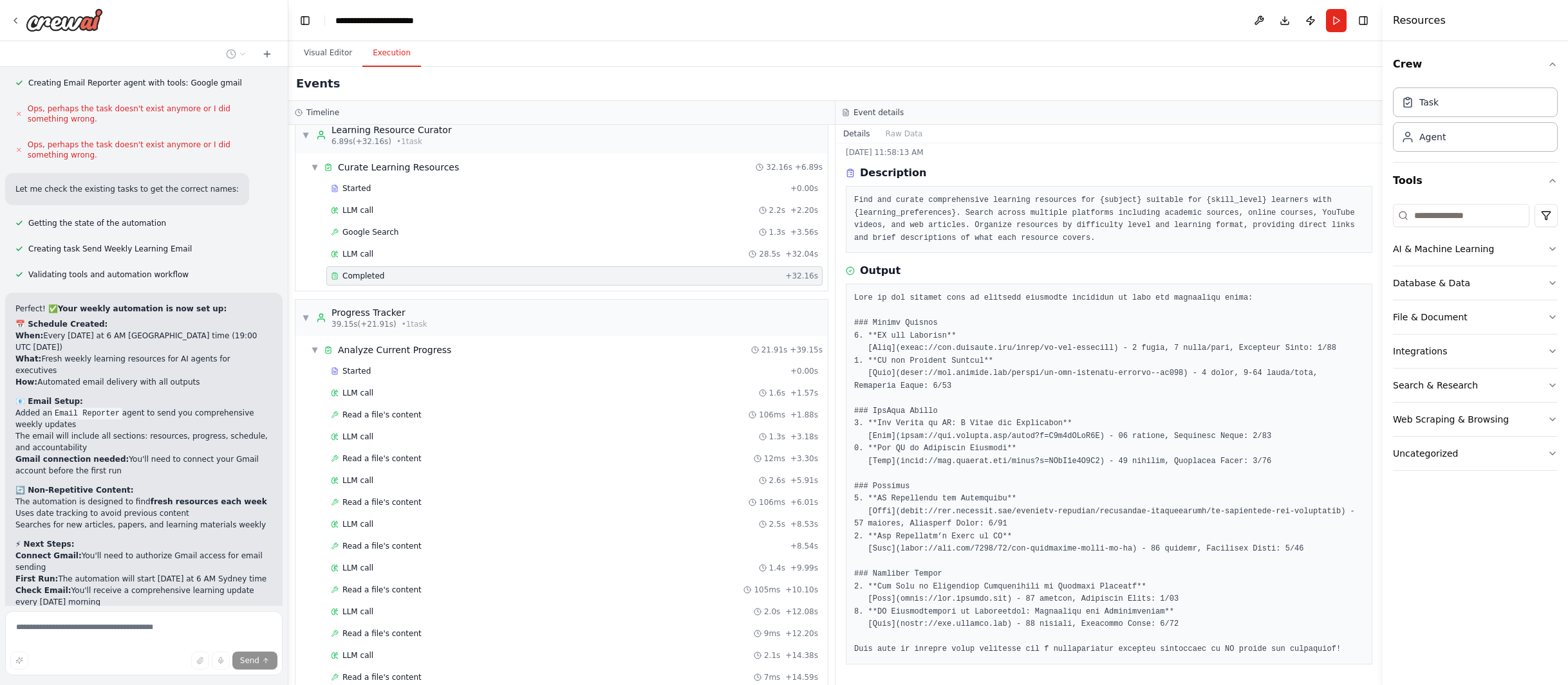
scroll to position [5324, 0]
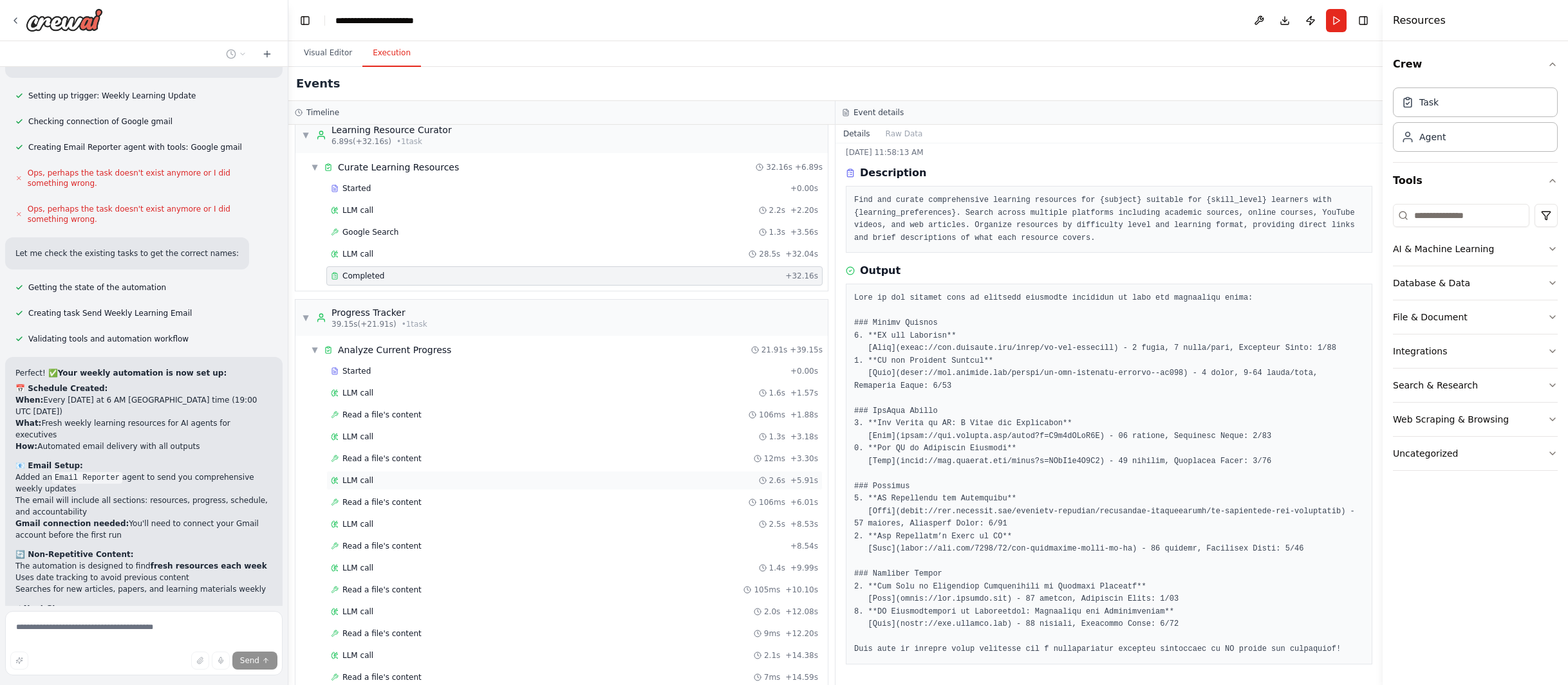
click at [516, 481] on div "LLM call 2.6s + 5.91s" at bounding box center [574, 480] width 487 height 11
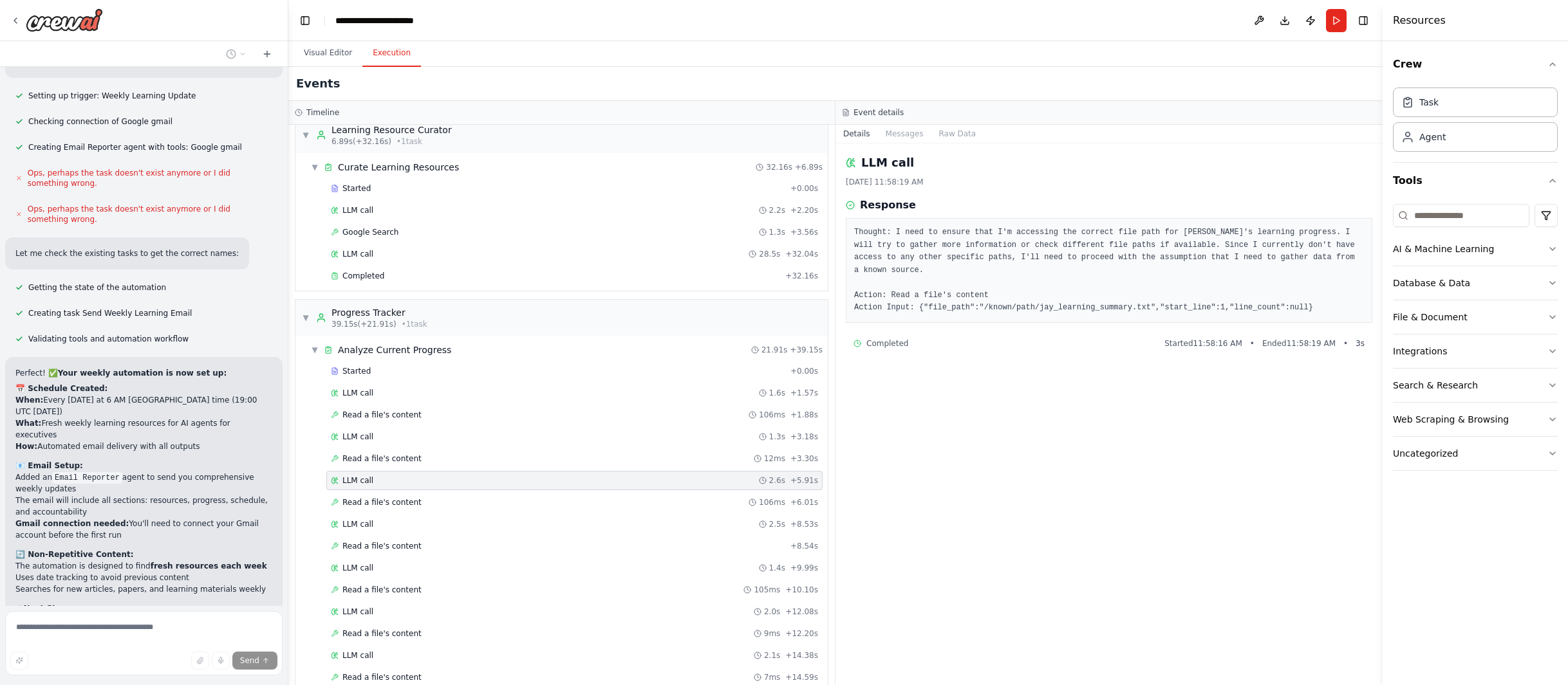
scroll to position [5388, 0]
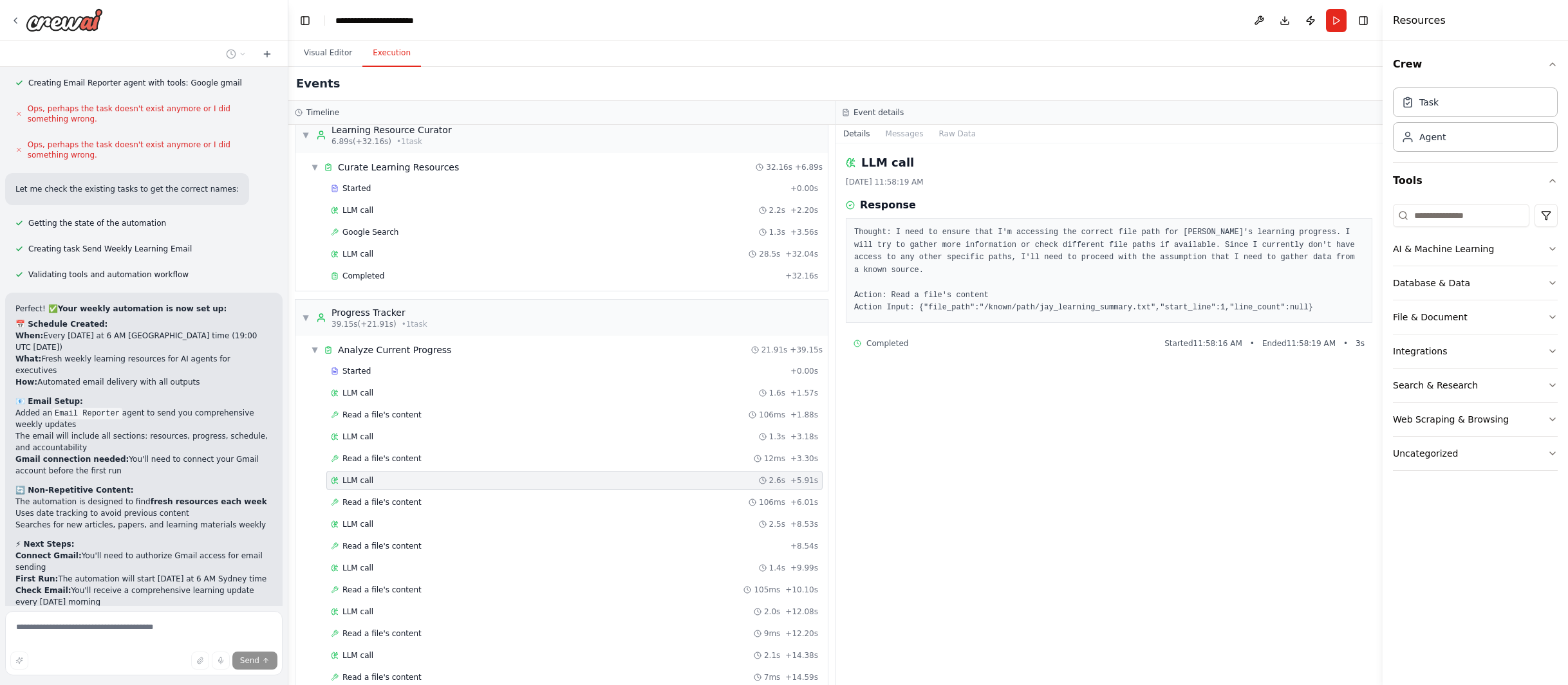
click at [1021, 454] on div "LLM call 10/6/2025, 11:58:19 AM Response Thought: I need to ensure that I'm acc…" at bounding box center [1108, 415] width 547 height 542
